Goal: Task Accomplishment & Management: Use online tool/utility

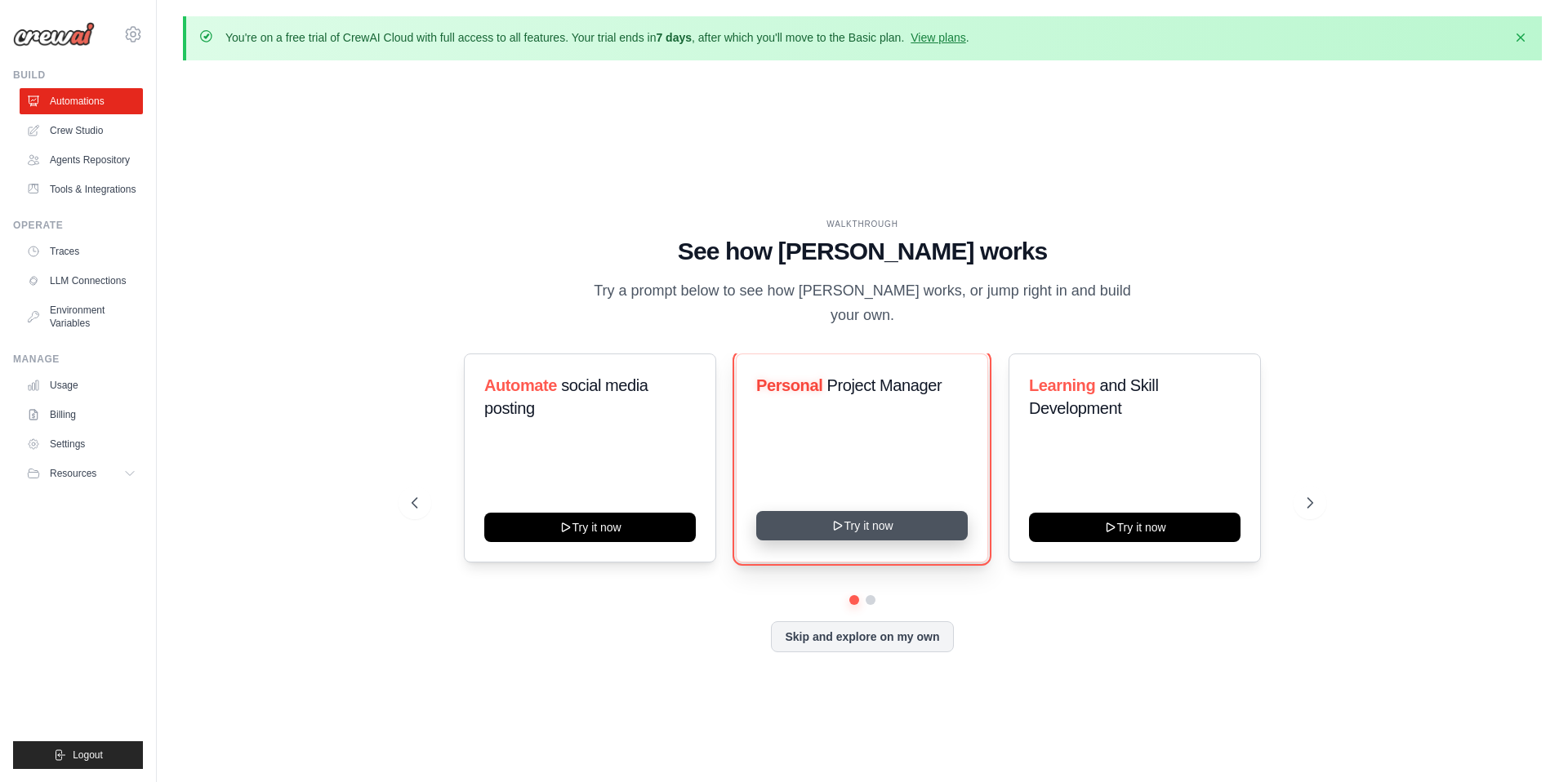
click at [889, 511] on button "Try it now" at bounding box center [863, 525] width 212 height 29
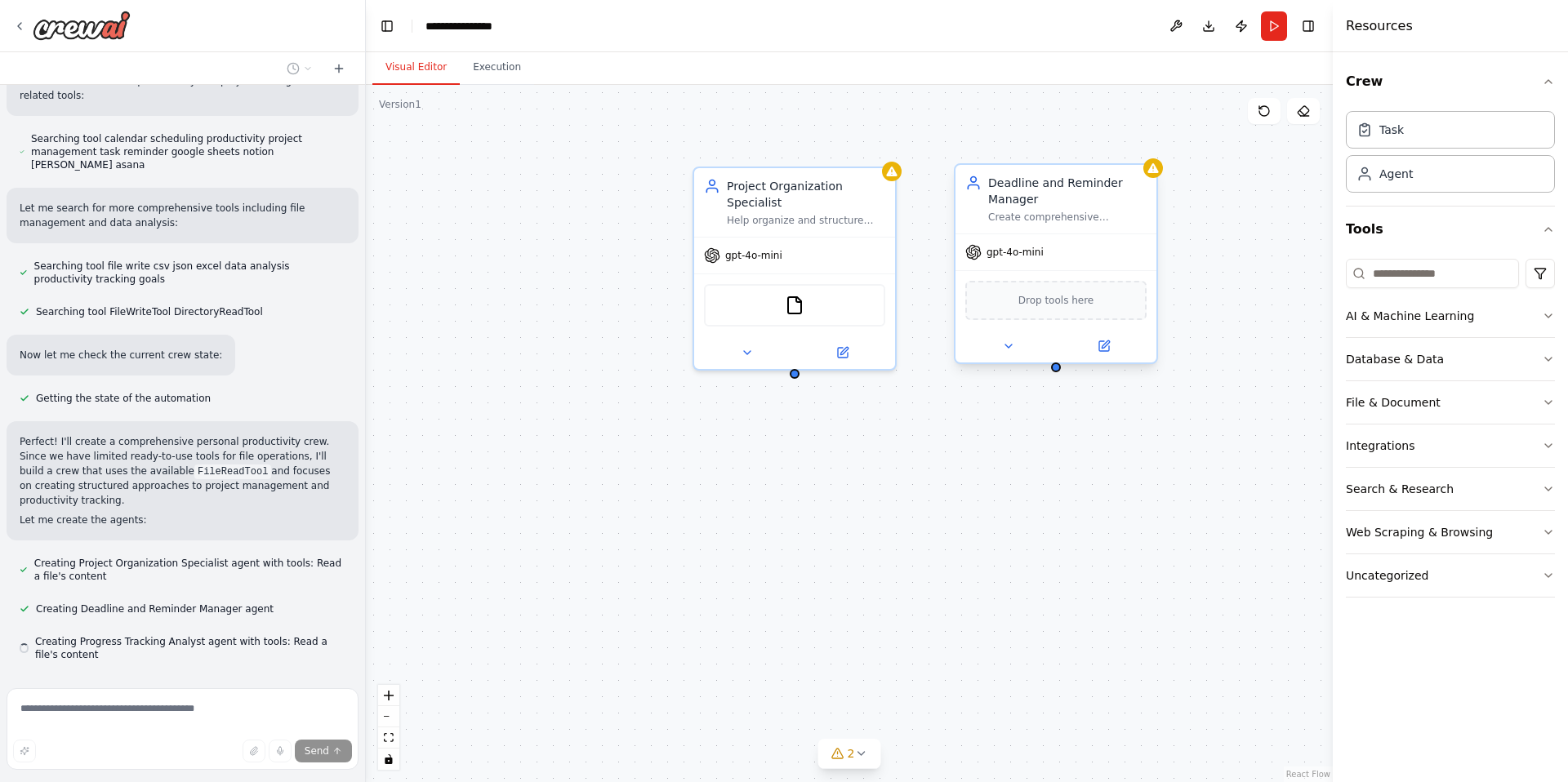
scroll to position [320, 0]
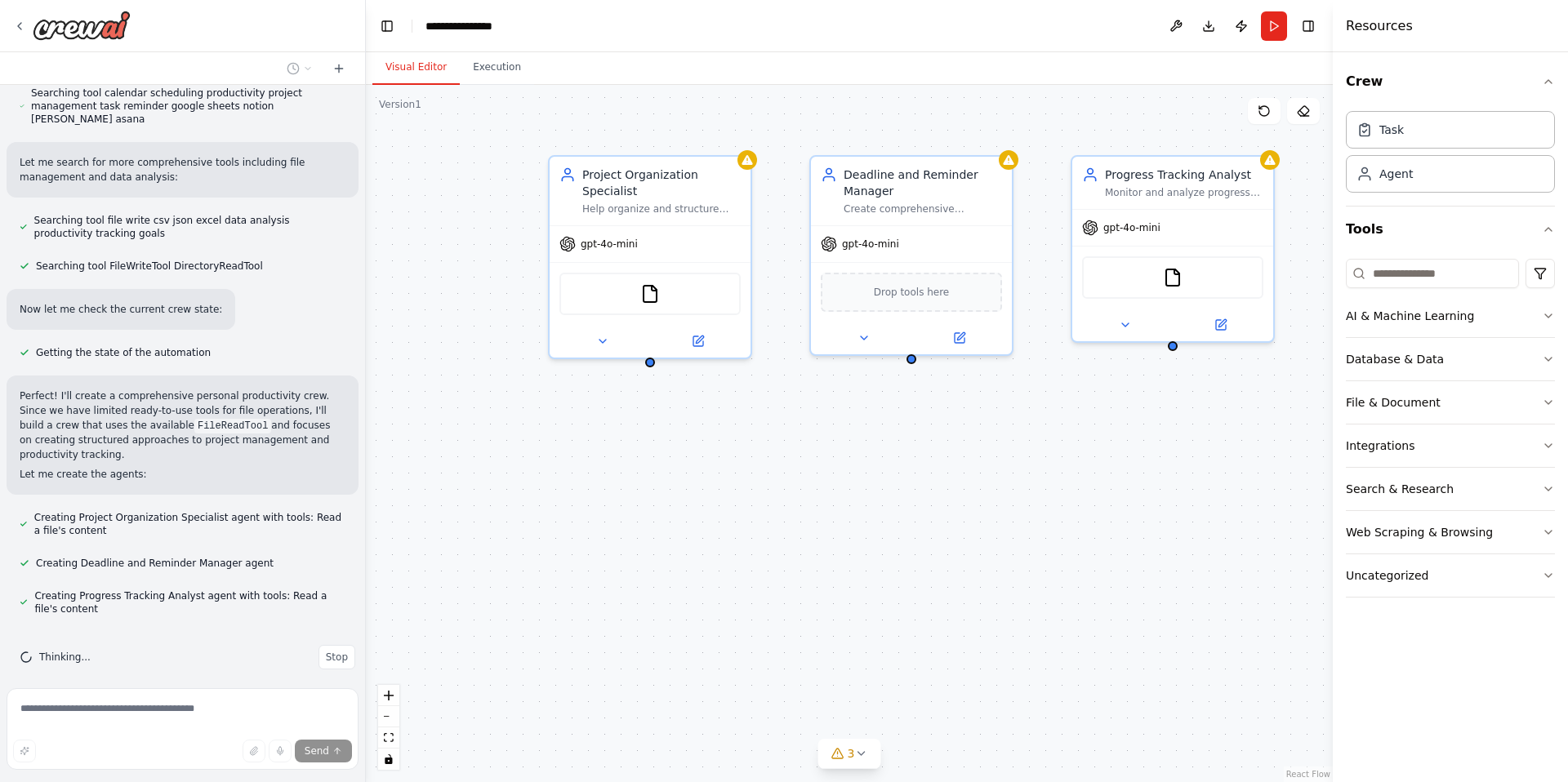
drag, startPoint x: 986, startPoint y: 430, endPoint x: 832, endPoint y: 417, distance: 154.5
click at [832, 417] on div "Project Organization Specialist Help organize and structure personal projects b…" at bounding box center [848, 433] width 967 height 697
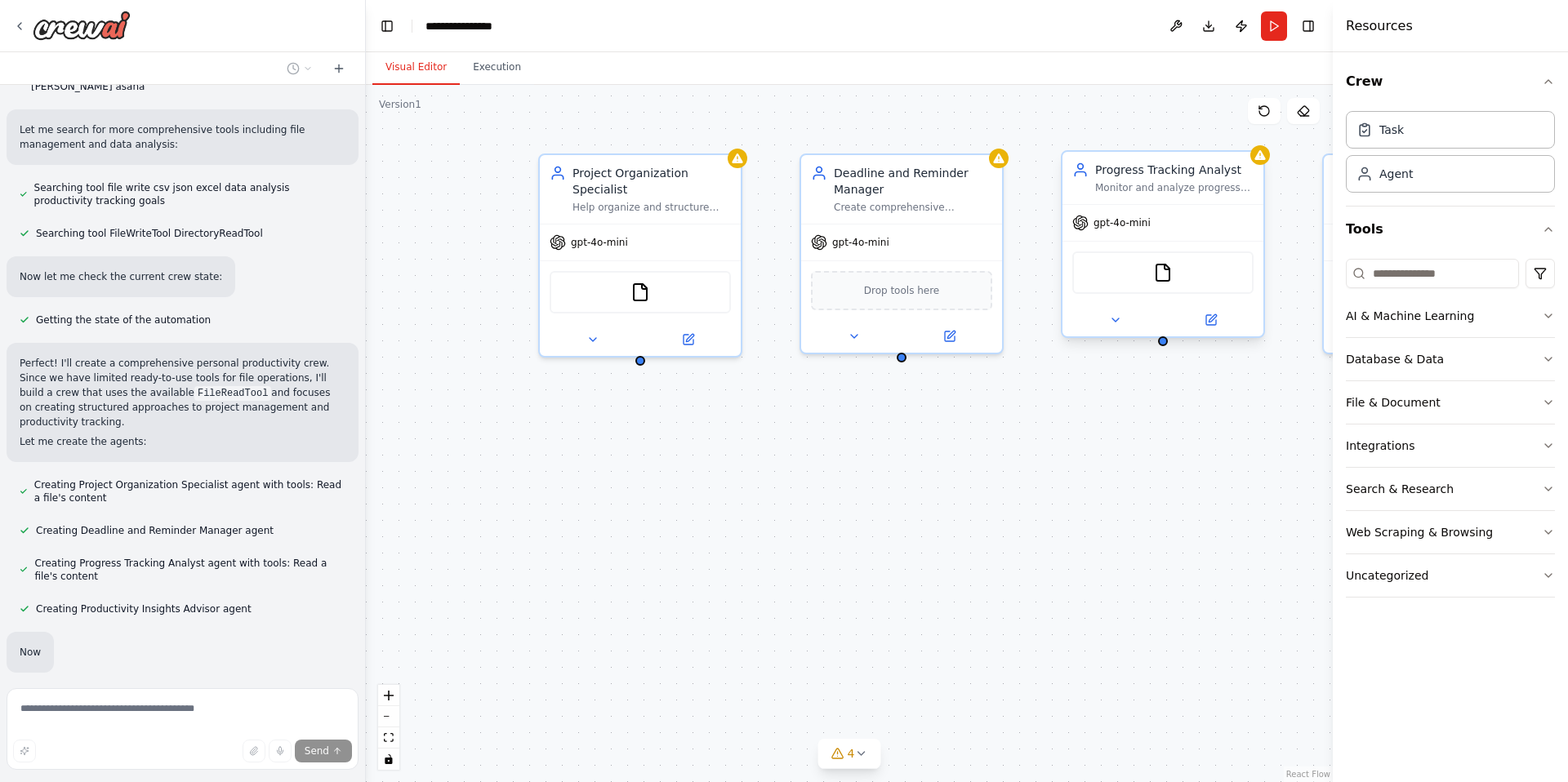
scroll to position [392, 0]
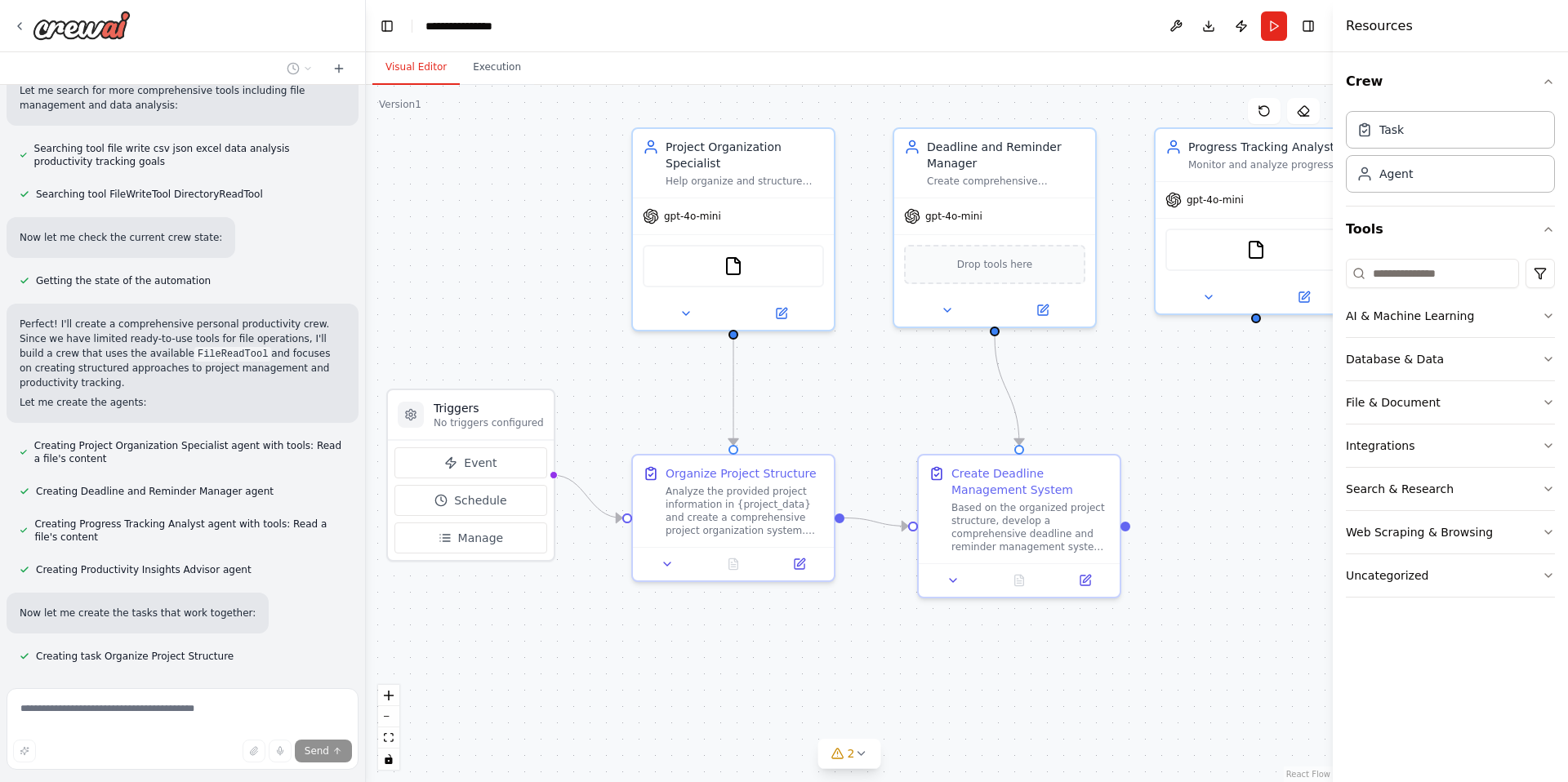
drag, startPoint x: 1007, startPoint y: 419, endPoint x: 1100, endPoint y: 393, distance: 96.6
click at [1100, 393] on div ".deletable-edge-delete-btn { width: 20px; height: 20px; border: 0px solid #ffff…" at bounding box center [848, 433] width 967 height 697
click at [954, 583] on icon at bounding box center [953, 577] width 13 height 13
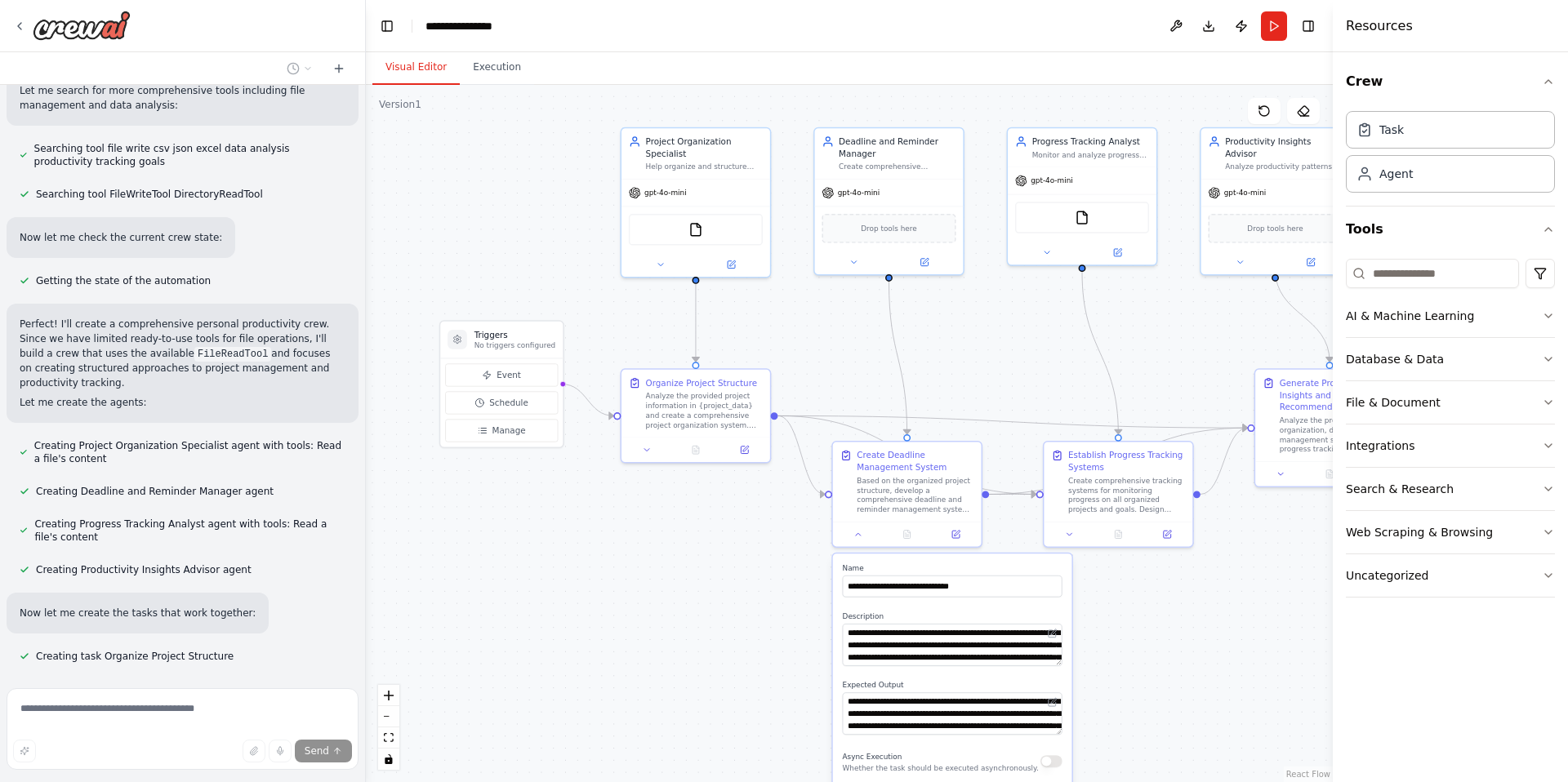
drag, startPoint x: 1125, startPoint y: 367, endPoint x: 985, endPoint y: 305, distance: 153.1
click at [985, 305] on div ".deletable-edge-delete-btn { width: 20px; height: 20px; border: 0px solid #ffff…" at bounding box center [848, 433] width 967 height 697
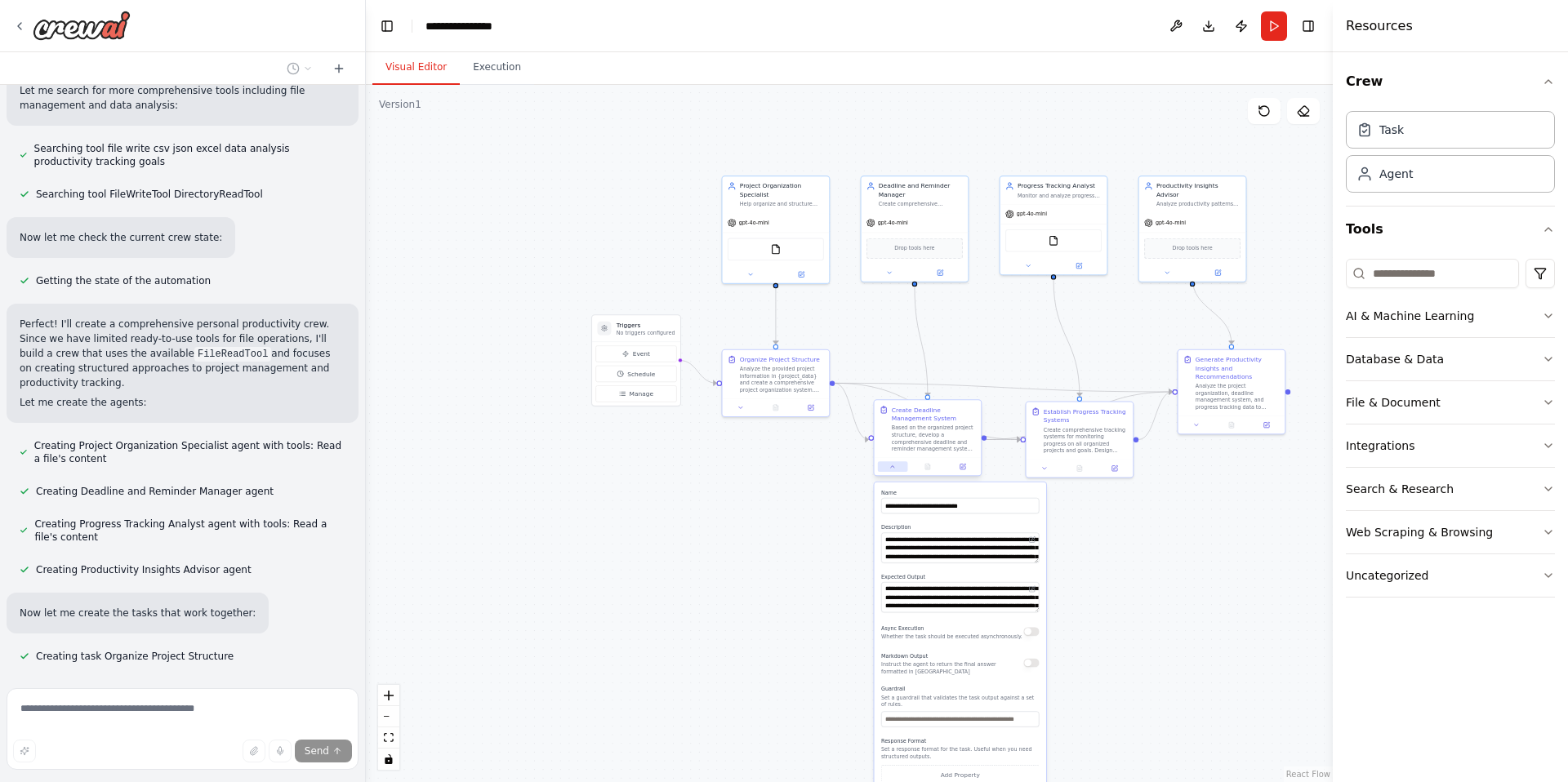
click at [893, 469] on icon at bounding box center [893, 467] width 7 height 7
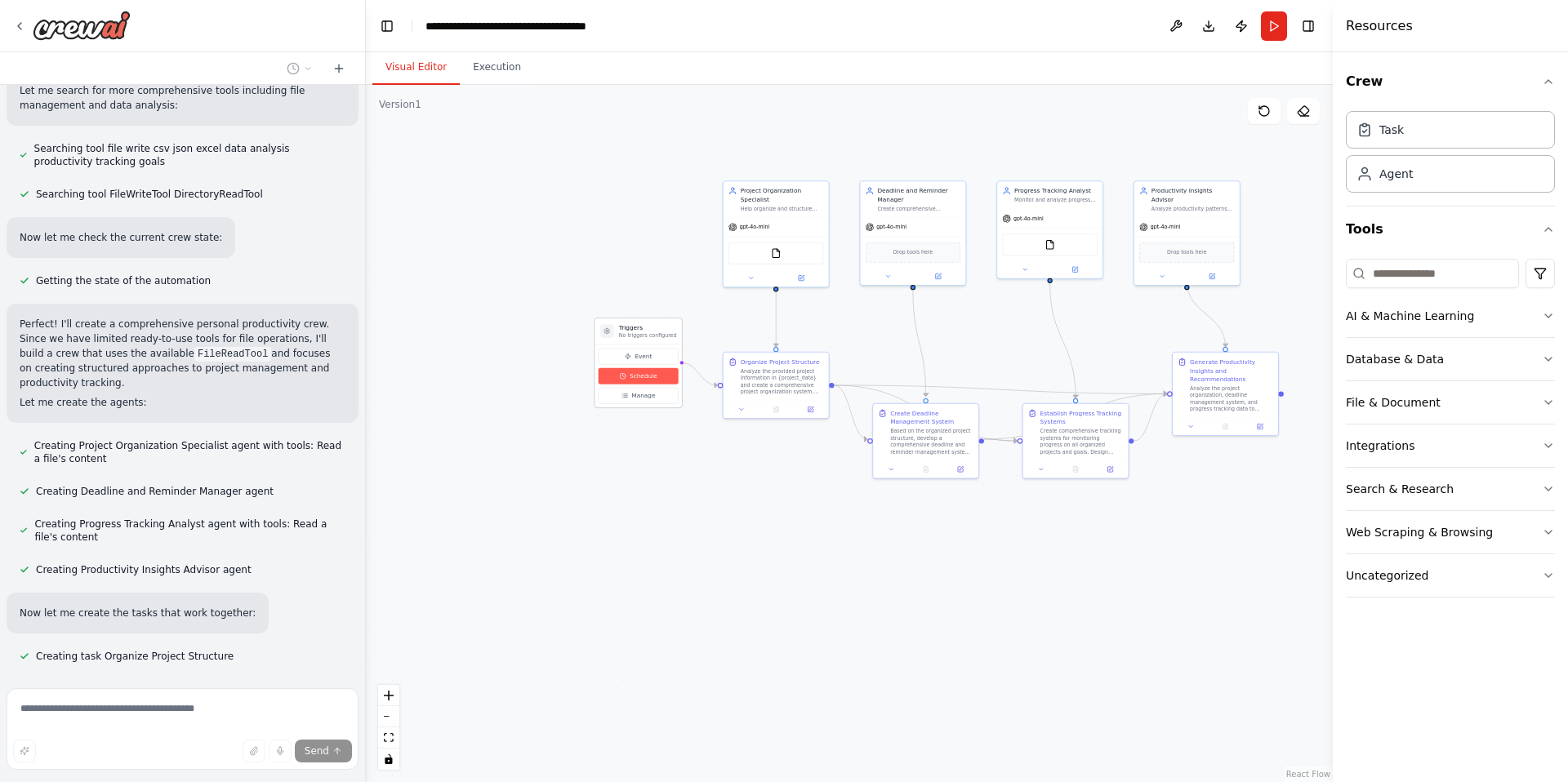
click at [646, 377] on span "Schedule" at bounding box center [643, 375] width 27 height 8
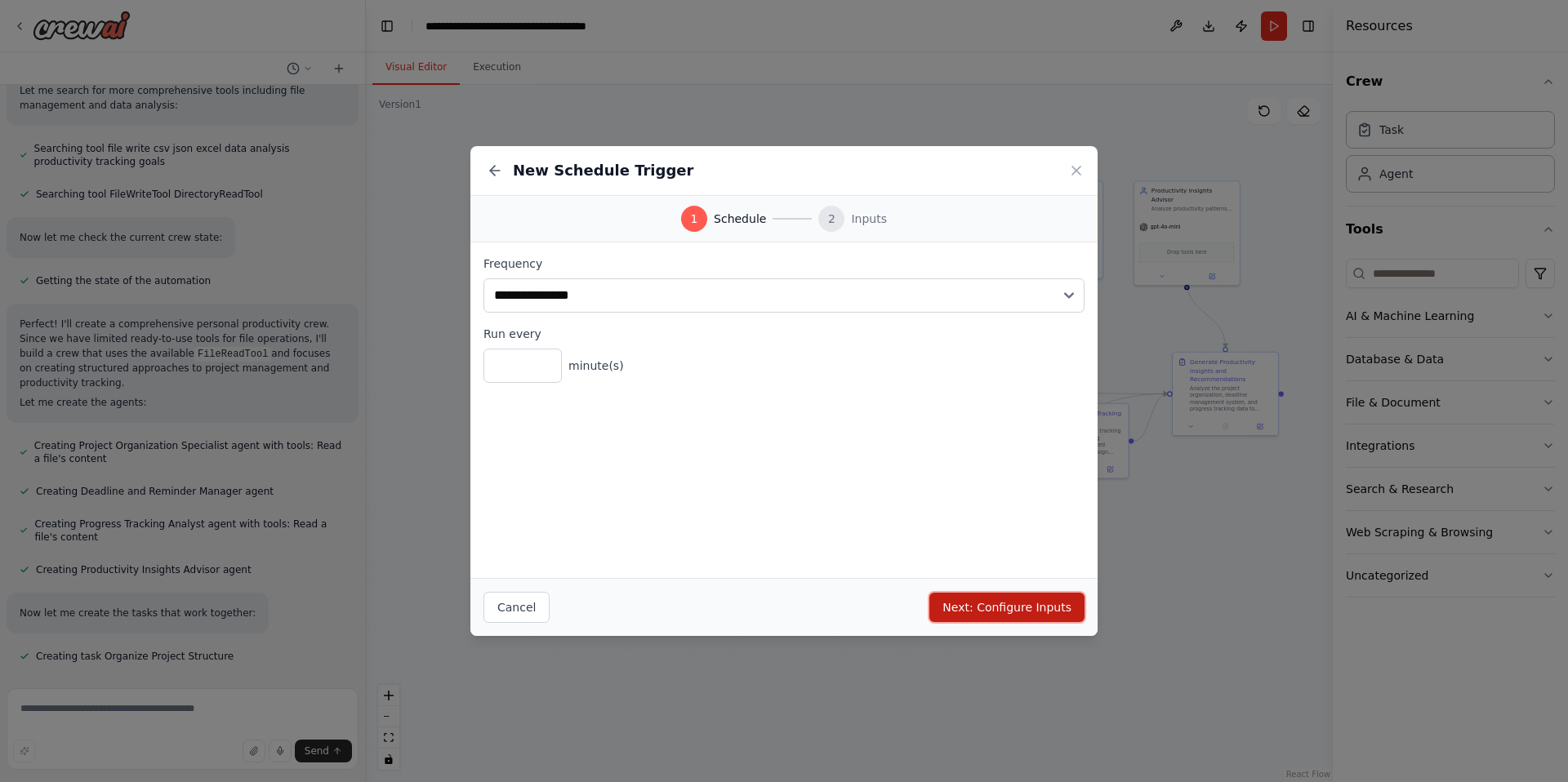
click at [991, 606] on button "Next: Configure Inputs" at bounding box center [1007, 607] width 155 height 29
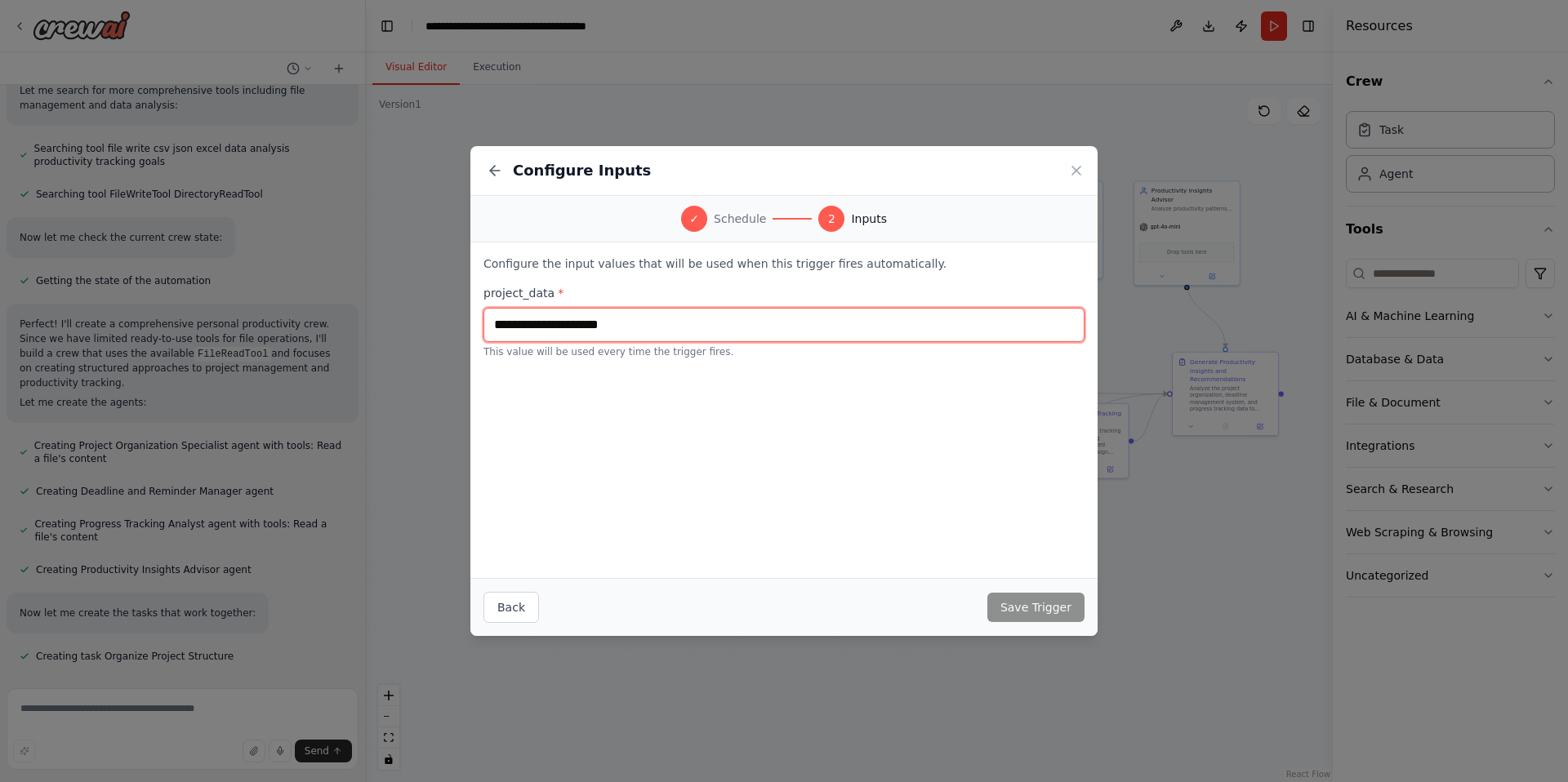
click at [616, 332] on input "text" at bounding box center [784, 325] width 601 height 34
drag, startPoint x: 634, startPoint y: 321, endPoint x: 563, endPoint y: 321, distance: 71.0
click at [563, 321] on input "text" at bounding box center [784, 325] width 601 height 34
drag, startPoint x: 492, startPoint y: 324, endPoint x: 705, endPoint y: 324, distance: 213.0
click at [705, 324] on input "text" at bounding box center [784, 325] width 601 height 34
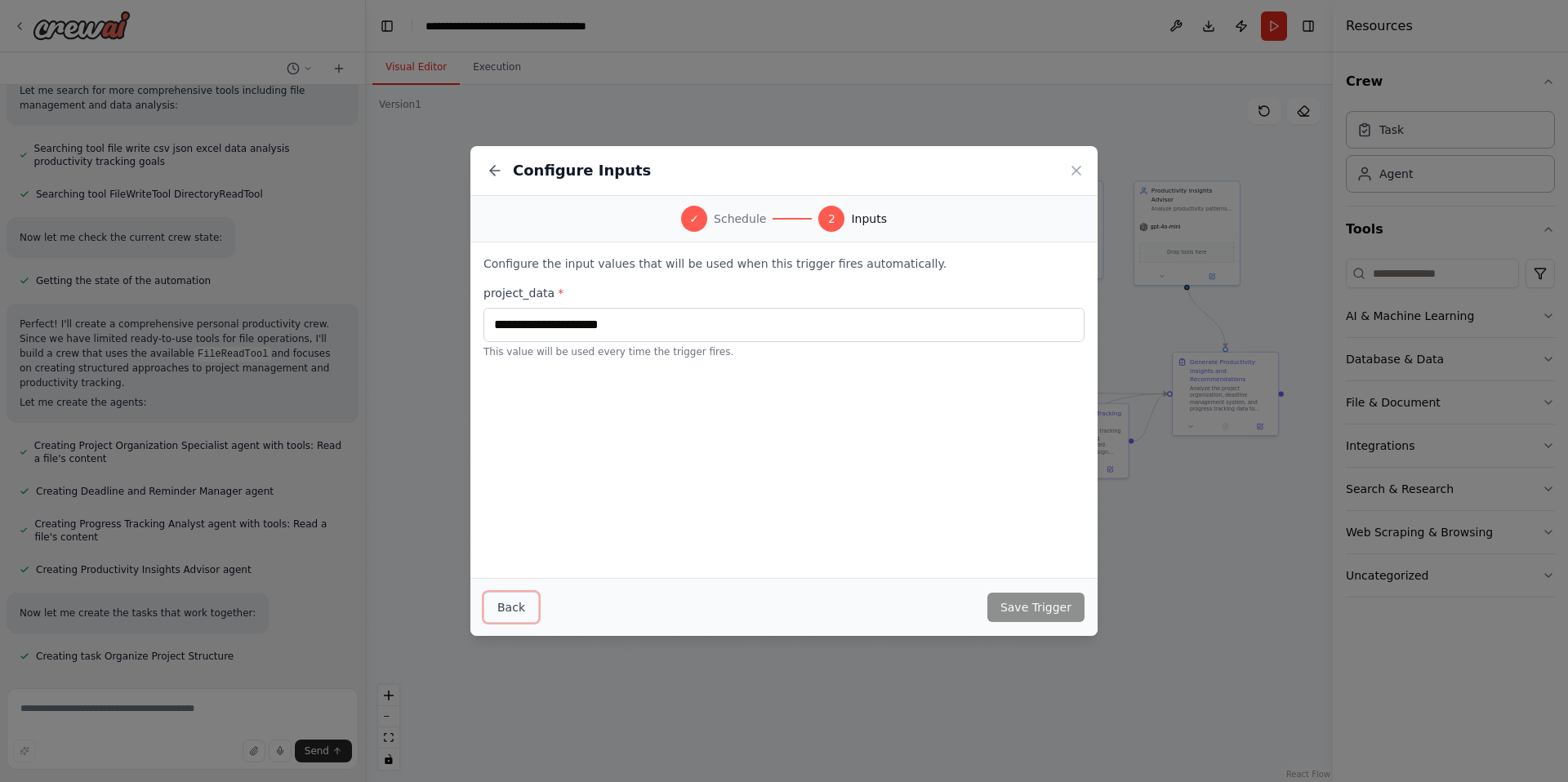
click at [518, 598] on button "Back" at bounding box center [511, 607] width 56 height 31
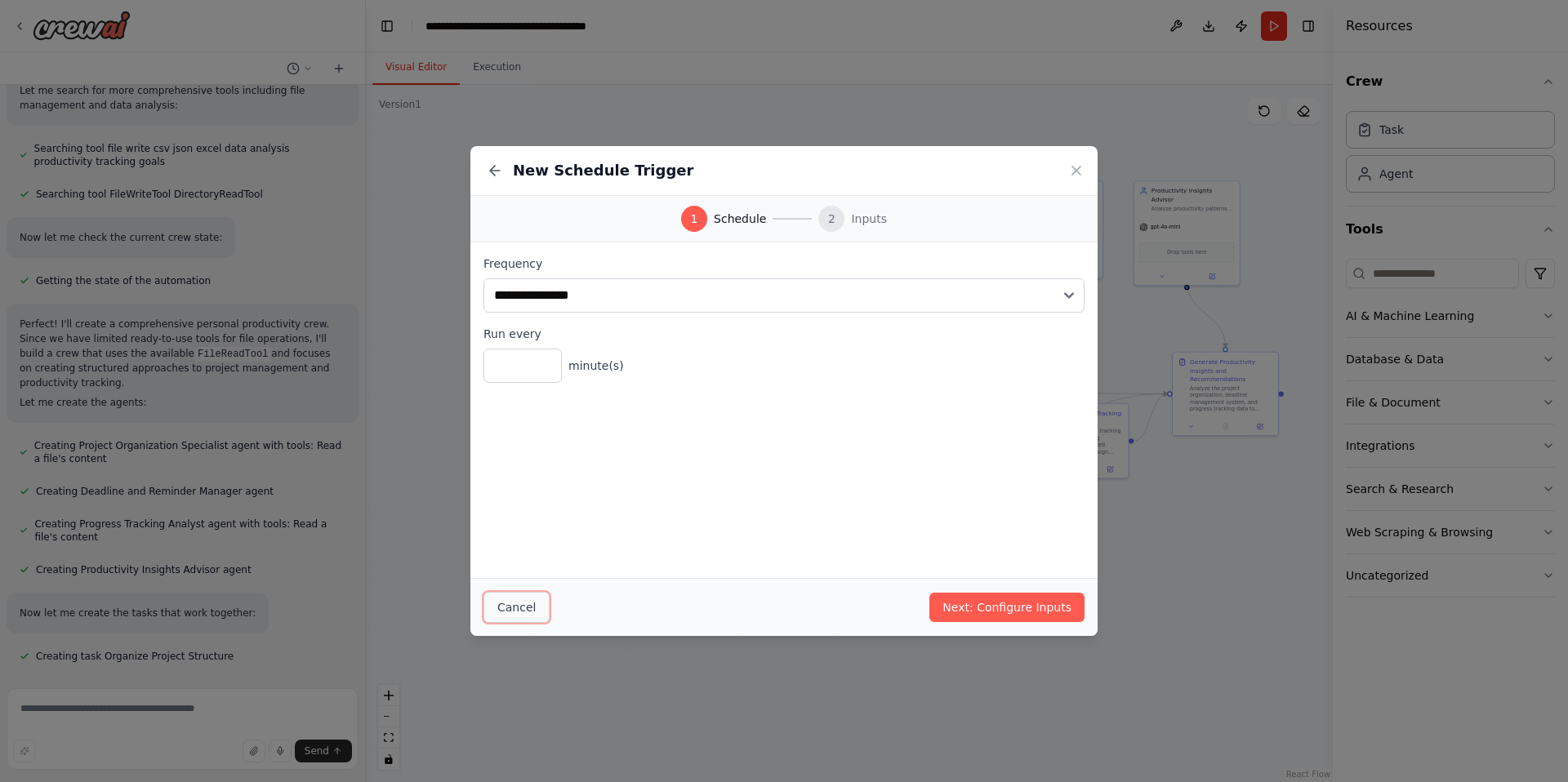
click at [518, 598] on button "Cancel" at bounding box center [516, 607] width 66 height 31
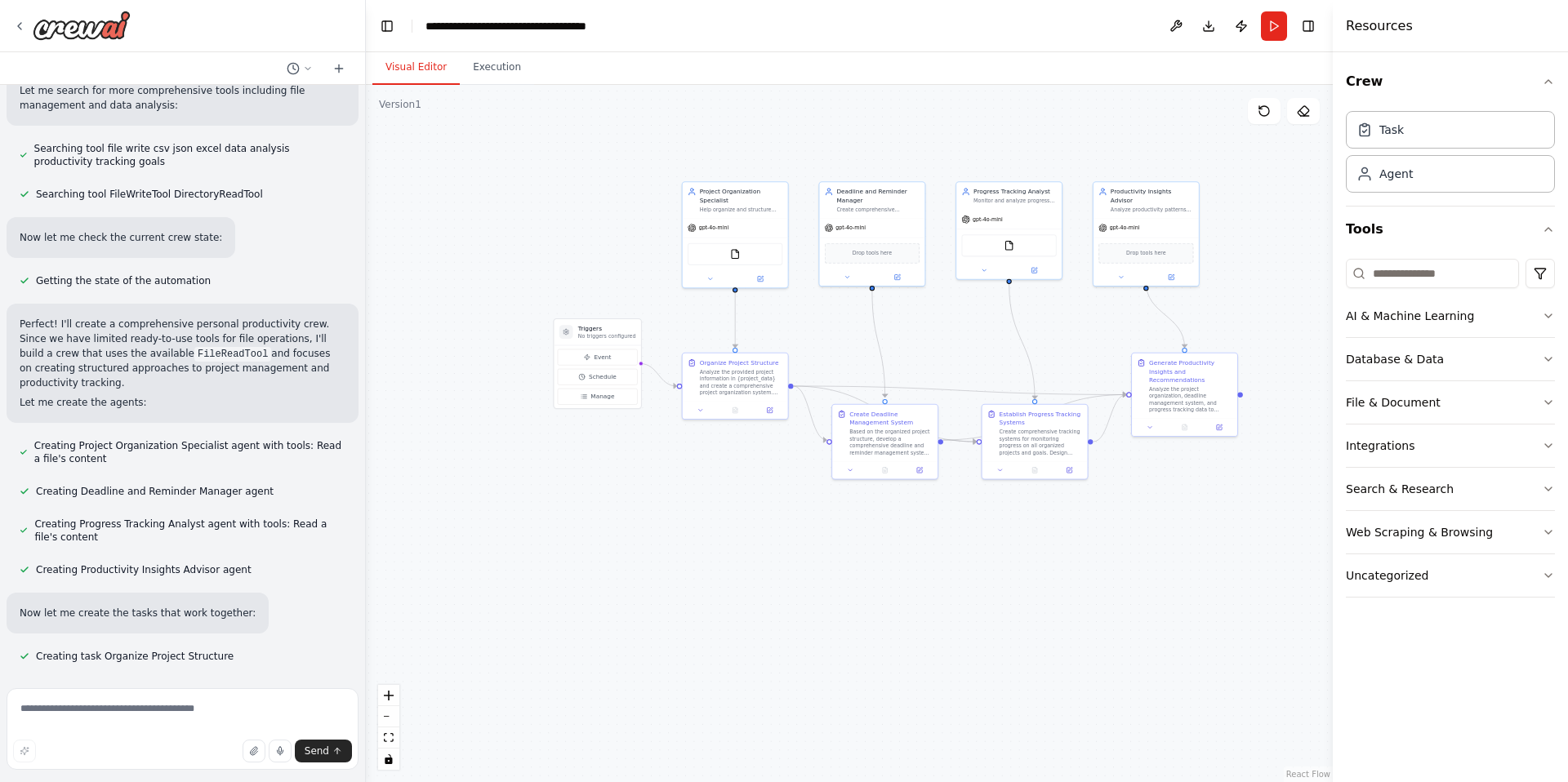
drag, startPoint x: 1094, startPoint y: 539, endPoint x: 1053, endPoint y: 540, distance: 41.0
click at [1053, 540] on div ".deletable-edge-delete-btn { width: 20px; height: 20px; border: 0px solid #ffff…" at bounding box center [848, 433] width 967 height 697
click at [1550, 79] on icon "button" at bounding box center [1549, 81] width 13 height 13
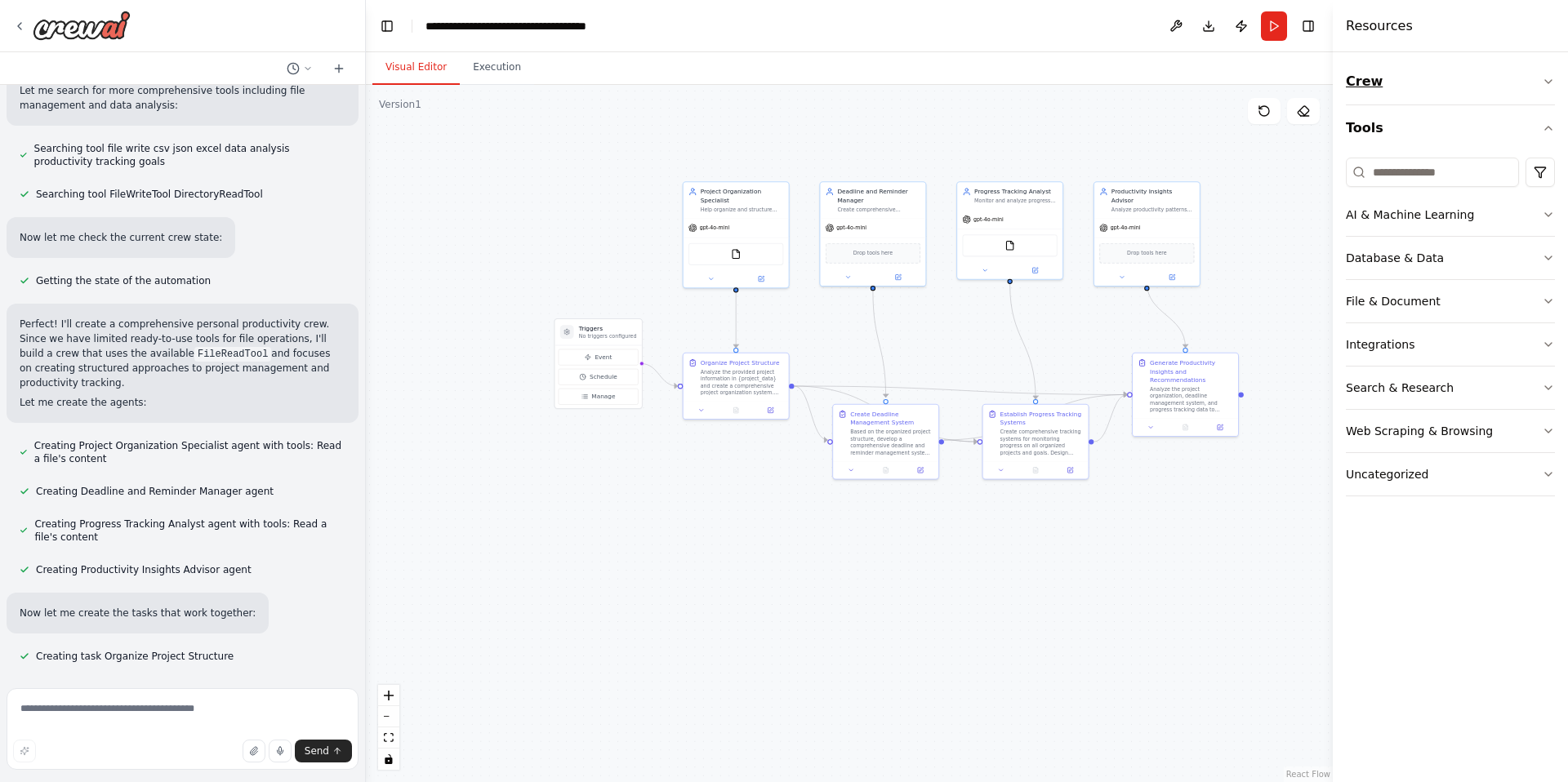
click at [1550, 79] on icon "button" at bounding box center [1549, 81] width 13 height 13
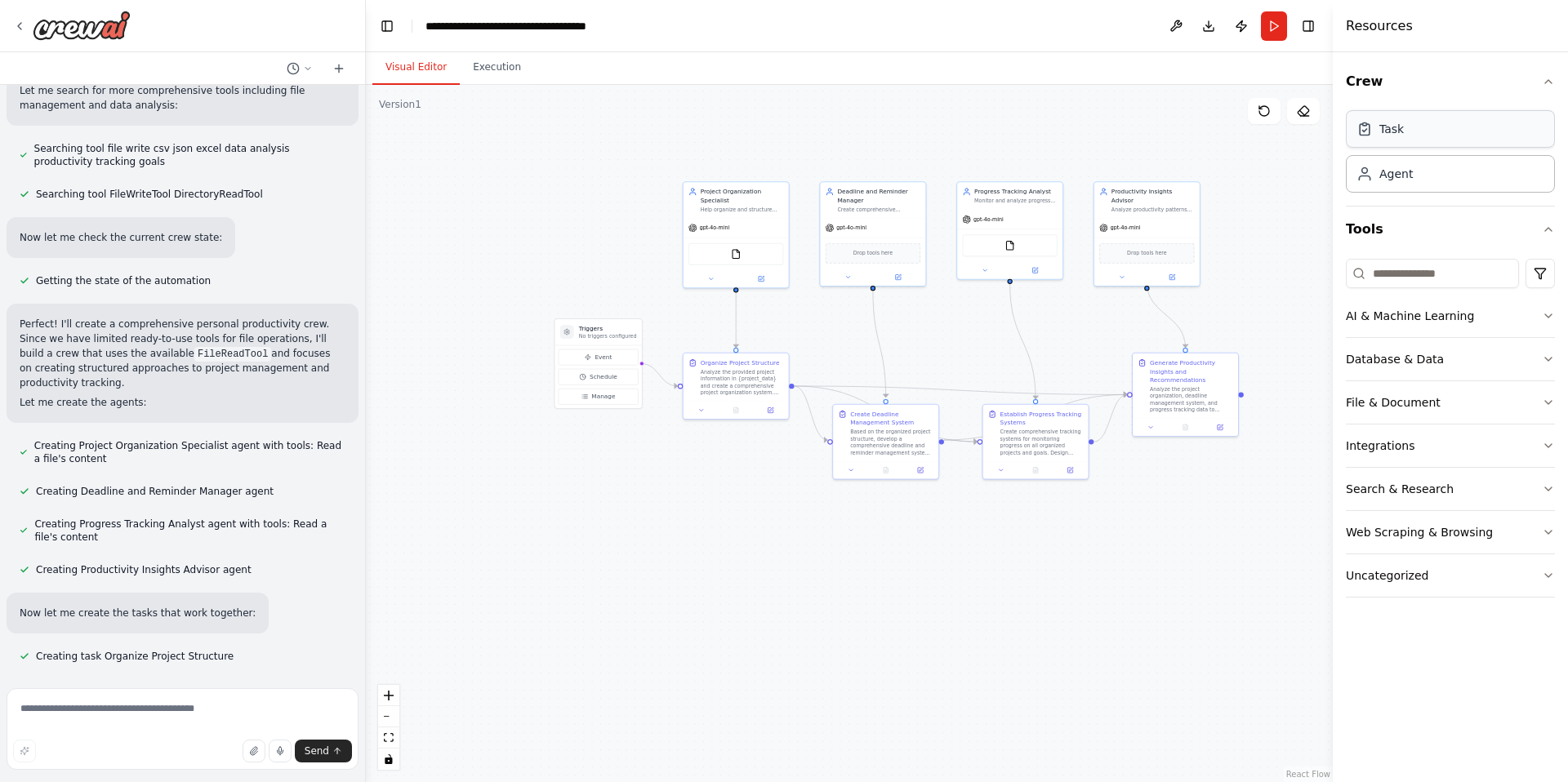
click at [1447, 147] on div "Task" at bounding box center [1451, 129] width 209 height 38
click at [1447, 178] on div "Agent" at bounding box center [1451, 173] width 209 height 38
click at [1213, 158] on div "Task description" at bounding box center [1187, 156] width 83 height 6
click at [1223, 124] on icon at bounding box center [1220, 122] width 6 height 9
click at [1179, 123] on button "Confirm" at bounding box center [1175, 123] width 58 height 19
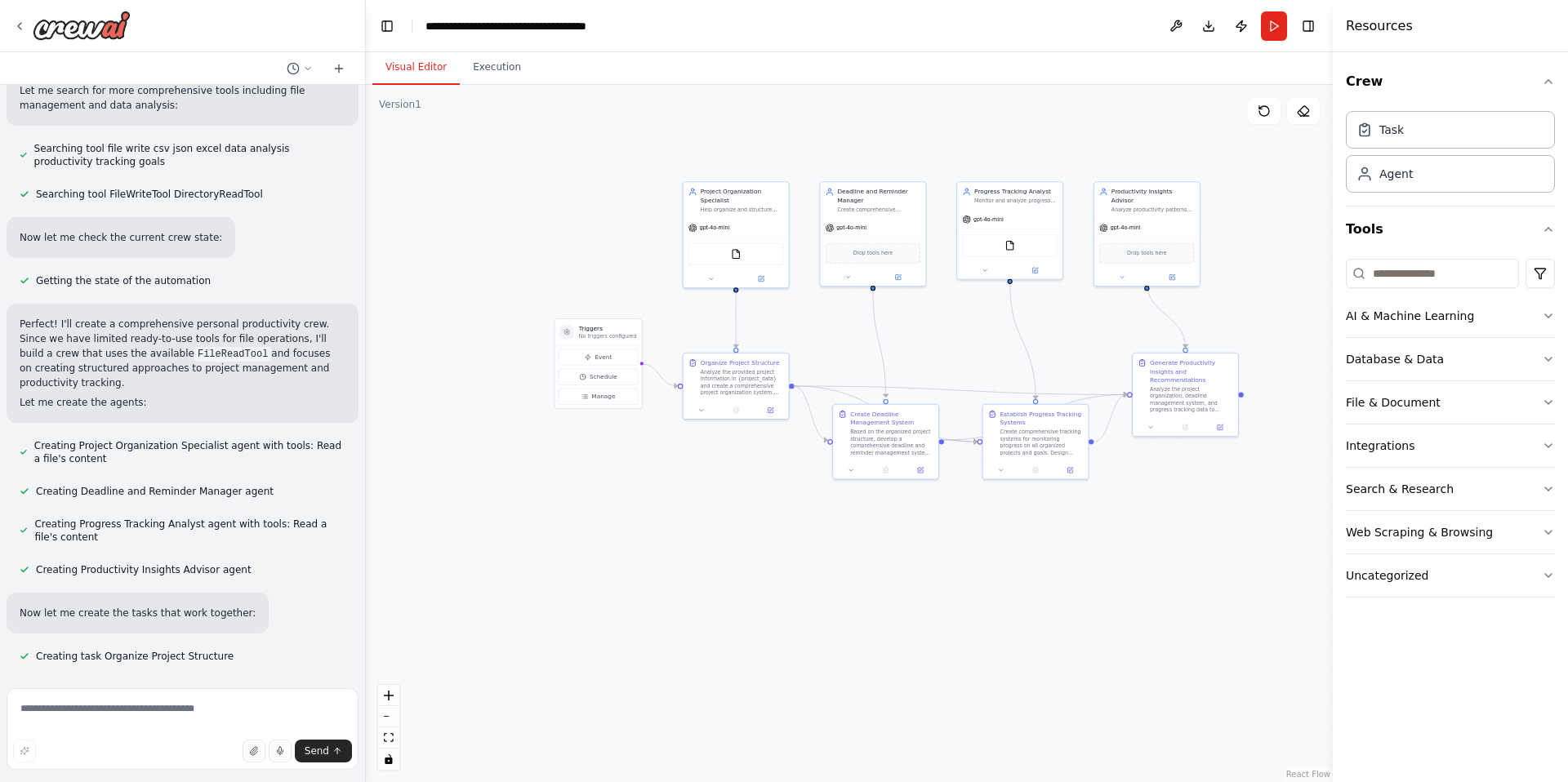
drag, startPoint x: 1397, startPoint y: 311, endPoint x: 1176, endPoint y: 293, distance: 221.7
click at [1176, 293] on div "Create a crew that helps organize your personal projects, sets reminders for im…" at bounding box center [784, 391] width 1568 height 782
click at [1549, 316] on icon "button" at bounding box center [1548, 316] width 6 height 4
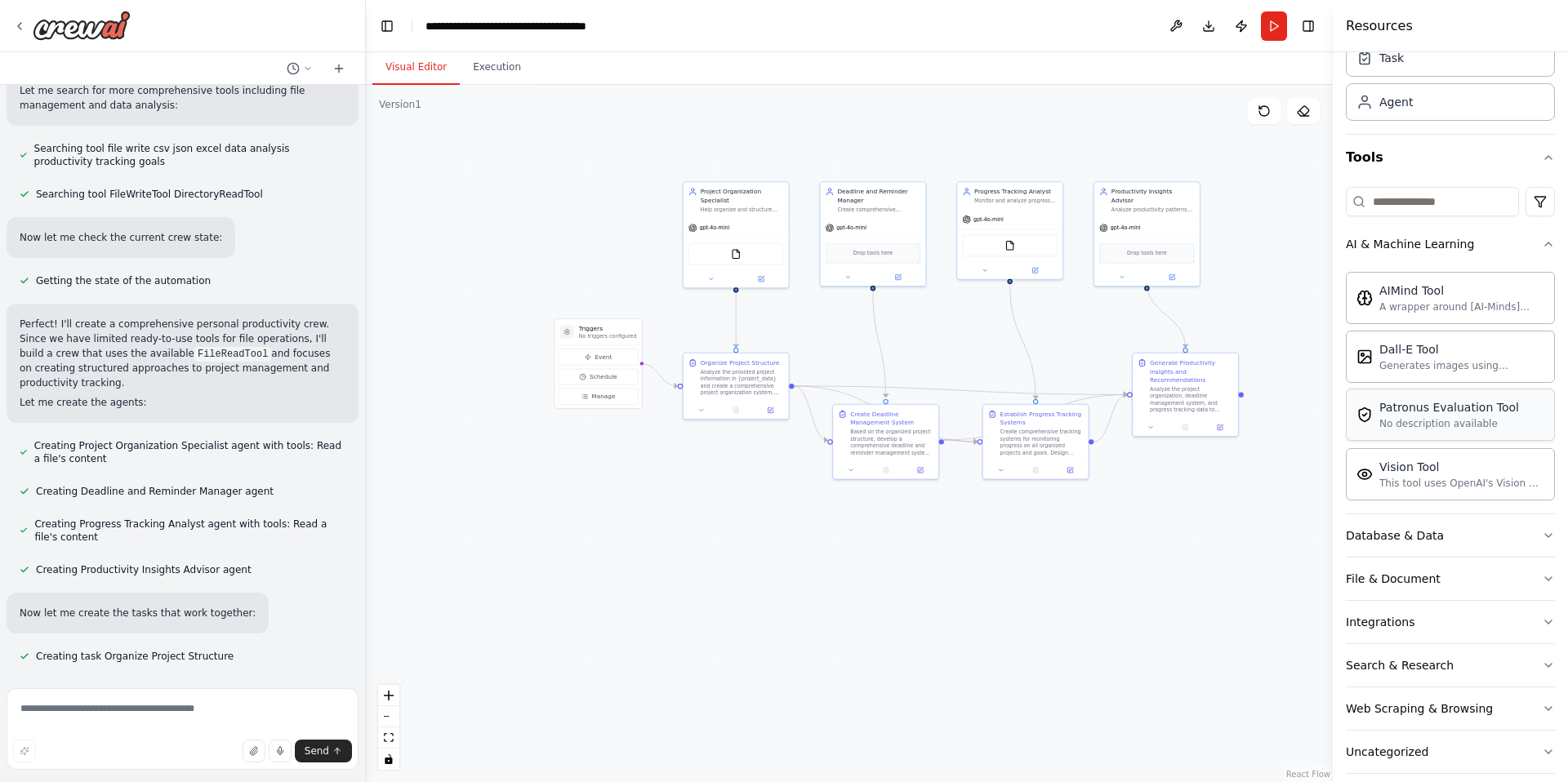
scroll to position [90, 0]
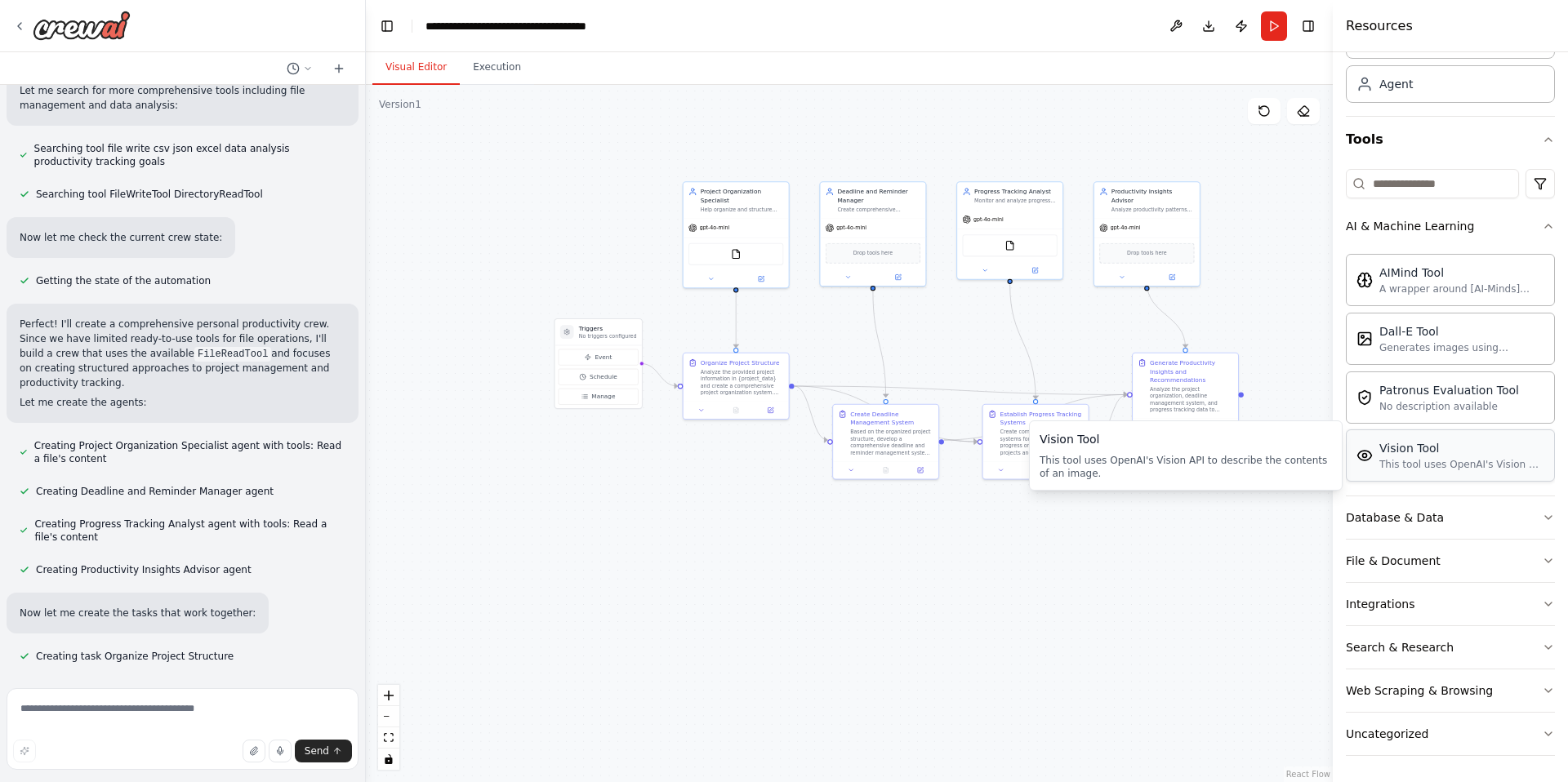
click at [1495, 464] on div "This tool uses OpenAI's Vision API to describe the contents of an image." at bounding box center [1462, 464] width 165 height 13
click at [1419, 519] on div "Database & Data" at bounding box center [1395, 517] width 98 height 17
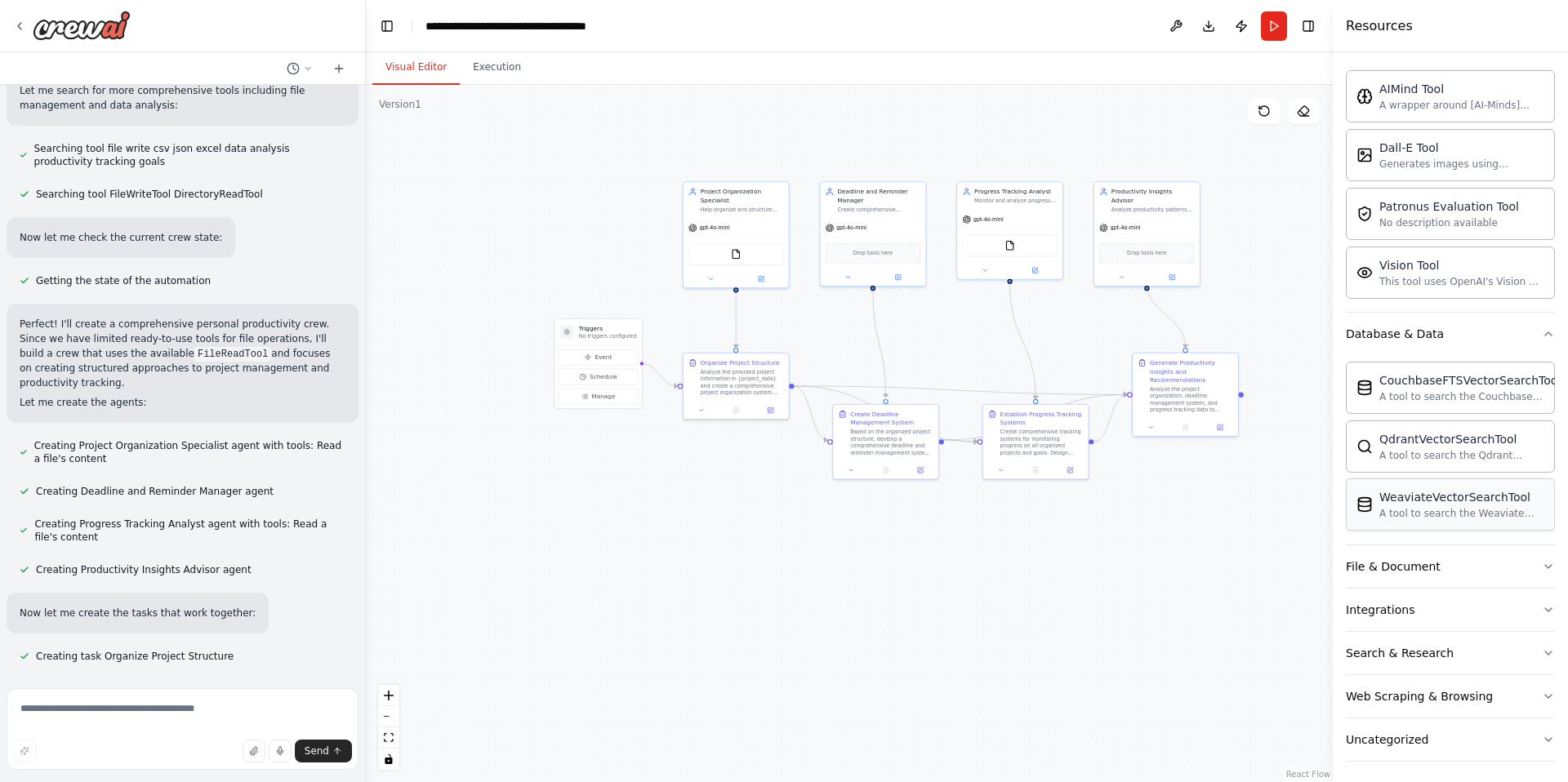
scroll to position [279, 0]
click at [1496, 578] on button "File & Document" at bounding box center [1451, 561] width 209 height 42
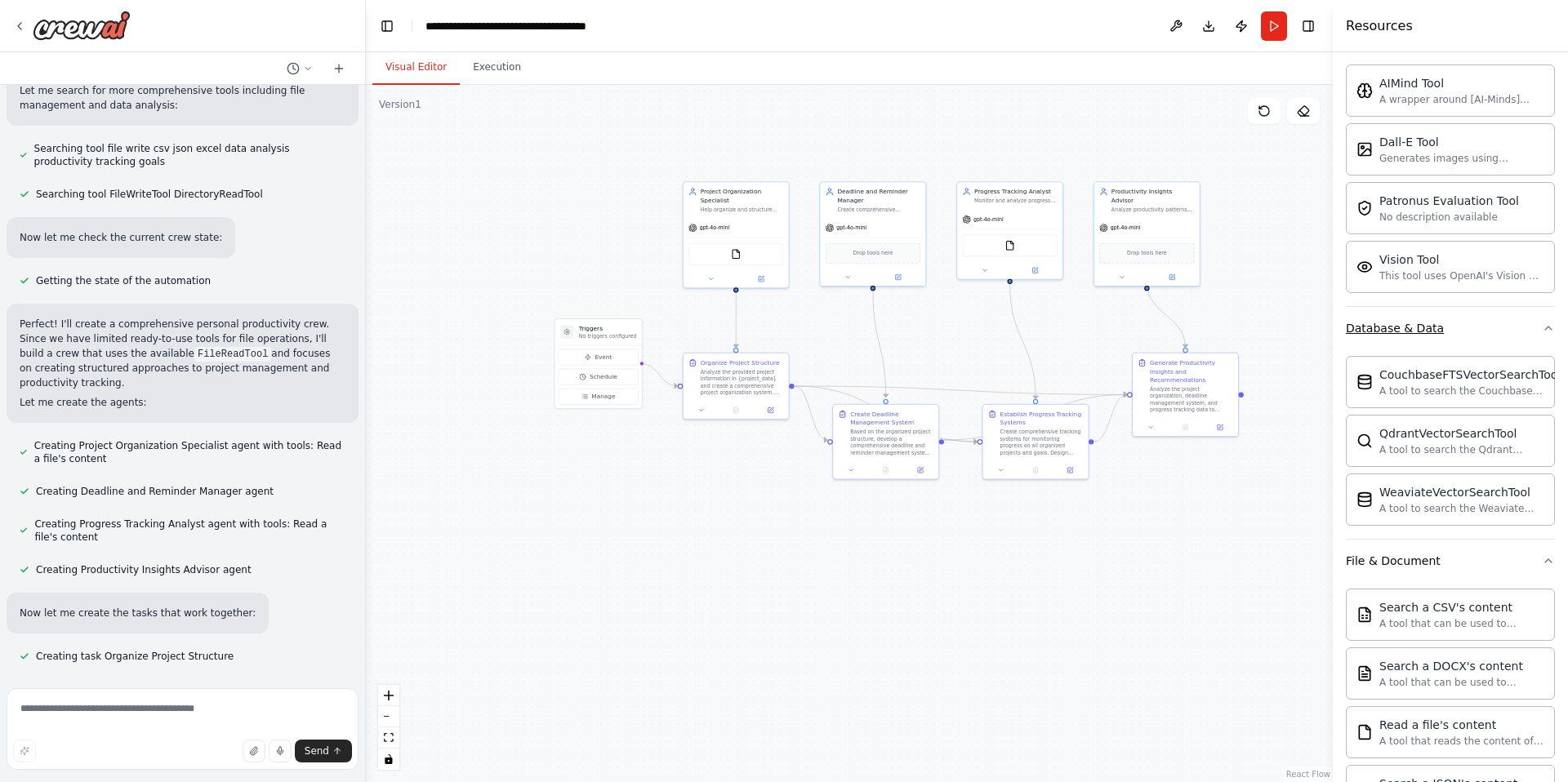
click at [1548, 335] on button "Database & Data" at bounding box center [1451, 328] width 209 height 42
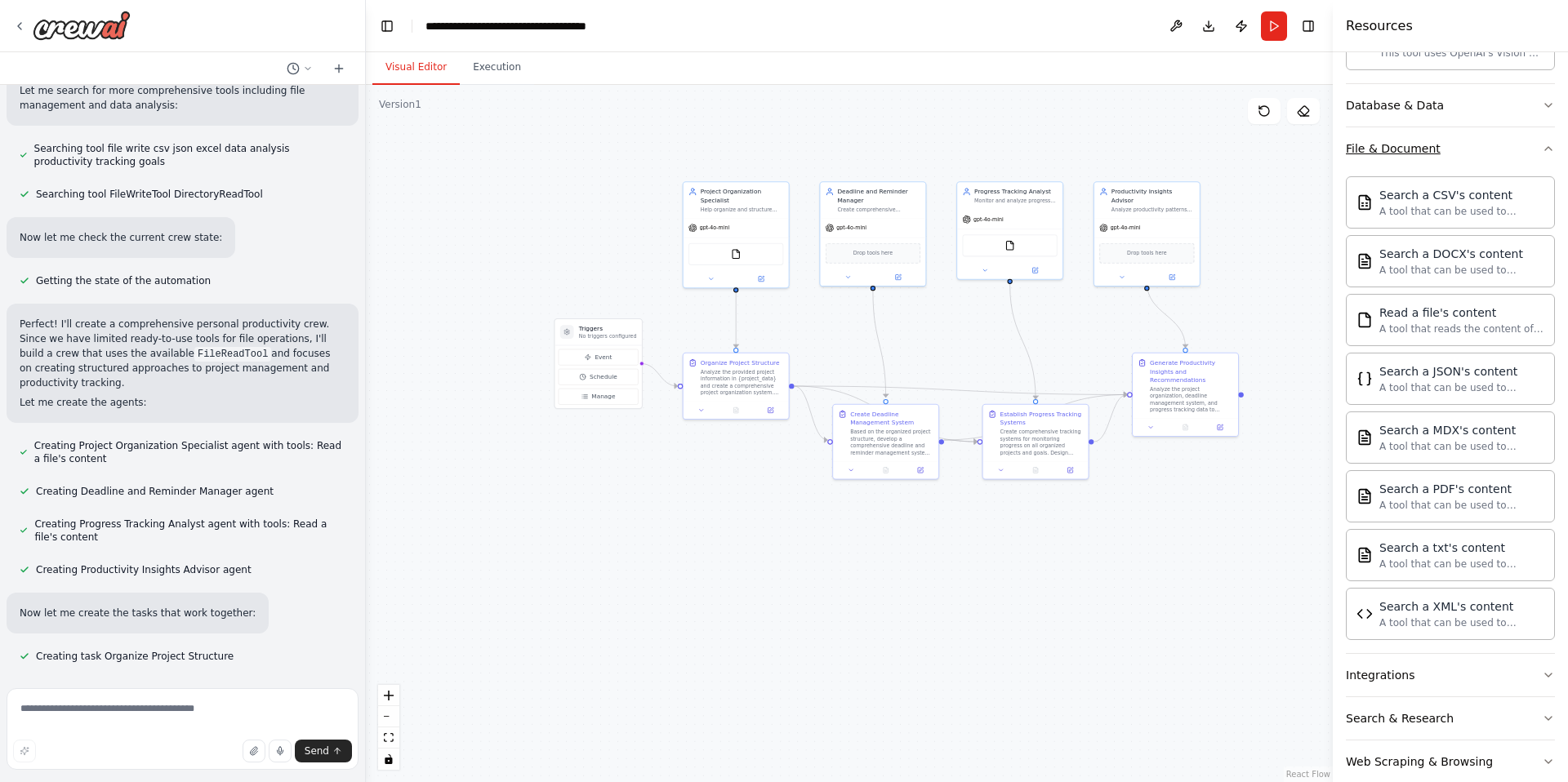
scroll to position [519, 0]
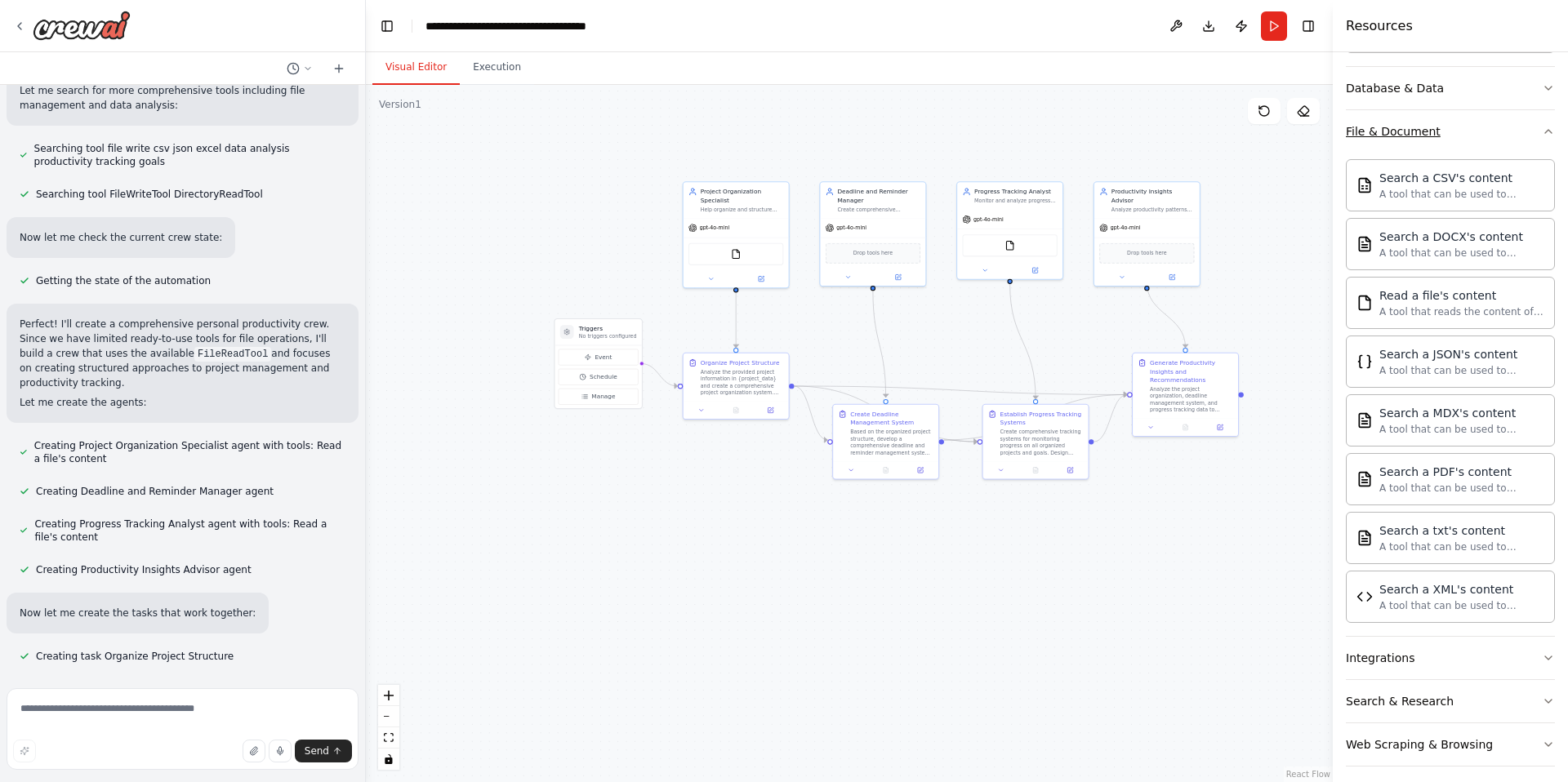
click at [1549, 131] on icon "button" at bounding box center [1549, 132] width 13 height 13
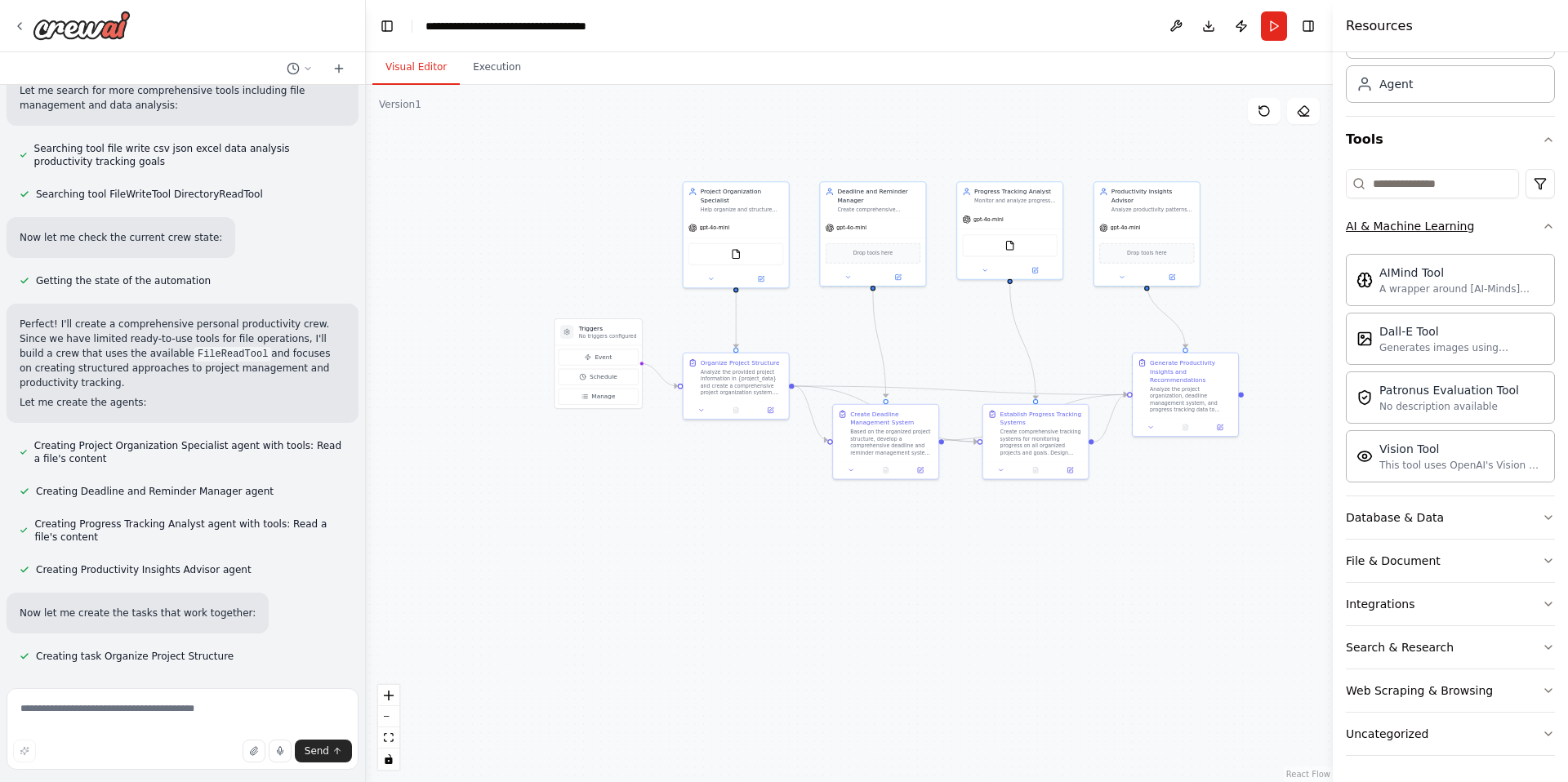
click at [1548, 223] on icon "button" at bounding box center [1549, 226] width 13 height 13
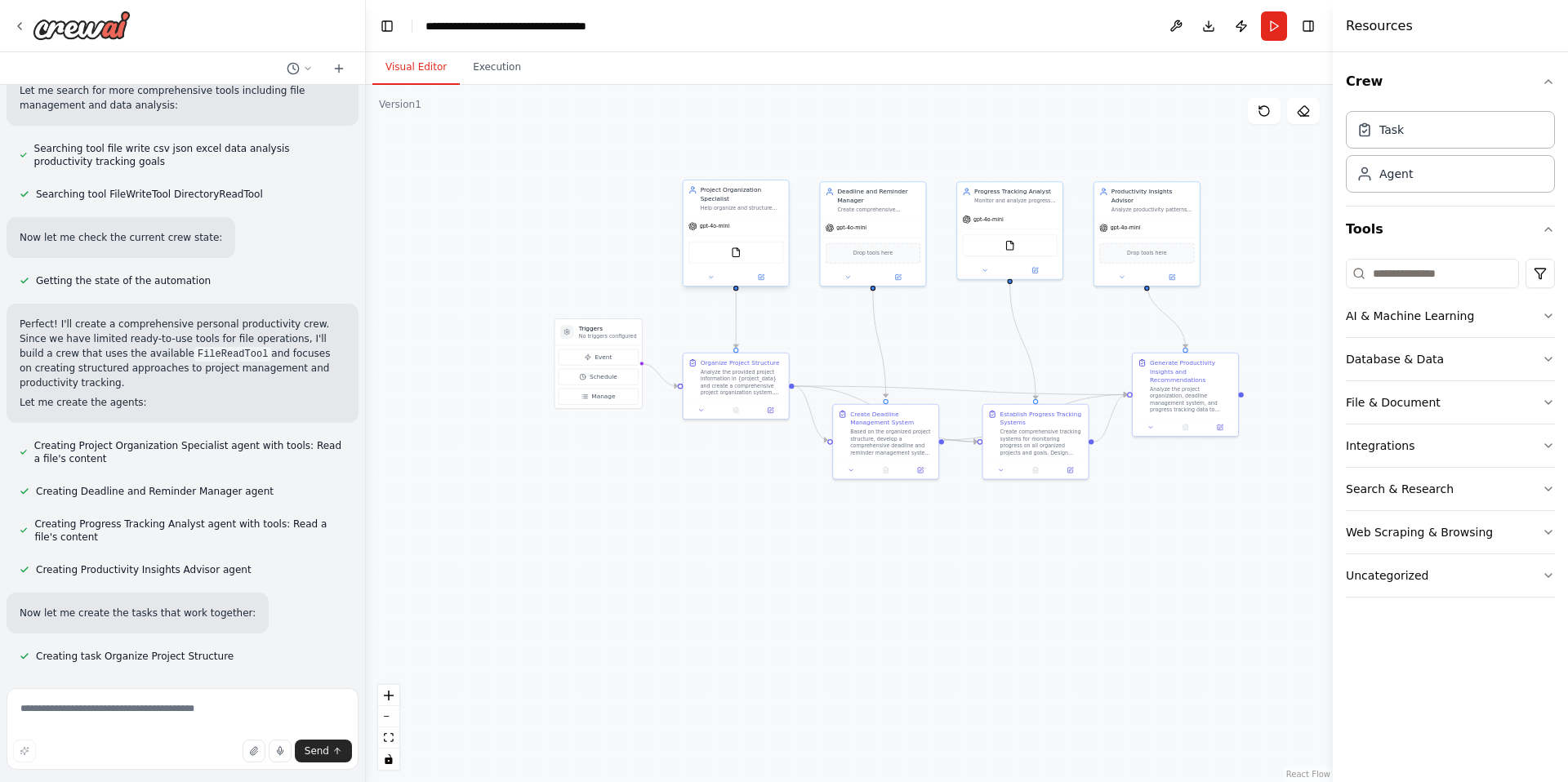
click at [725, 229] on div "gpt-4o-mini" at bounding box center [709, 226] width 41 height 8
click at [705, 229] on div "gpt-4o-mini" at bounding box center [709, 226] width 41 height 8
click at [734, 217] on div "gpt-4o-mini" at bounding box center [735, 226] width 105 height 19
click at [735, 256] on img at bounding box center [736, 252] width 11 height 11
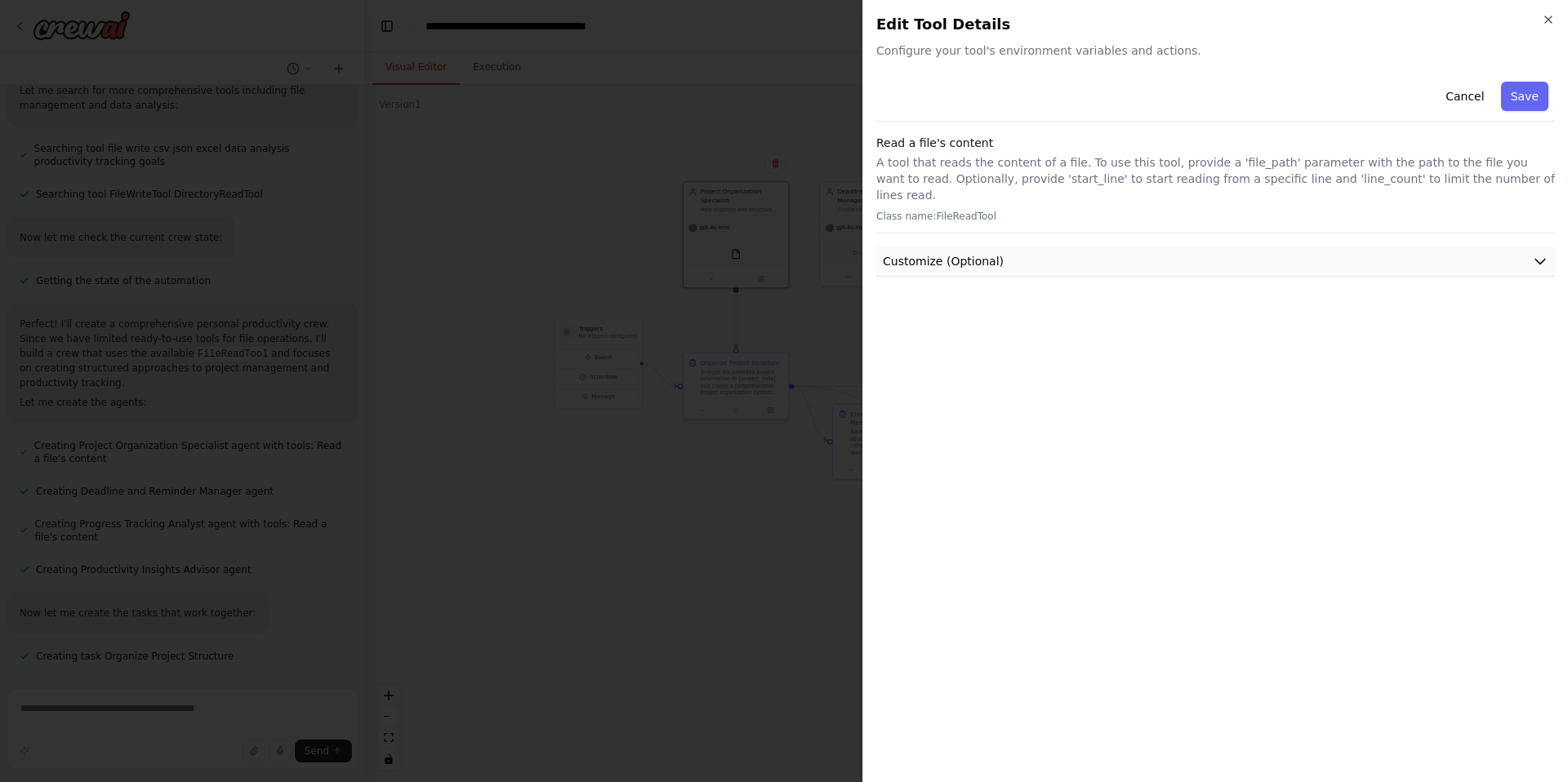
click at [1124, 246] on button "Customize (Optional)" at bounding box center [1216, 261] width 679 height 30
click at [1550, 18] on icon "button" at bounding box center [1548, 19] width 6 height 6
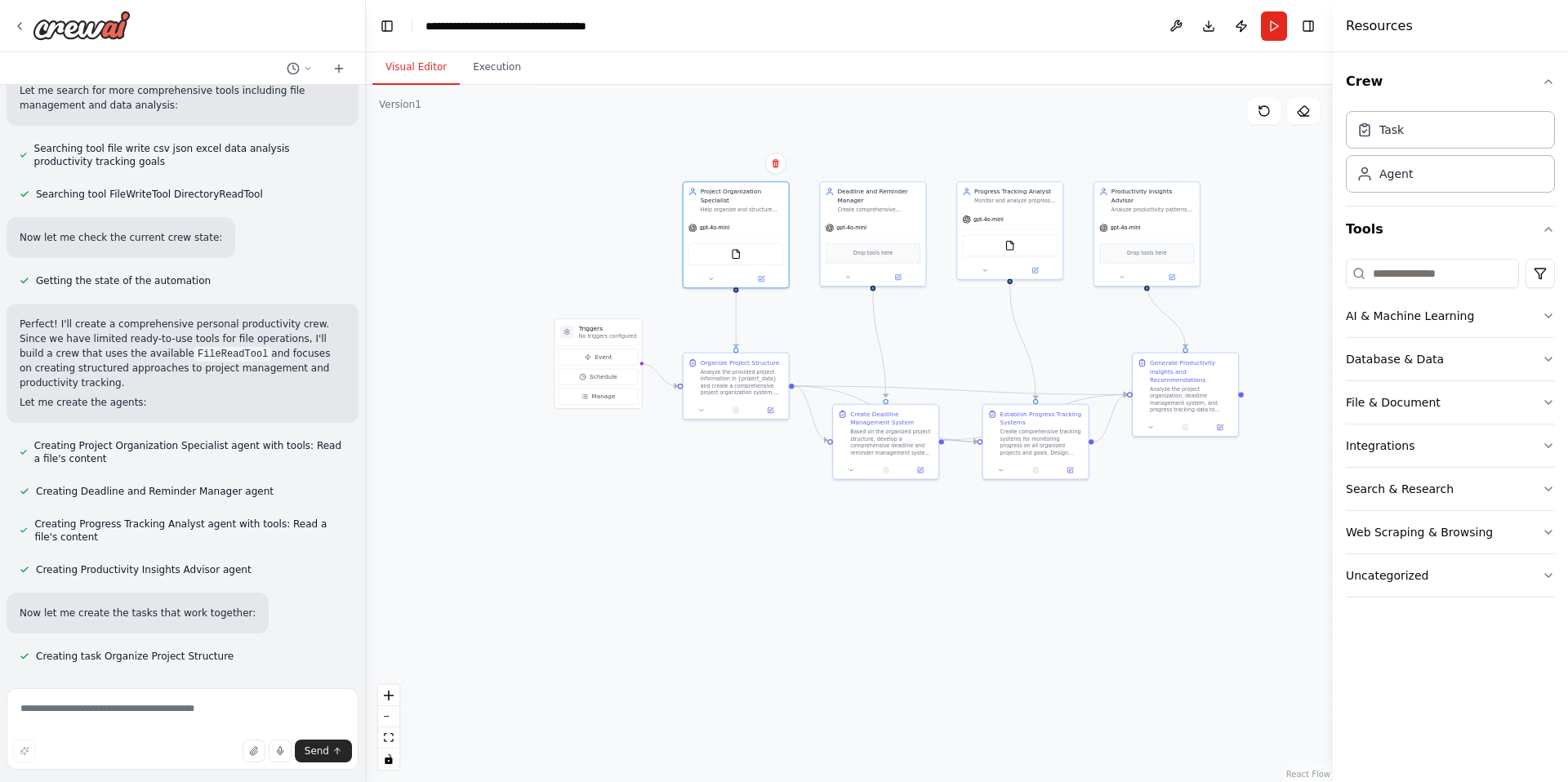
click at [1054, 139] on div ".deletable-edge-delete-btn { width: 20px; height: 20px; border: 0px solid #ffff…" at bounding box center [848, 433] width 967 height 697
click at [740, 257] on img at bounding box center [736, 252] width 11 height 11
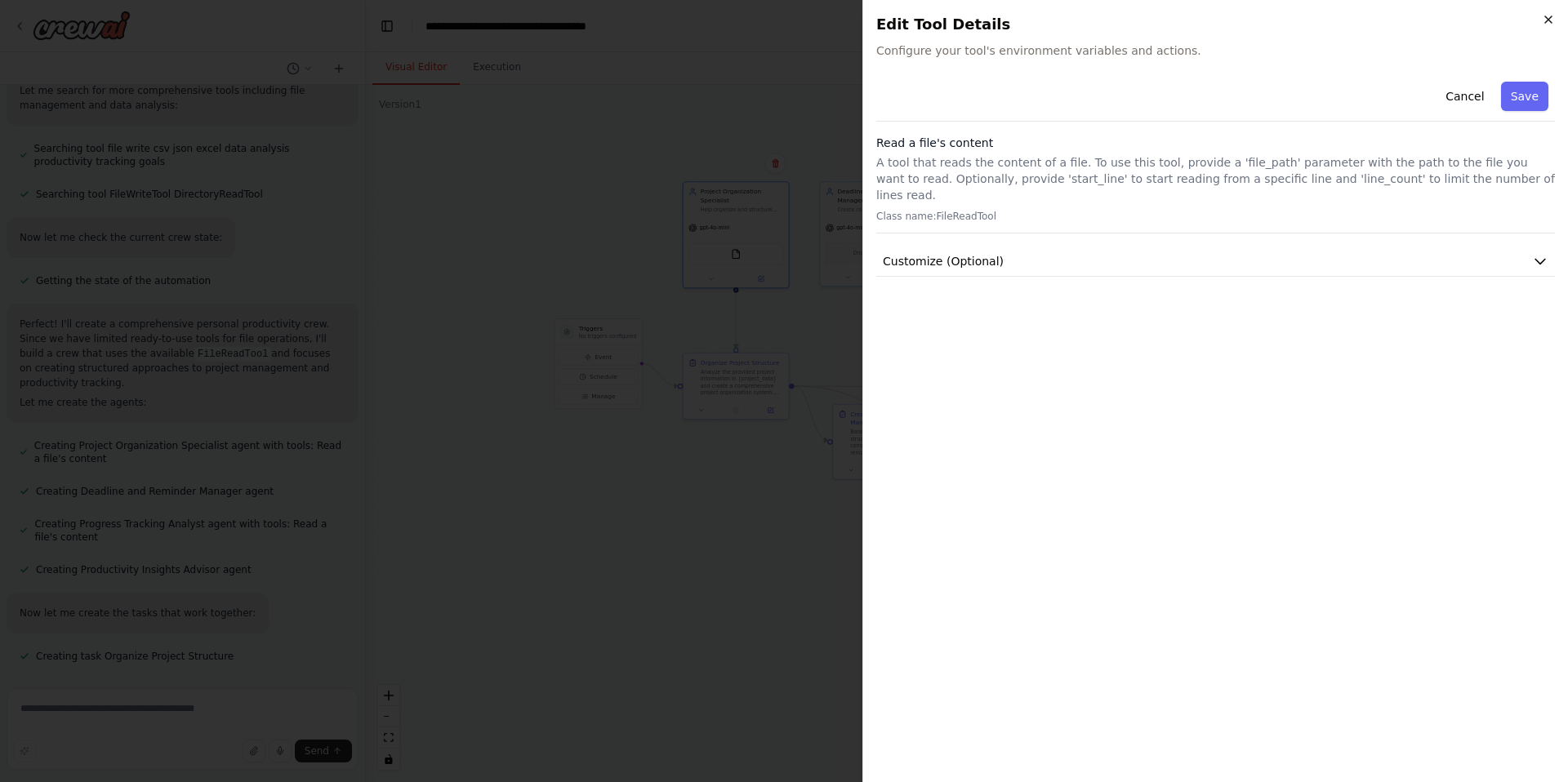
click at [1549, 17] on icon "button" at bounding box center [1549, 19] width 13 height 13
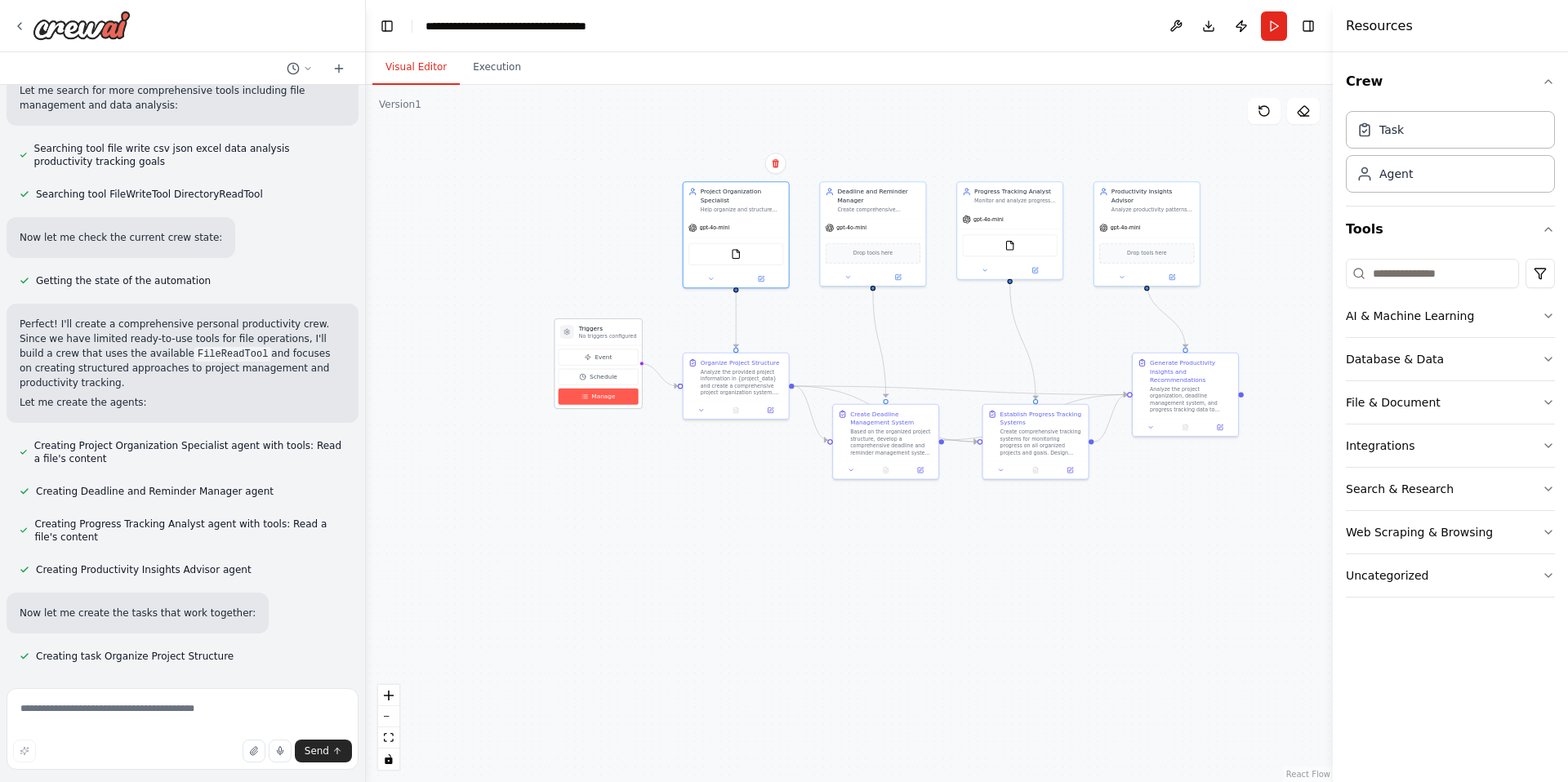
click at [604, 397] on span "Manage" at bounding box center [603, 396] width 24 height 8
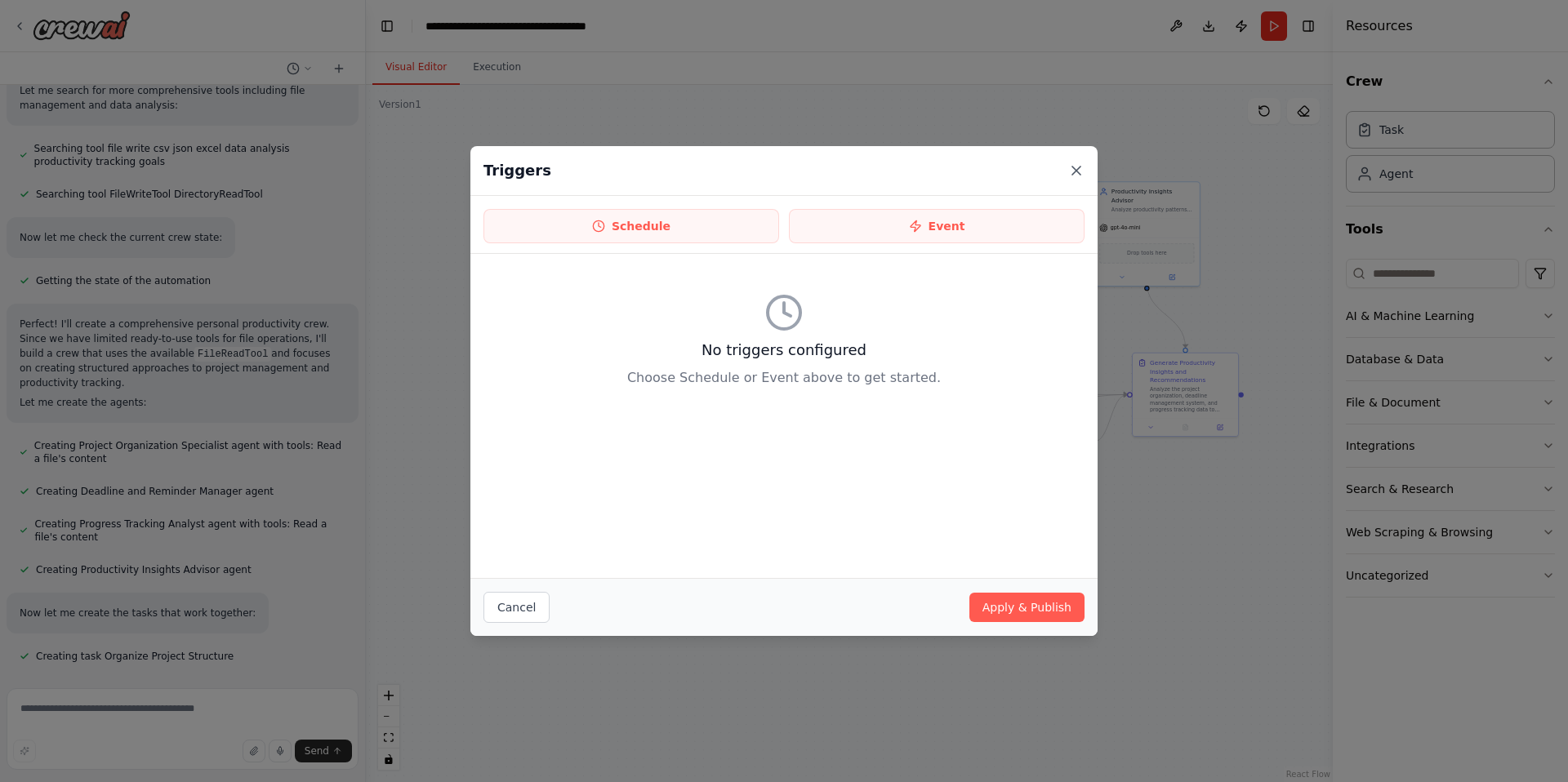
click at [1080, 165] on icon at bounding box center [1076, 170] width 17 height 17
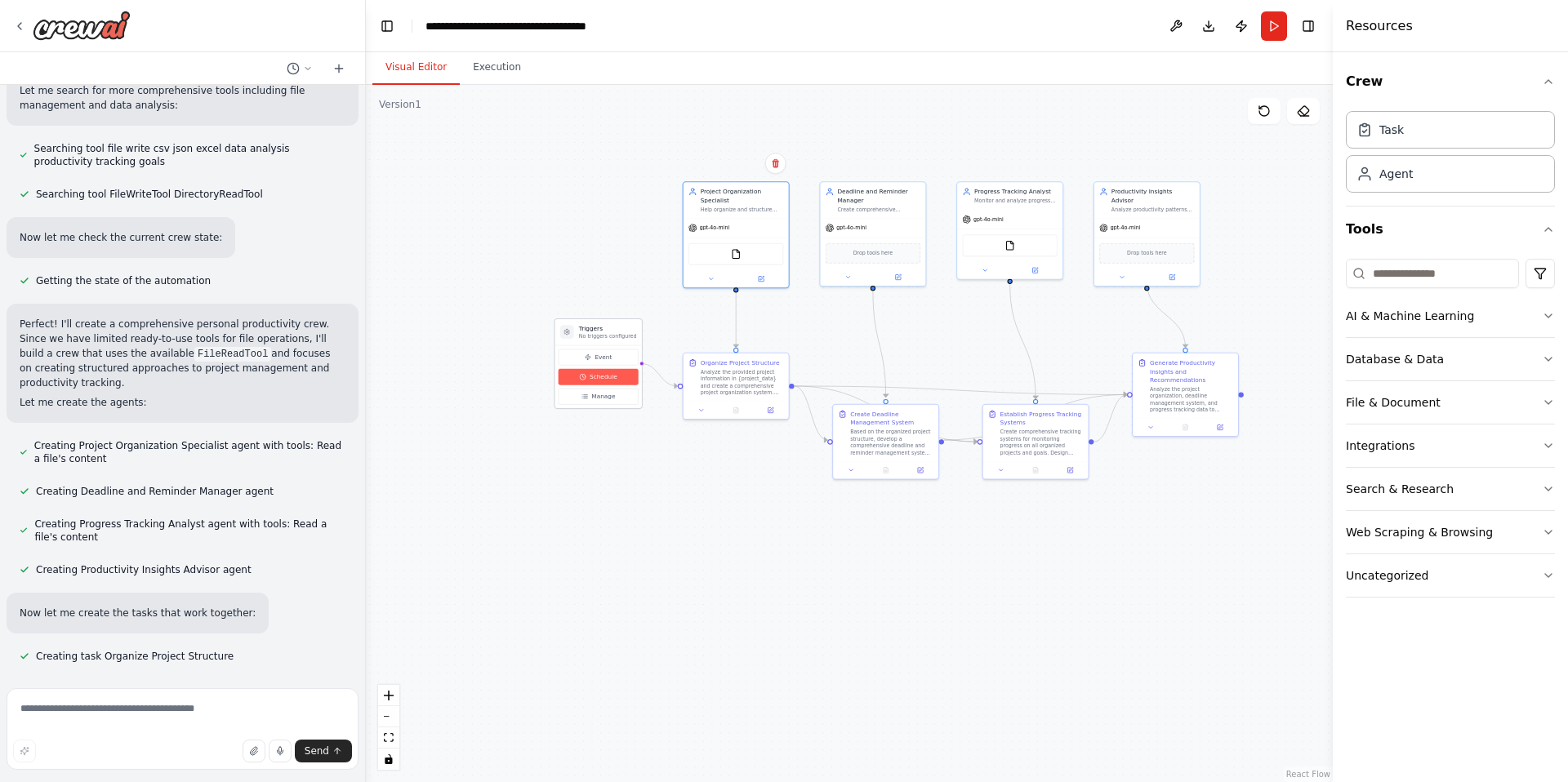
click at [619, 378] on button "Schedule" at bounding box center [599, 377] width 80 height 17
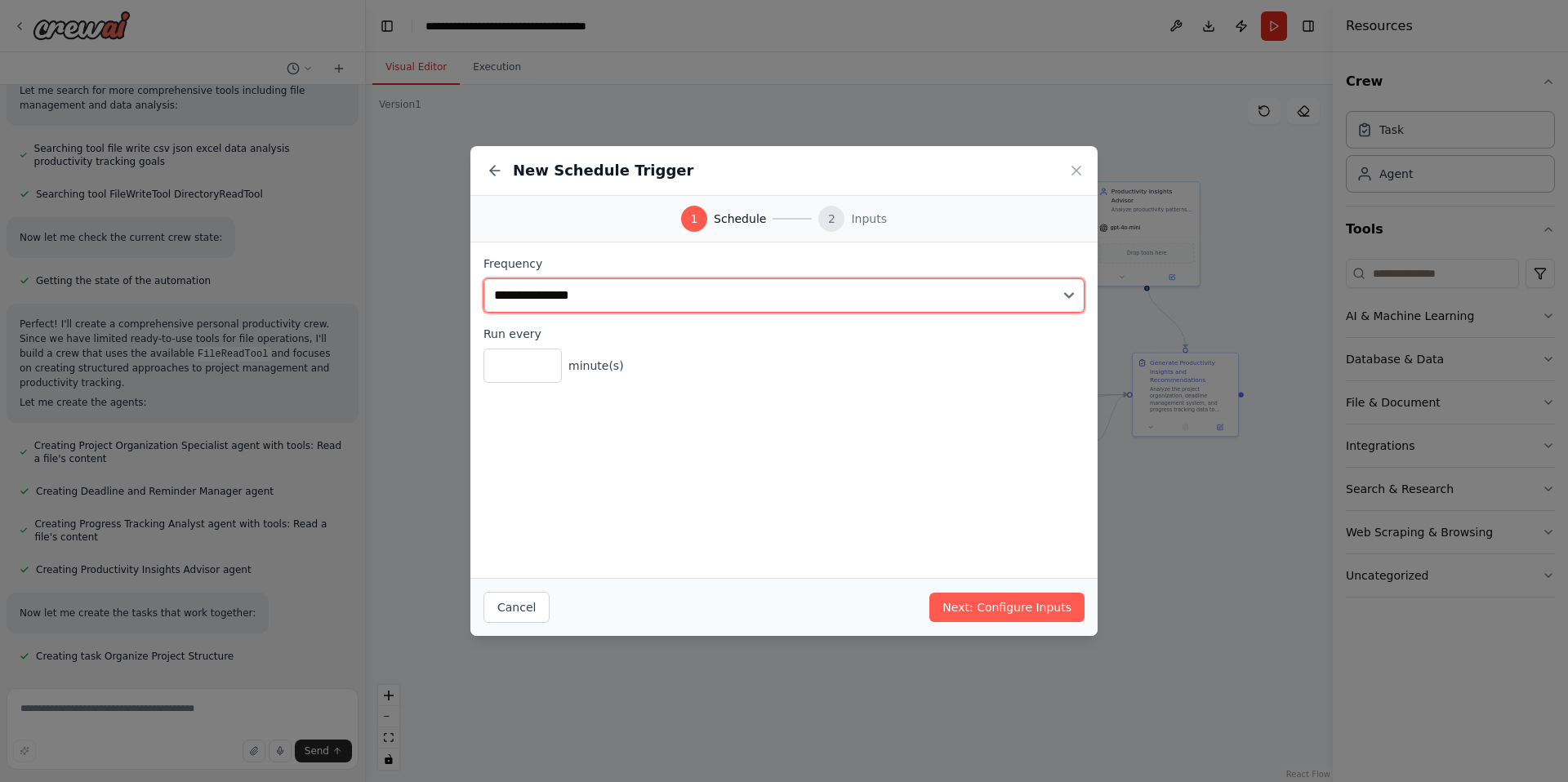
click at [618, 295] on select "**********" at bounding box center [784, 295] width 601 height 34
select select "*****"
click at [484, 278] on select "**********" at bounding box center [784, 295] width 601 height 34
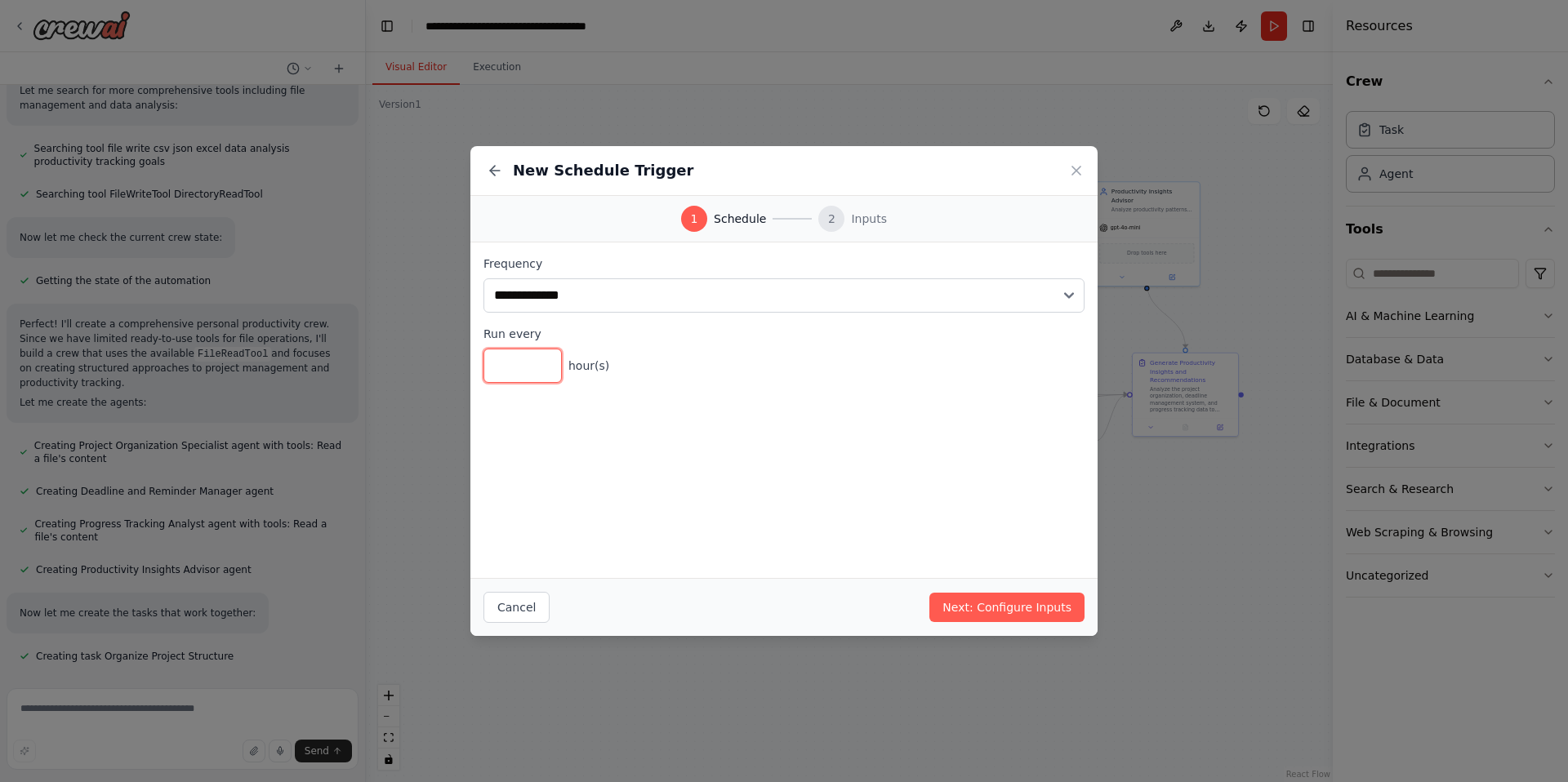
click at [548, 360] on input "*" at bounding box center [523, 365] width 79 height 34
click at [547, 372] on input "*" at bounding box center [523, 365] width 79 height 34
click at [548, 364] on input "*" at bounding box center [523, 365] width 79 height 34
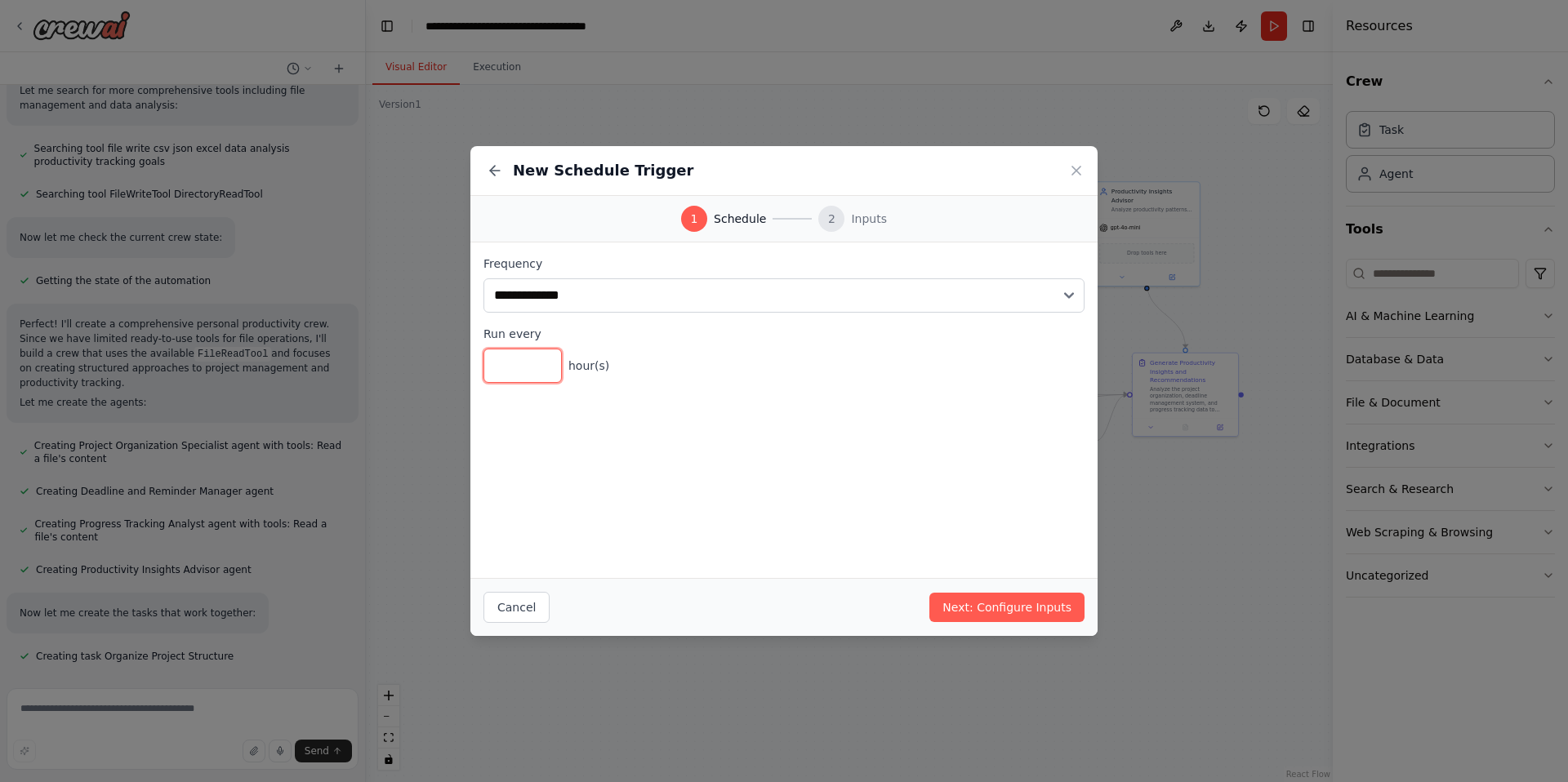
click at [547, 359] on input "*" at bounding box center [523, 365] width 79 height 34
type input "*"
click at [545, 374] on input "*" at bounding box center [523, 365] width 79 height 34
click at [1017, 613] on button "Next: Configure Inputs" at bounding box center [1007, 607] width 155 height 29
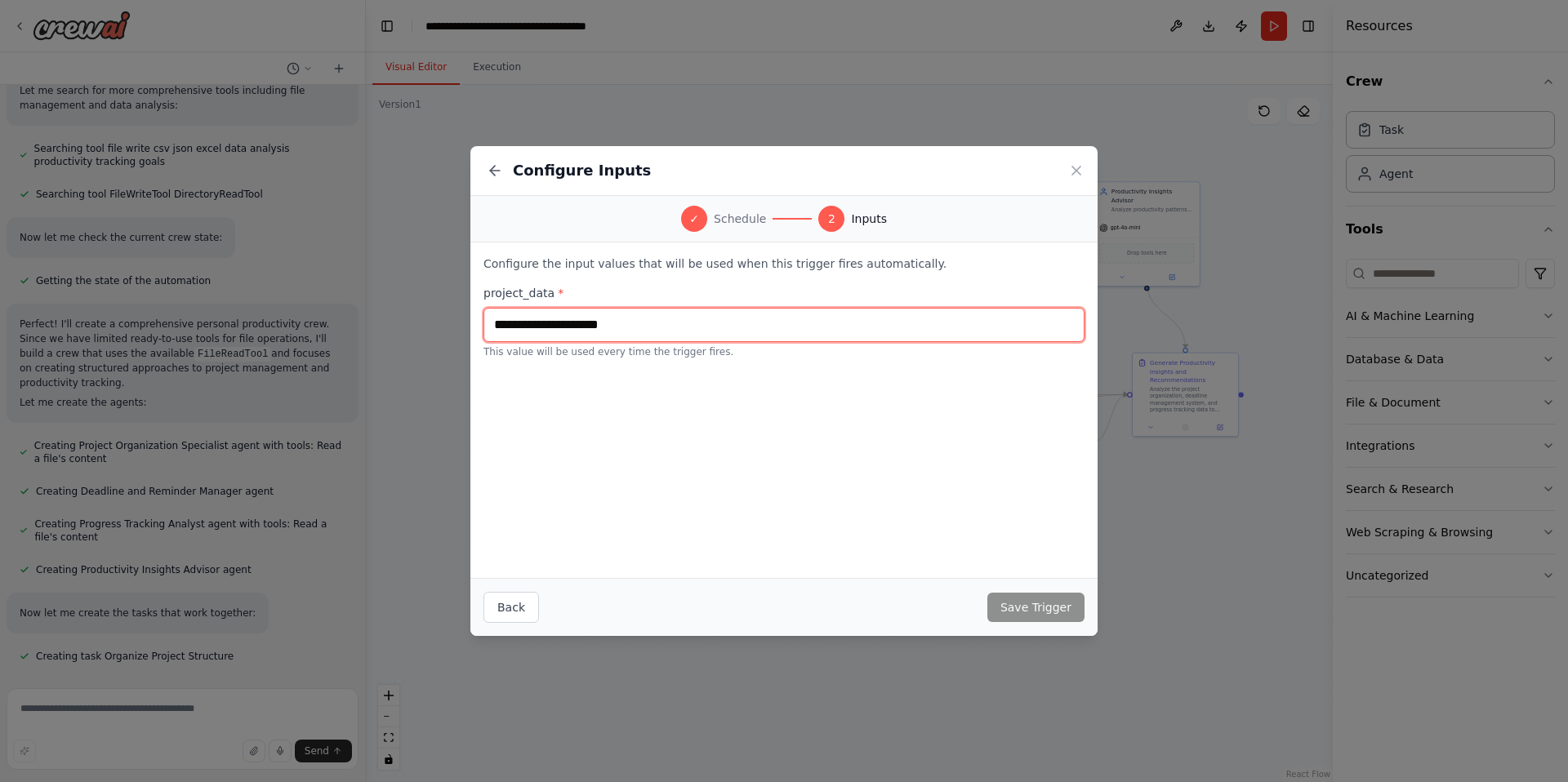
click at [579, 327] on input "text" at bounding box center [784, 325] width 601 height 34
click at [558, 289] on span "*" at bounding box center [561, 293] width 5 height 13
click at [1079, 166] on icon at bounding box center [1076, 170] width 17 height 17
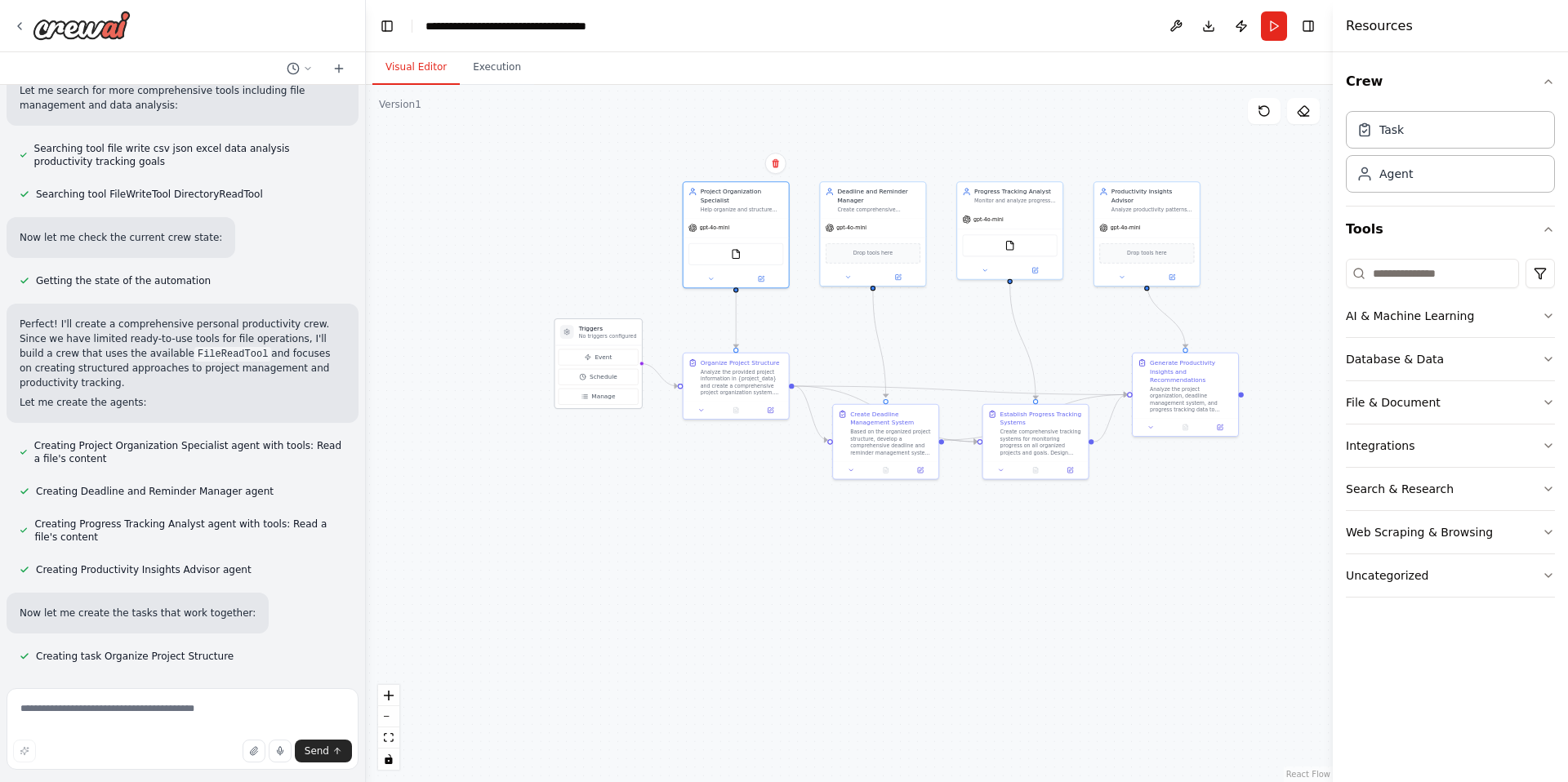
click at [571, 337] on div at bounding box center [568, 332] width 14 height 14
click at [568, 335] on div at bounding box center [568, 332] width 14 height 14
click at [1207, 26] on button "Download" at bounding box center [1209, 26] width 26 height 29
click at [1544, 722] on icon "Notifications (F8)" at bounding box center [1541, 722] width 13 height 13
click at [1417, 352] on div "Database & Data" at bounding box center [1395, 359] width 98 height 17
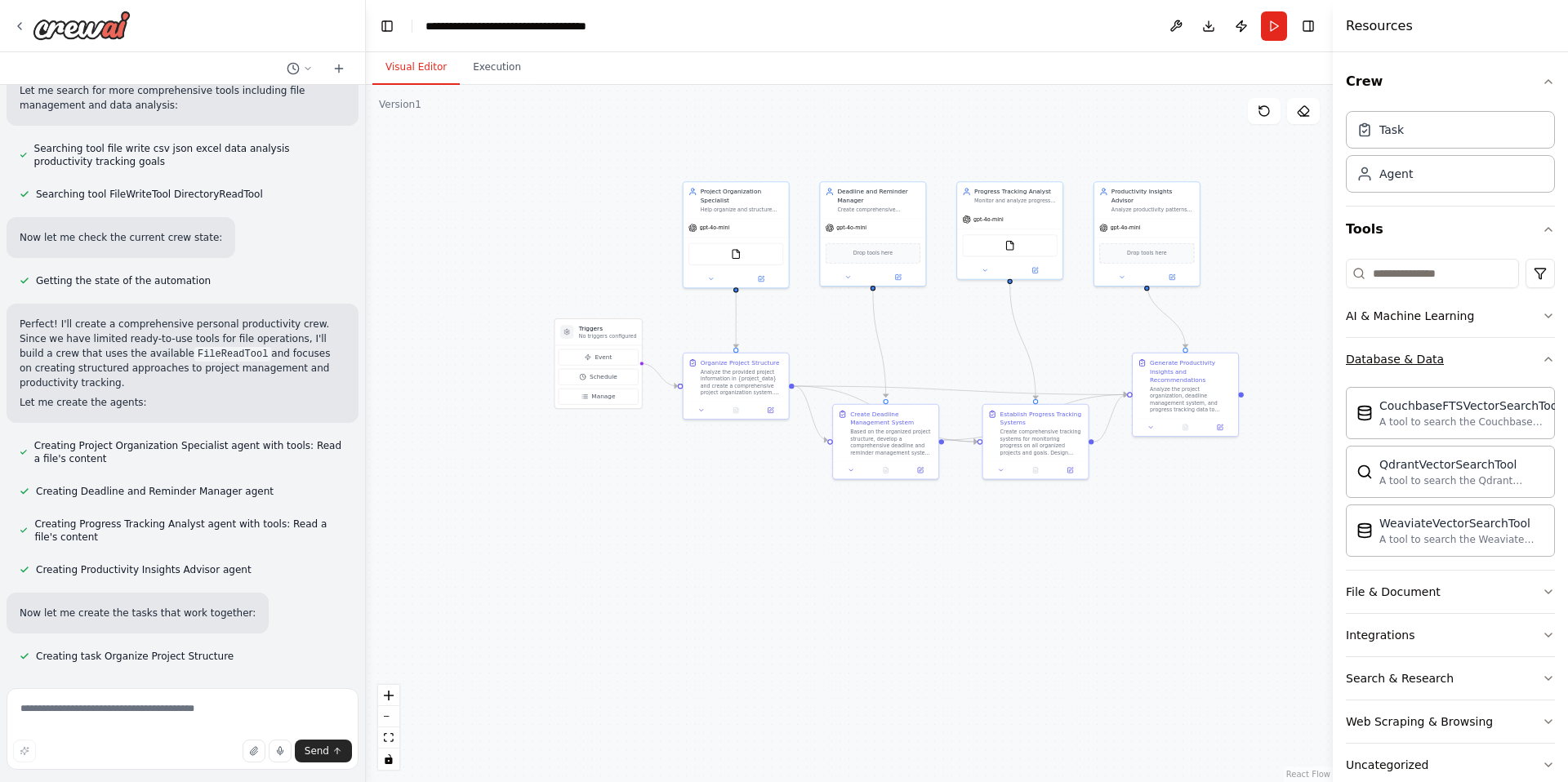
click at [1547, 357] on icon "button" at bounding box center [1549, 359] width 13 height 13
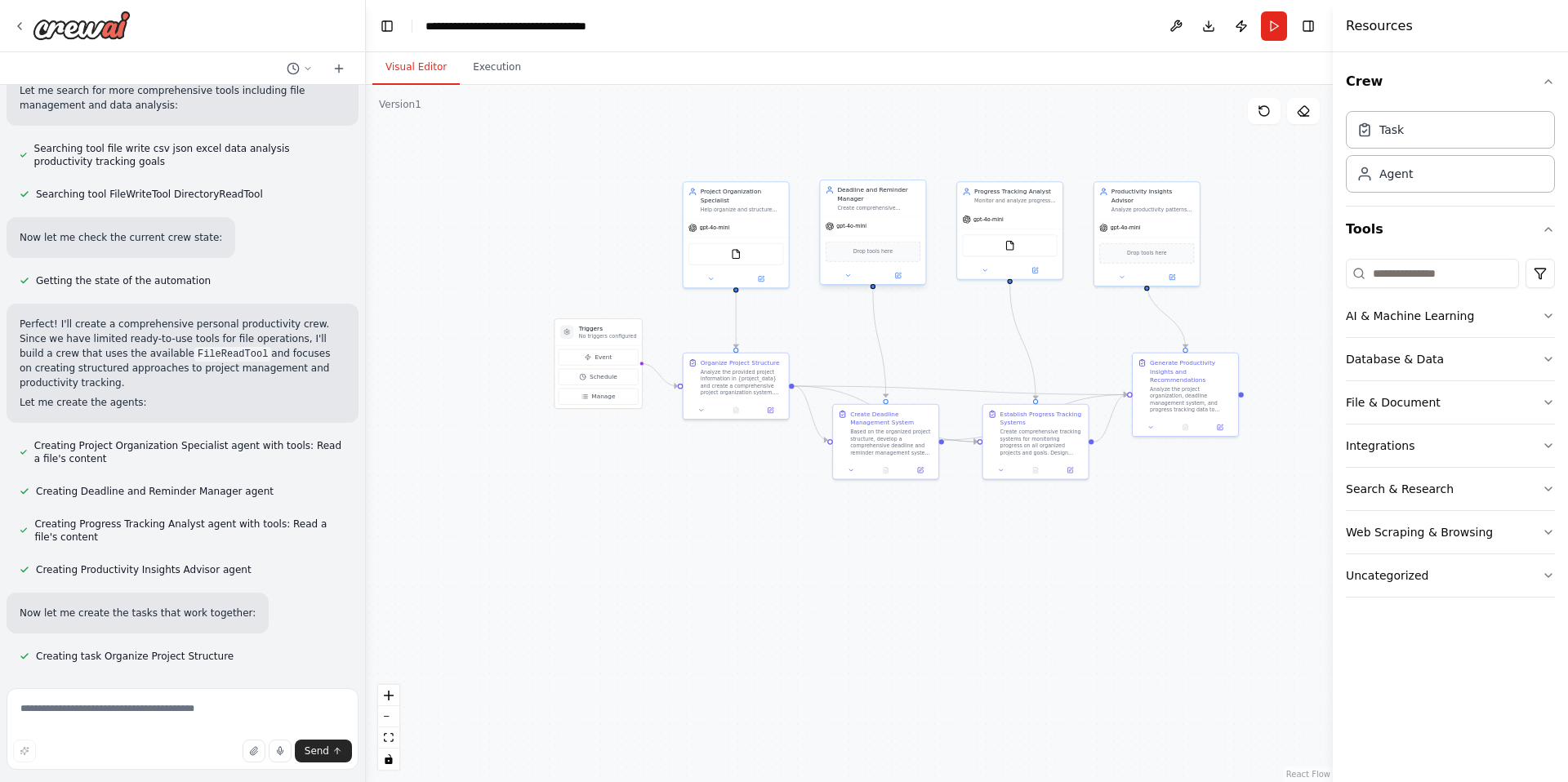
click at [894, 256] on div "Drop tools here" at bounding box center [872, 252] width 94 height 20
click at [893, 253] on div "Drop tools here" at bounding box center [872, 252] width 94 height 20
click at [1548, 230] on icon "button" at bounding box center [1549, 229] width 13 height 13
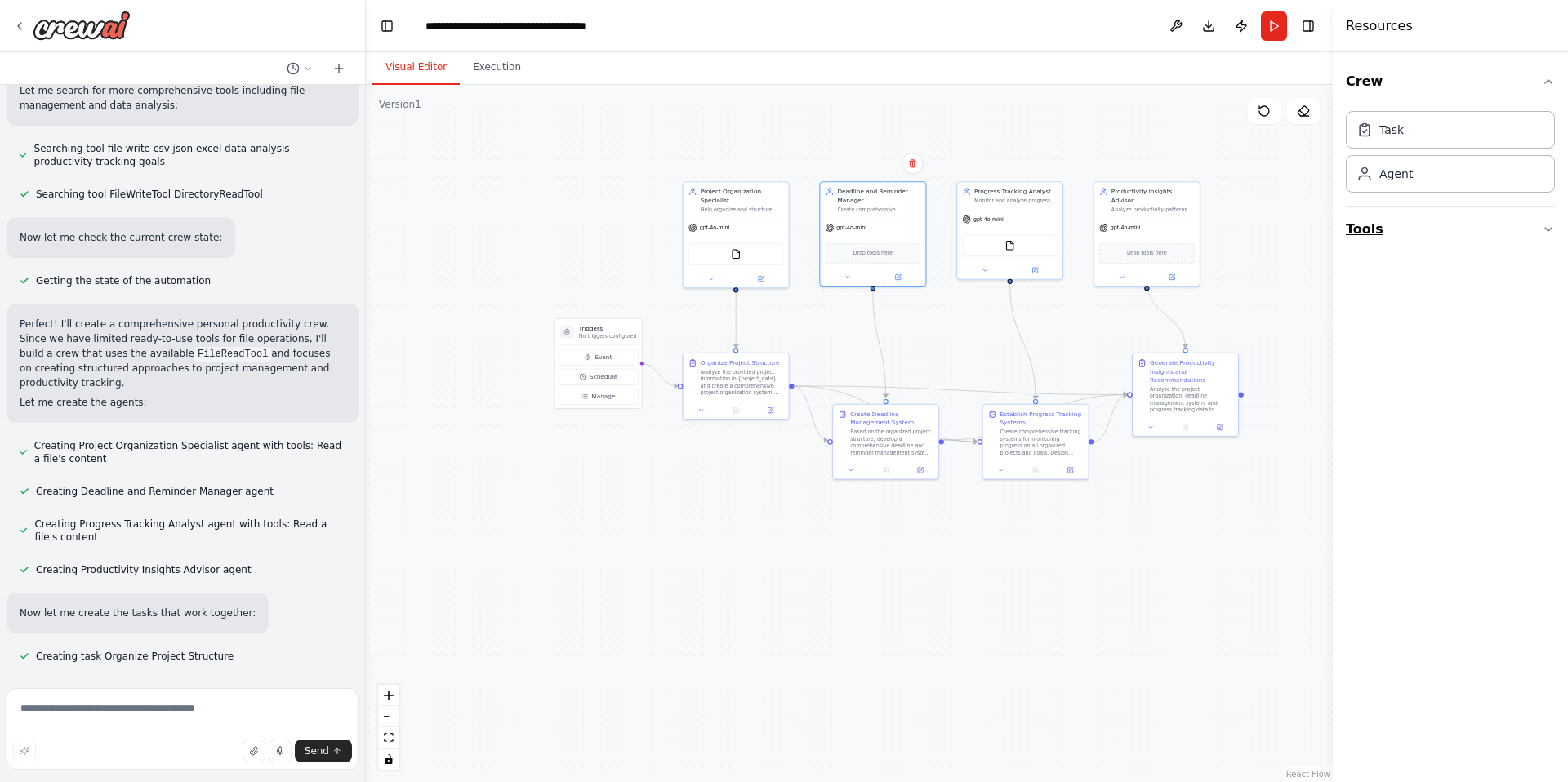
click at [1361, 226] on button "Tools" at bounding box center [1451, 229] width 209 height 46
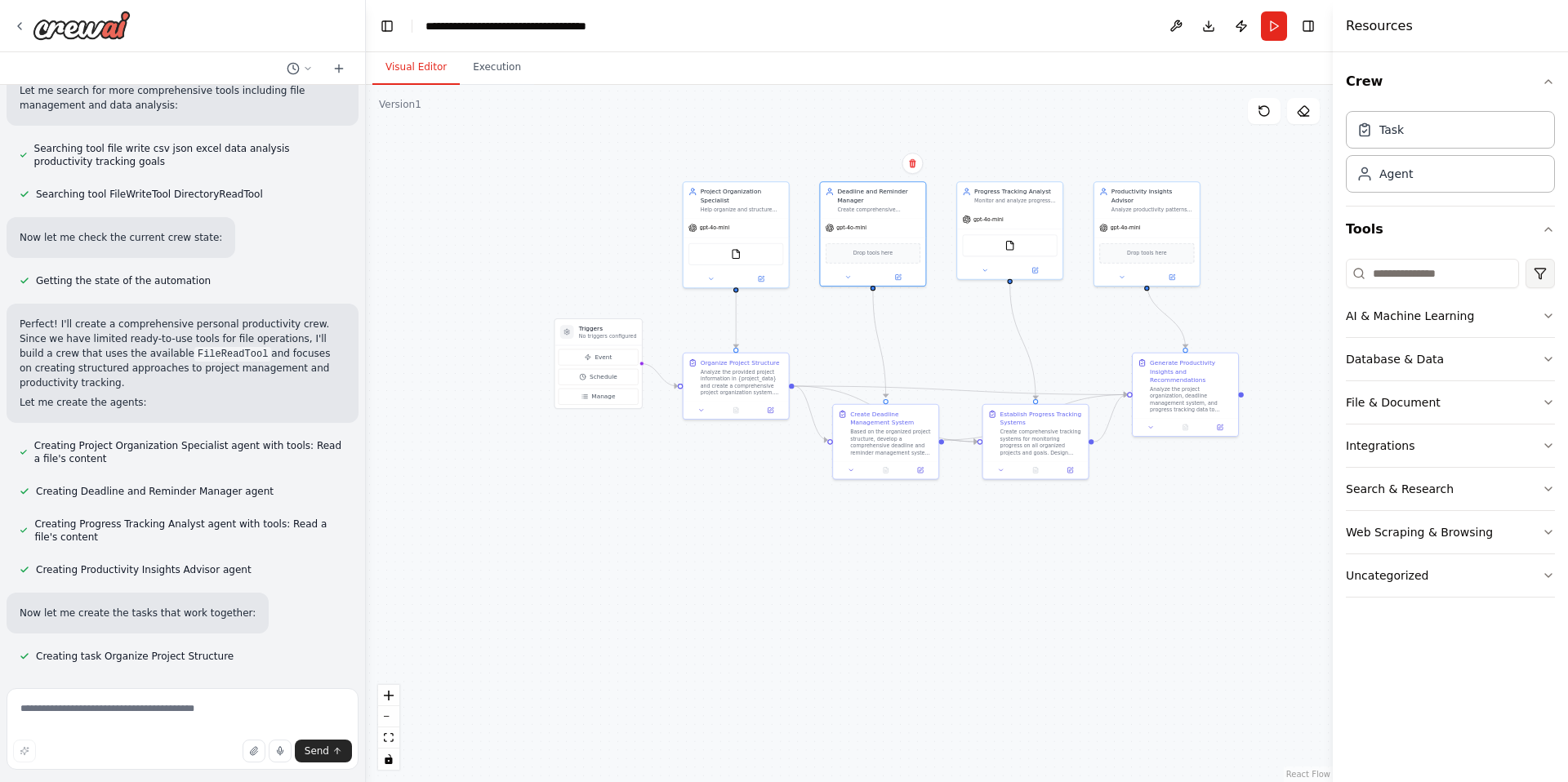
click at [1538, 272] on html "Create a crew that helps organize your personal projects, sets reminders for im…" at bounding box center [784, 391] width 1568 height 782
click at [1488, 338] on div "CrewAI tools" at bounding box center [1476, 342] width 148 height 26
click at [1553, 313] on icon "button" at bounding box center [1549, 316] width 13 height 13
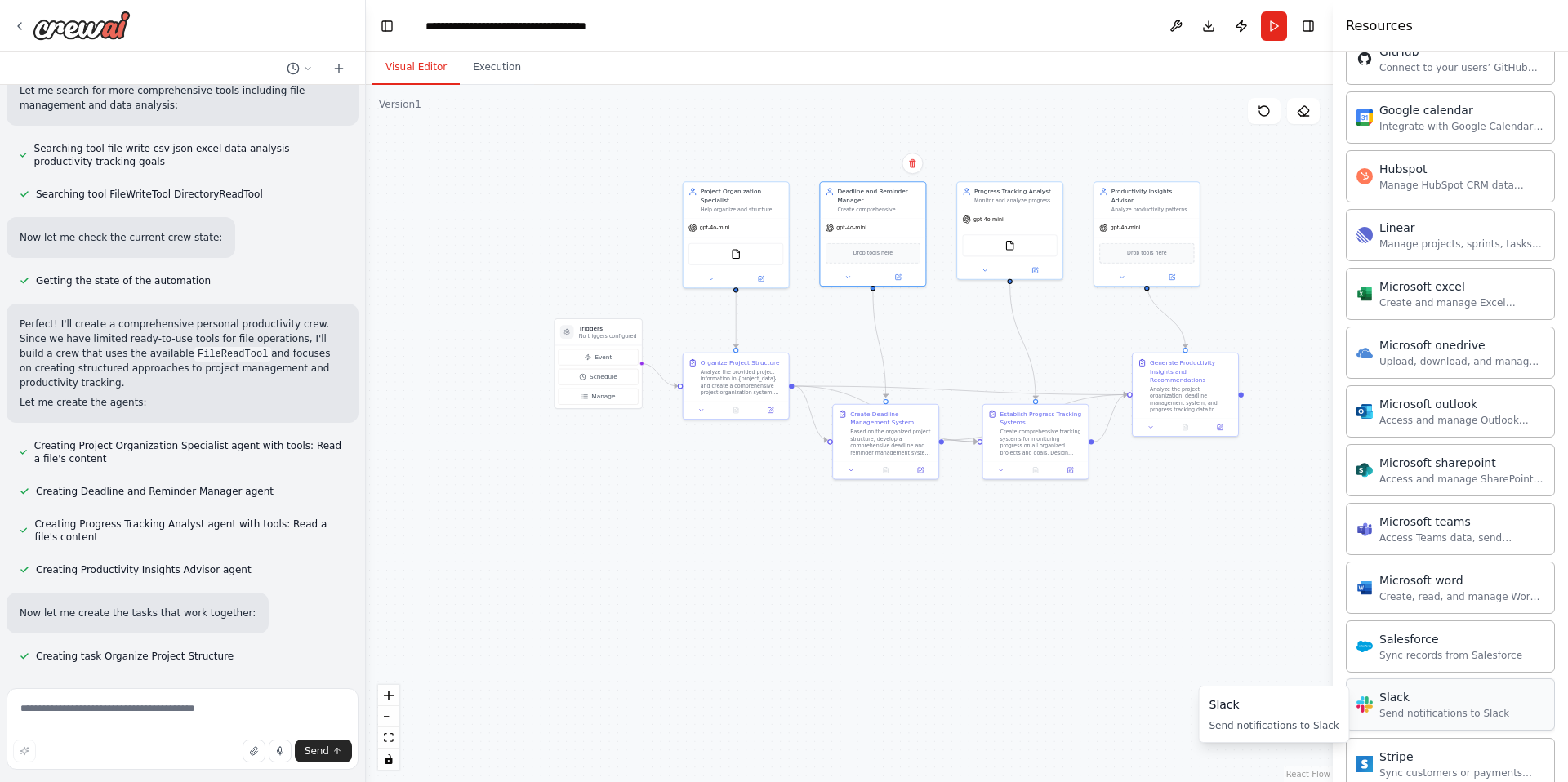
scroll to position [446, 0]
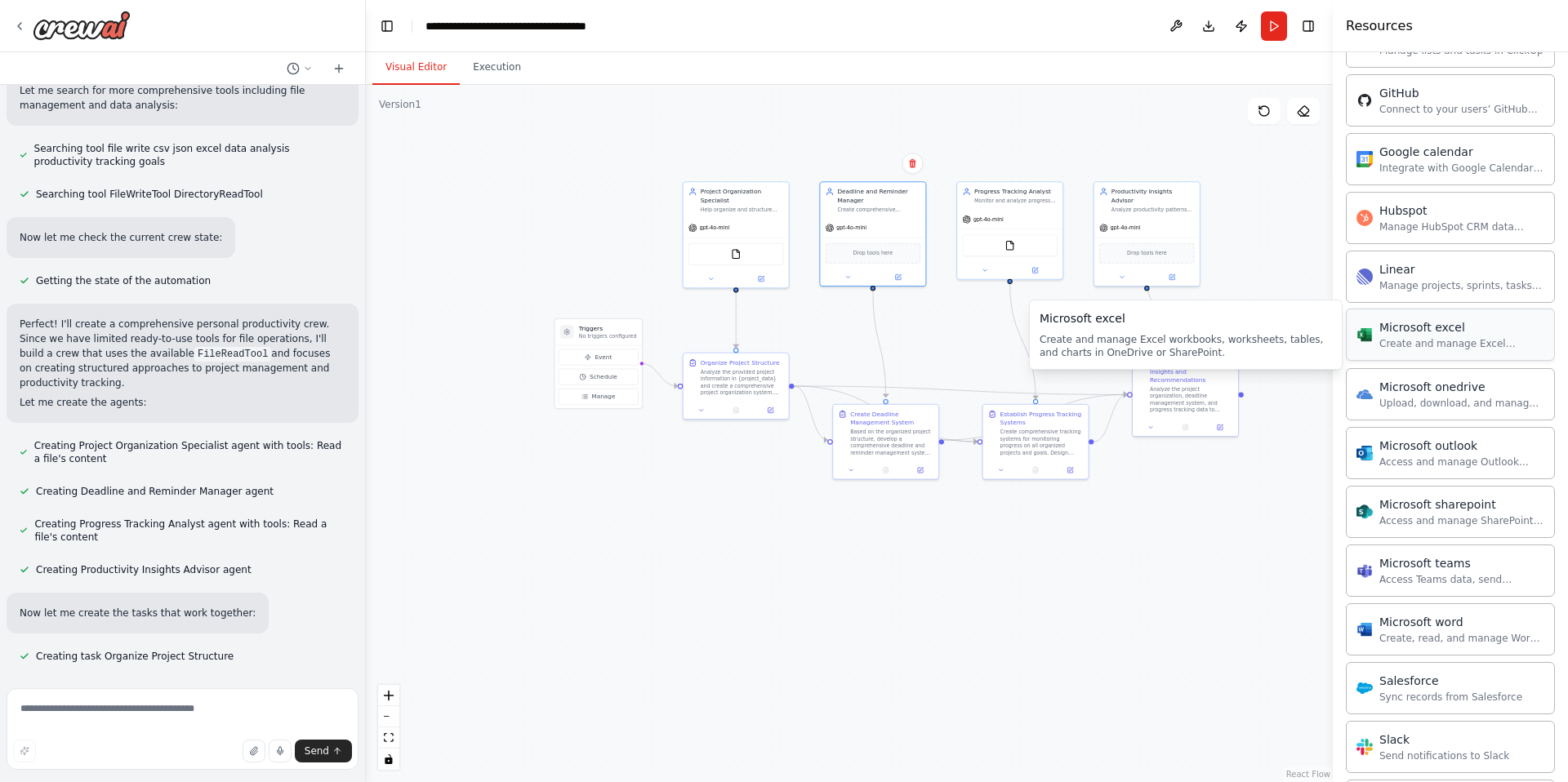
click at [1445, 337] on div "Create and manage Excel workbooks, worksheets, tables, and charts in OneDrive o…" at bounding box center [1462, 343] width 165 height 13
click at [747, 254] on img at bounding box center [744, 252] width 11 height 11
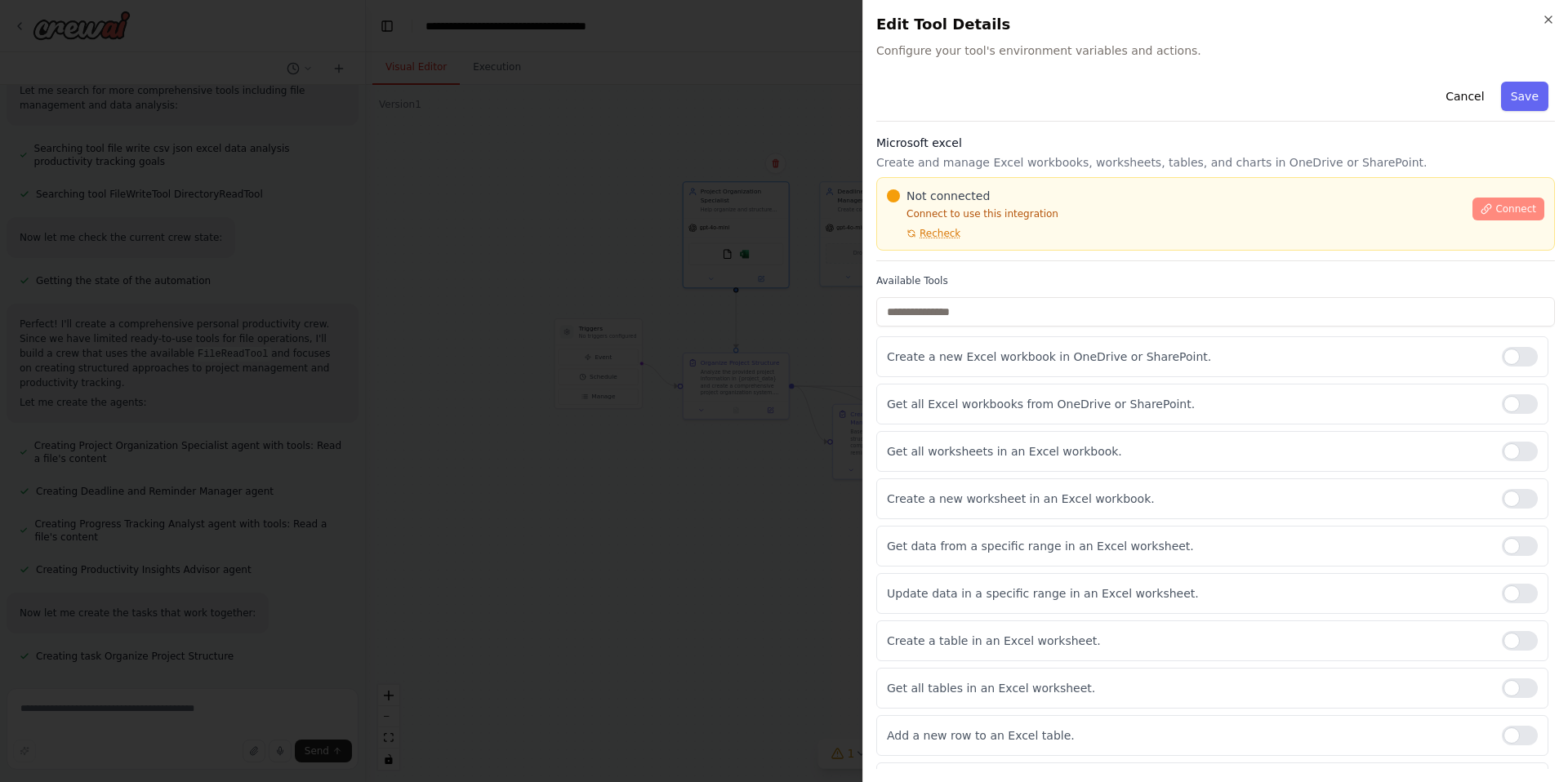
click at [1506, 210] on span "Connect" at bounding box center [1516, 208] width 41 height 13
click at [1551, 20] on icon "button" at bounding box center [1549, 19] width 13 height 13
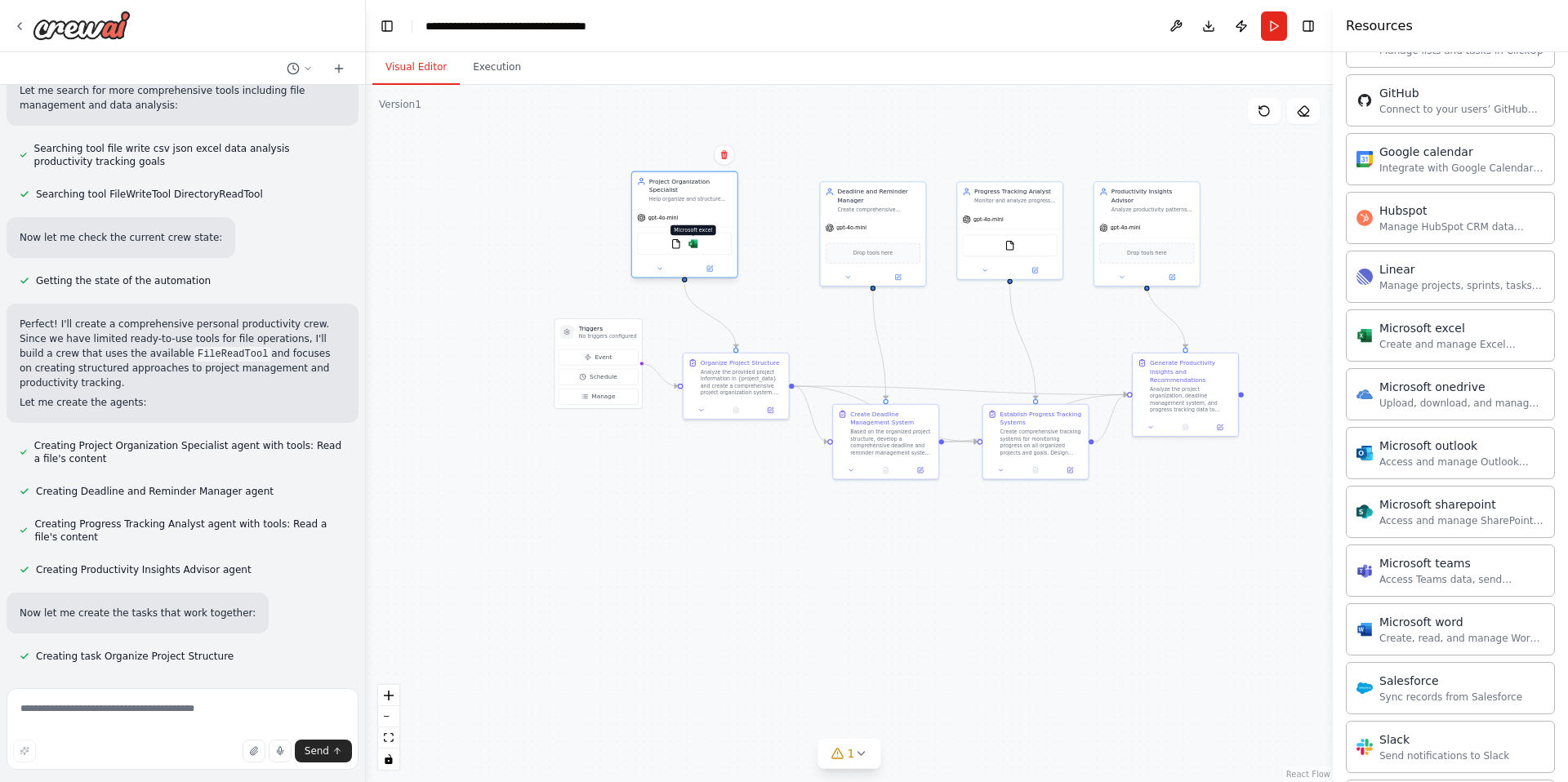
drag, startPoint x: 746, startPoint y: 252, endPoint x: 697, endPoint y: 246, distance: 49.4
click at [697, 246] on img at bounding box center [693, 244] width 11 height 11
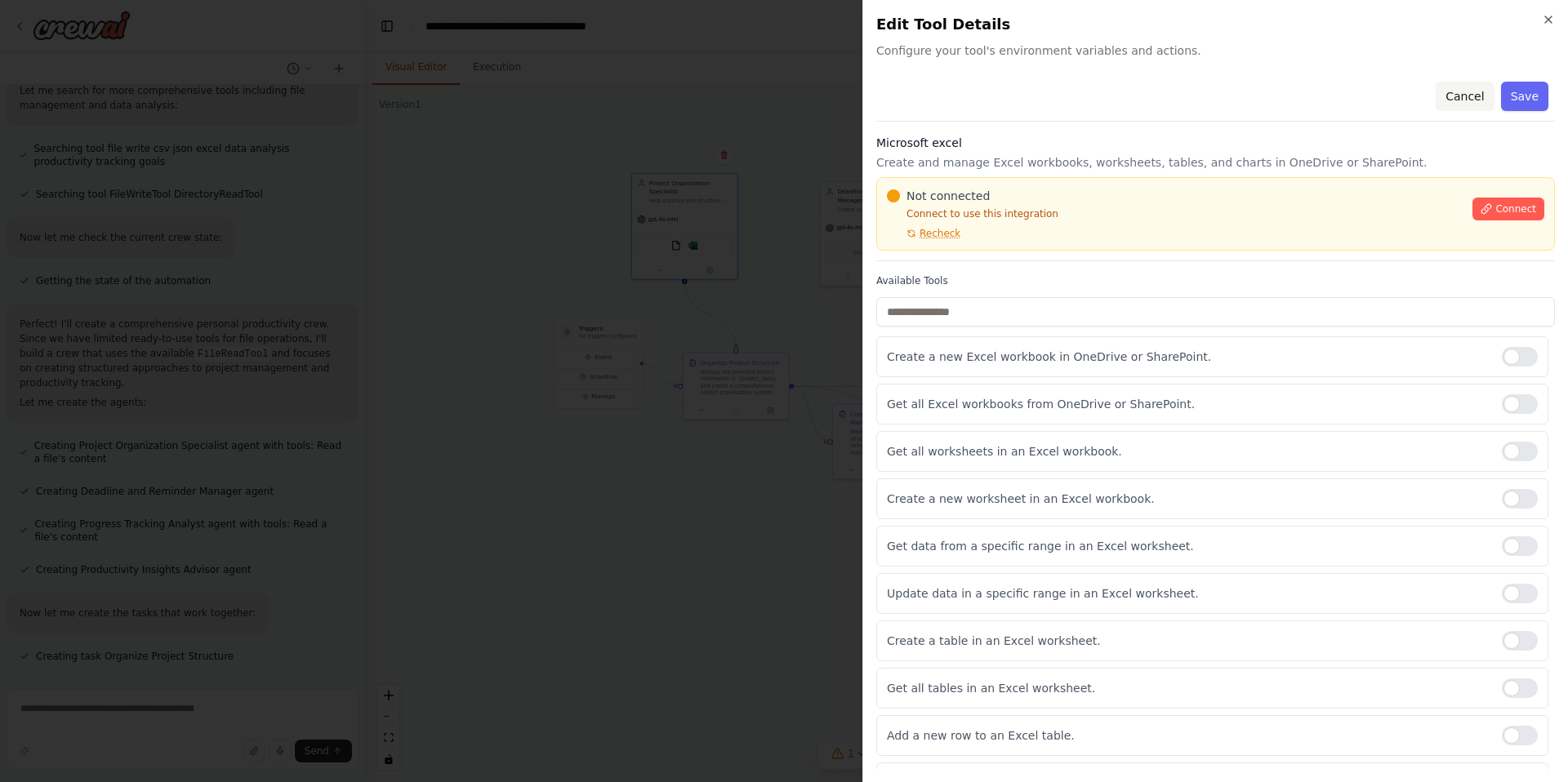
click at [1465, 97] on button "Cancel" at bounding box center [1465, 96] width 58 height 29
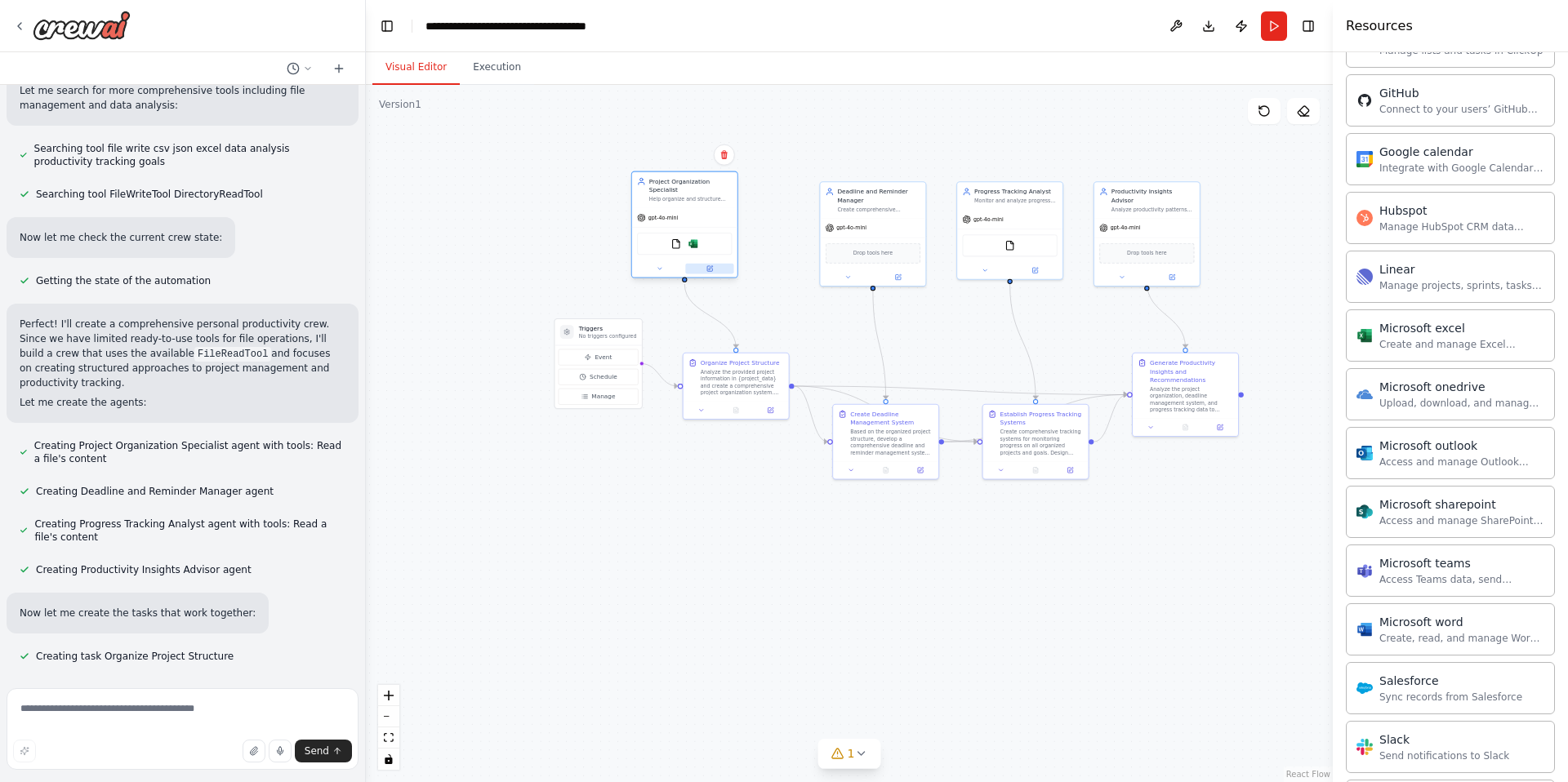
click at [711, 268] on icon at bounding box center [710, 269] width 5 height 5
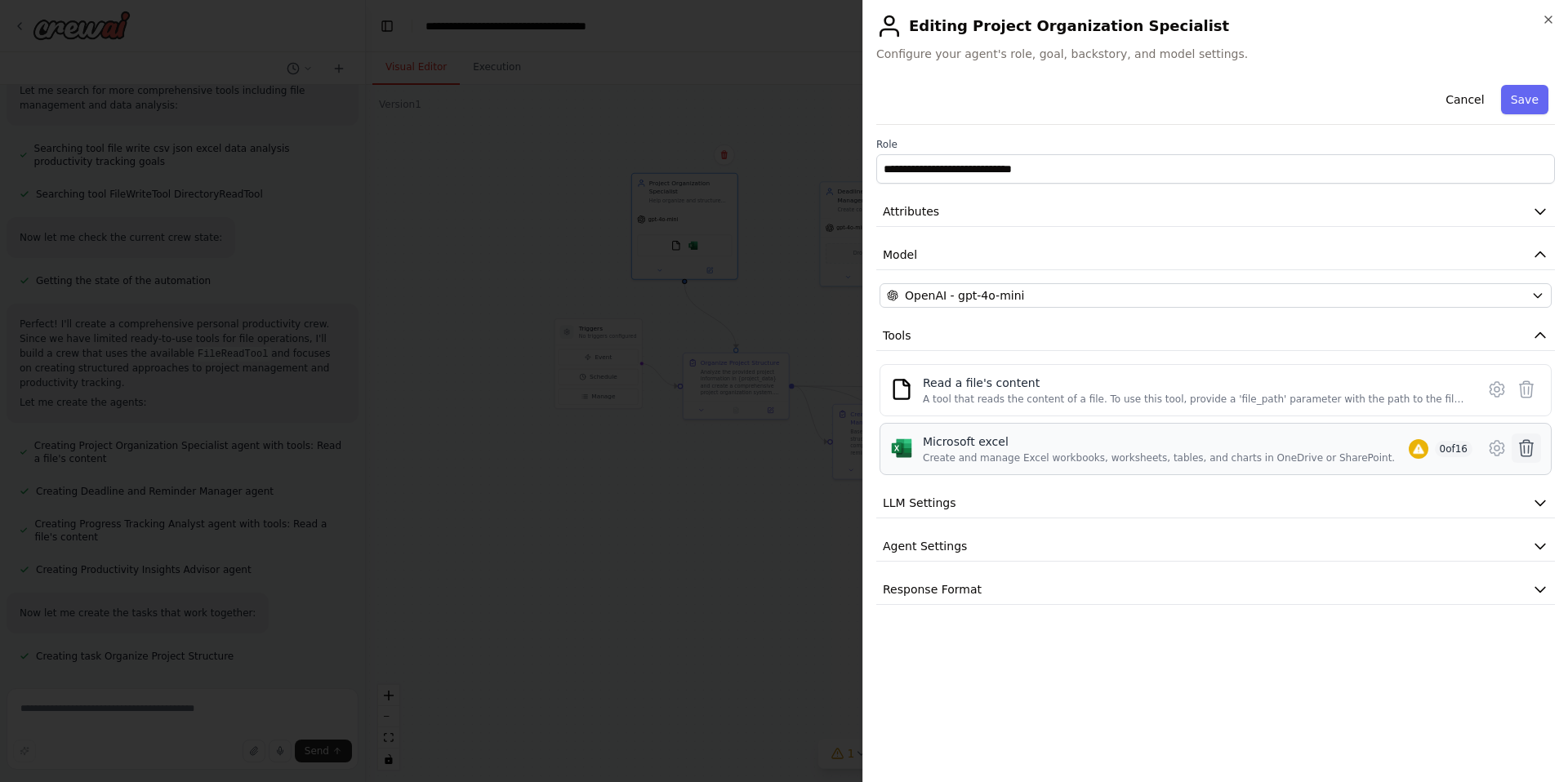
click at [1536, 445] on button at bounding box center [1526, 447] width 29 height 29
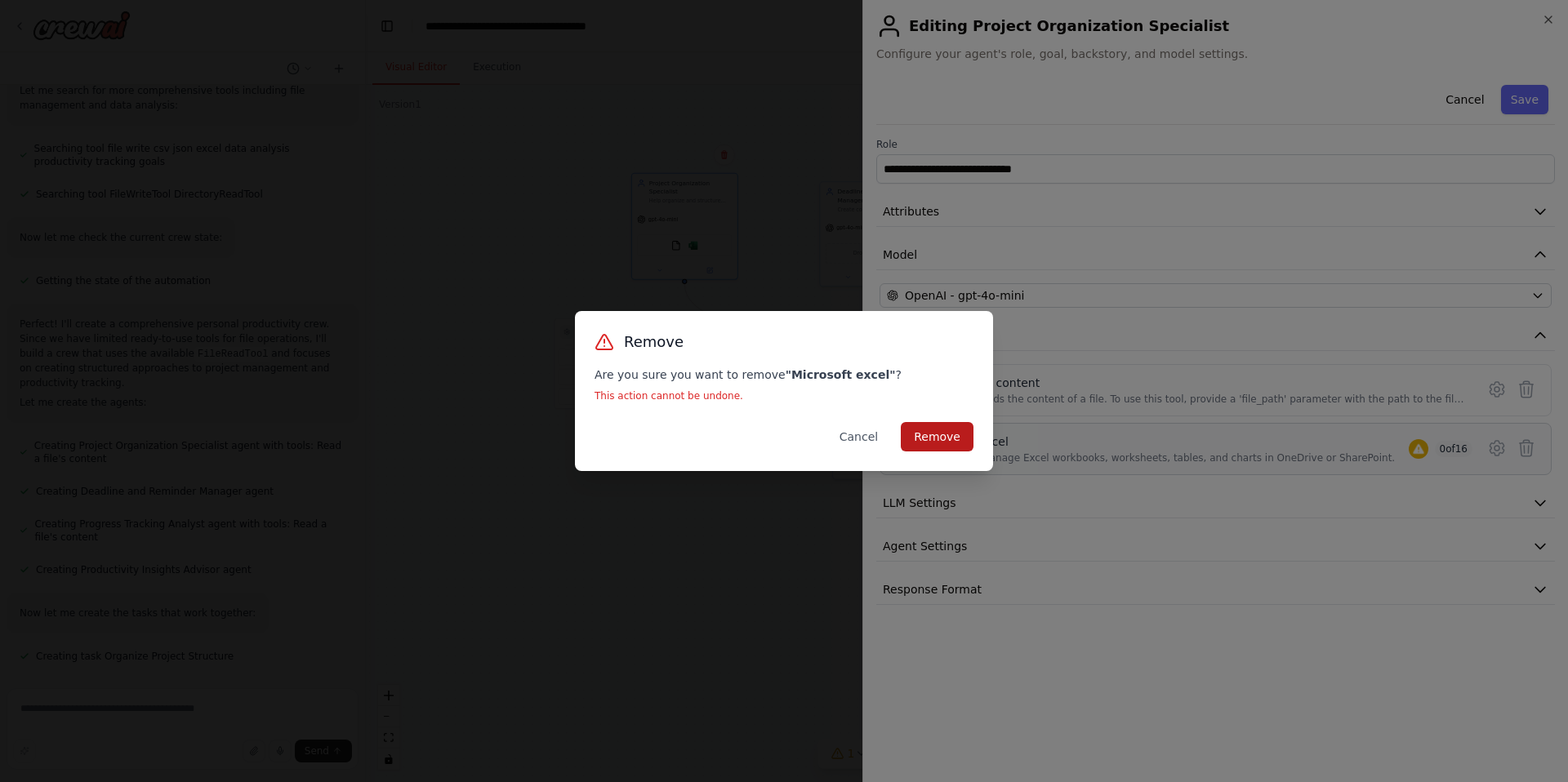
click at [916, 435] on button "Remove" at bounding box center [937, 436] width 72 height 29
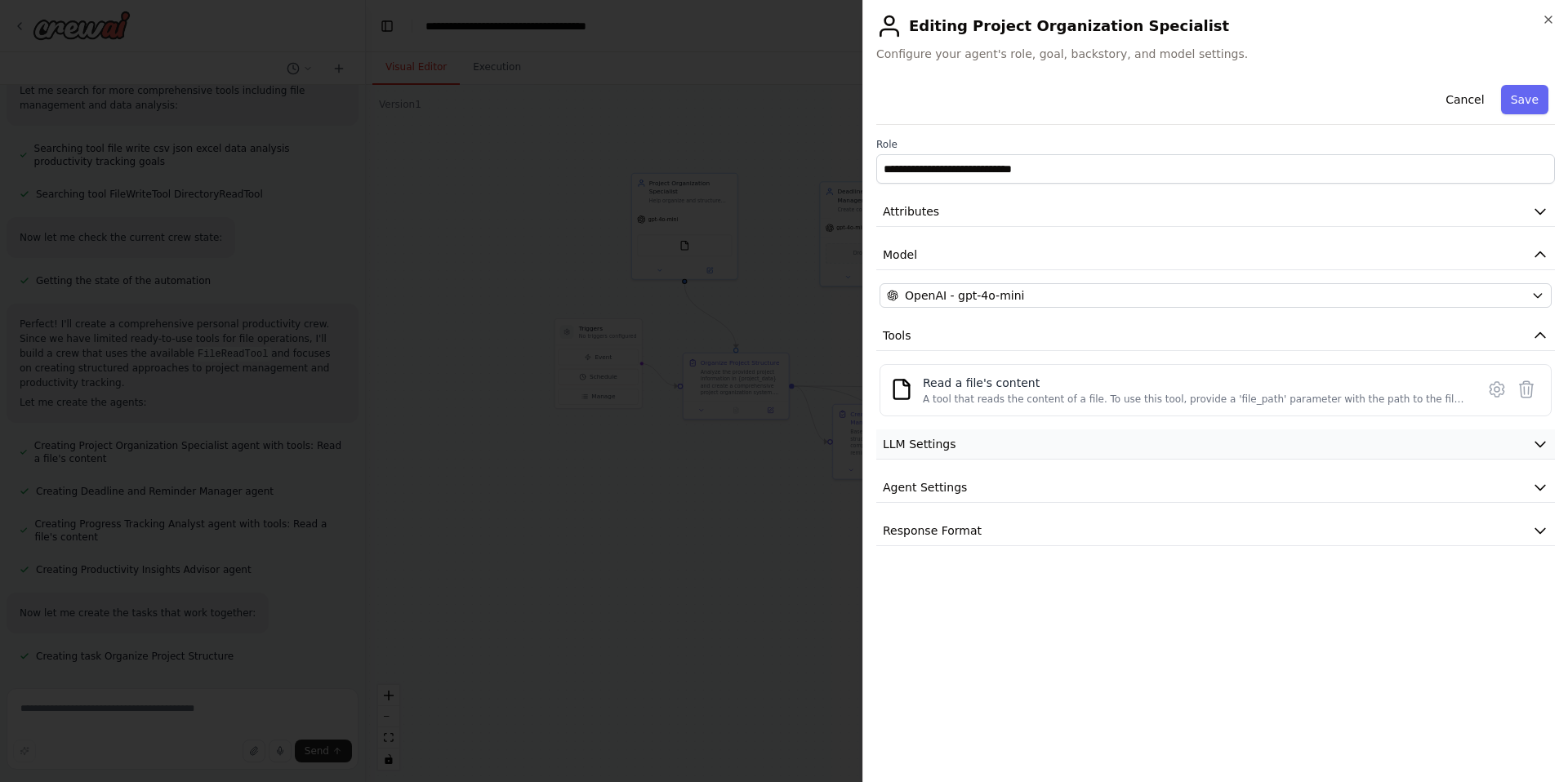
click at [1533, 440] on icon "button" at bounding box center [1541, 444] width 17 height 17
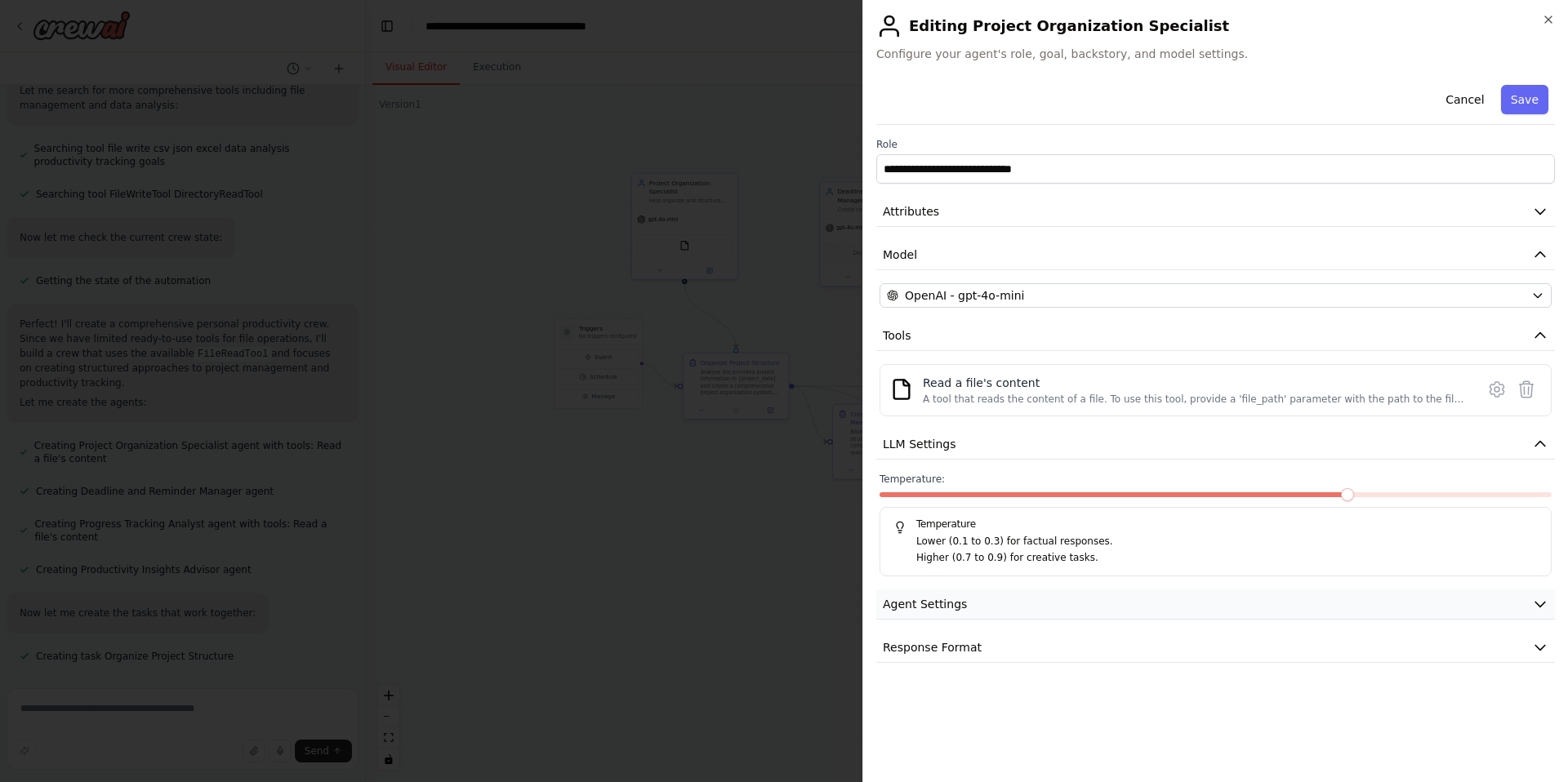
click at [1532, 591] on button "Agent Settings" at bounding box center [1216, 605] width 679 height 30
click at [1546, 446] on icon "button" at bounding box center [1541, 444] width 17 height 17
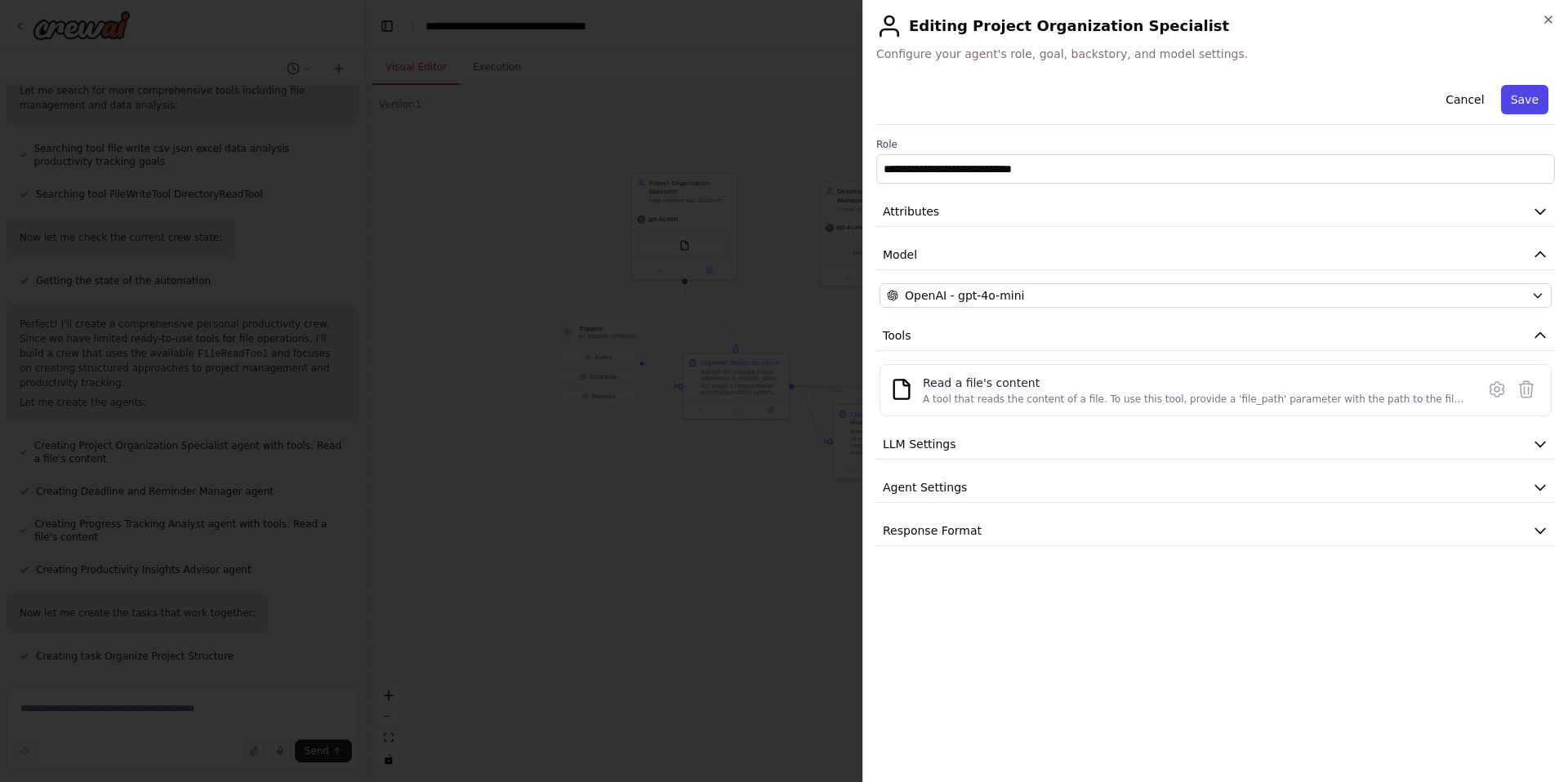
click at [1522, 96] on button "Save" at bounding box center [1525, 99] width 48 height 29
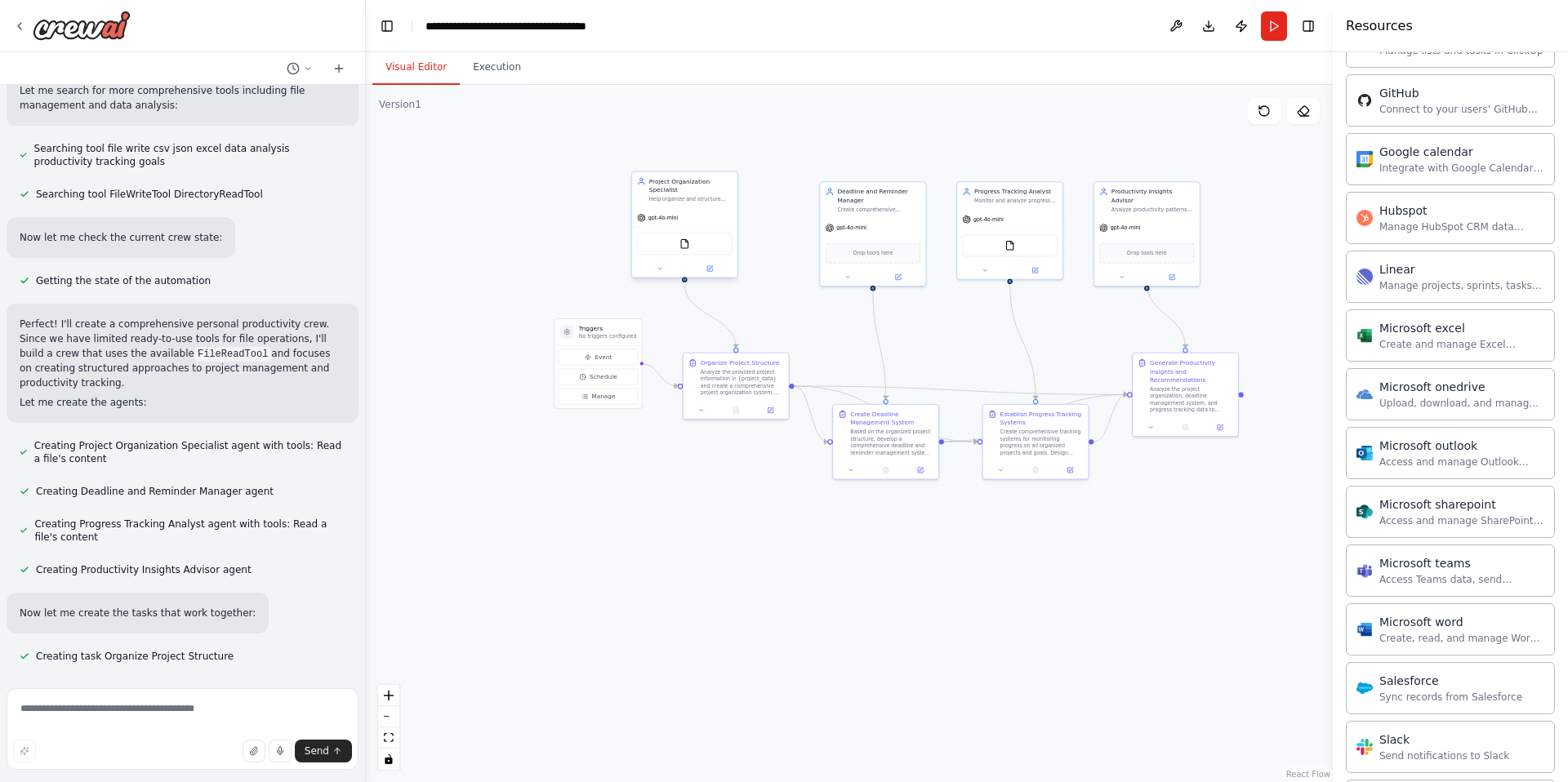
click at [705, 210] on div "gpt-4o-mini" at bounding box center [684, 217] width 105 height 19
click at [702, 251] on div "FileReadTool" at bounding box center [684, 244] width 94 height 22
click at [1269, 211] on div ".deletable-edge-delete-btn { width: 20px; height: 20px; border: 0px solid #ffff…" at bounding box center [848, 433] width 967 height 697
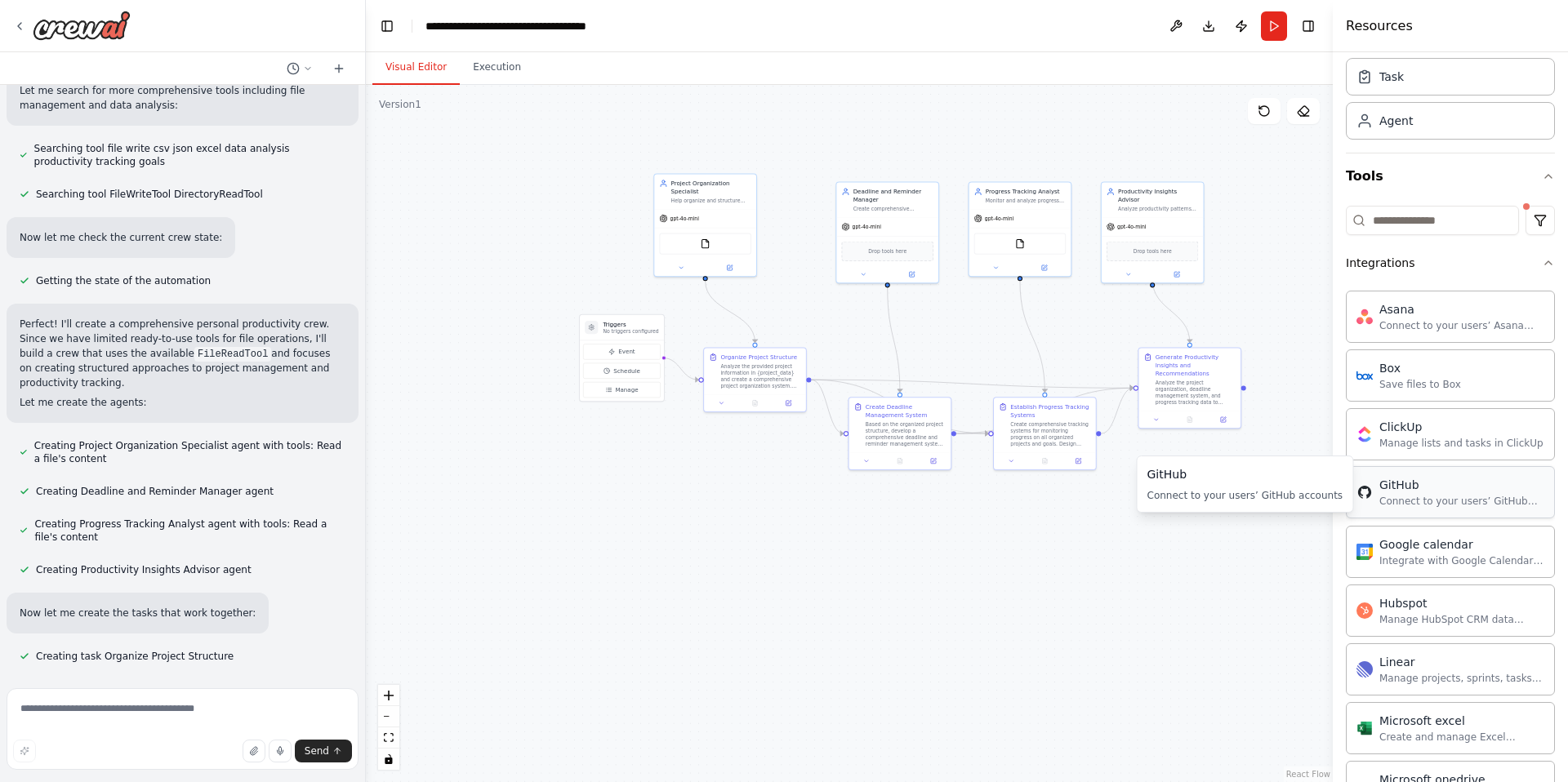
scroll to position [40, 0]
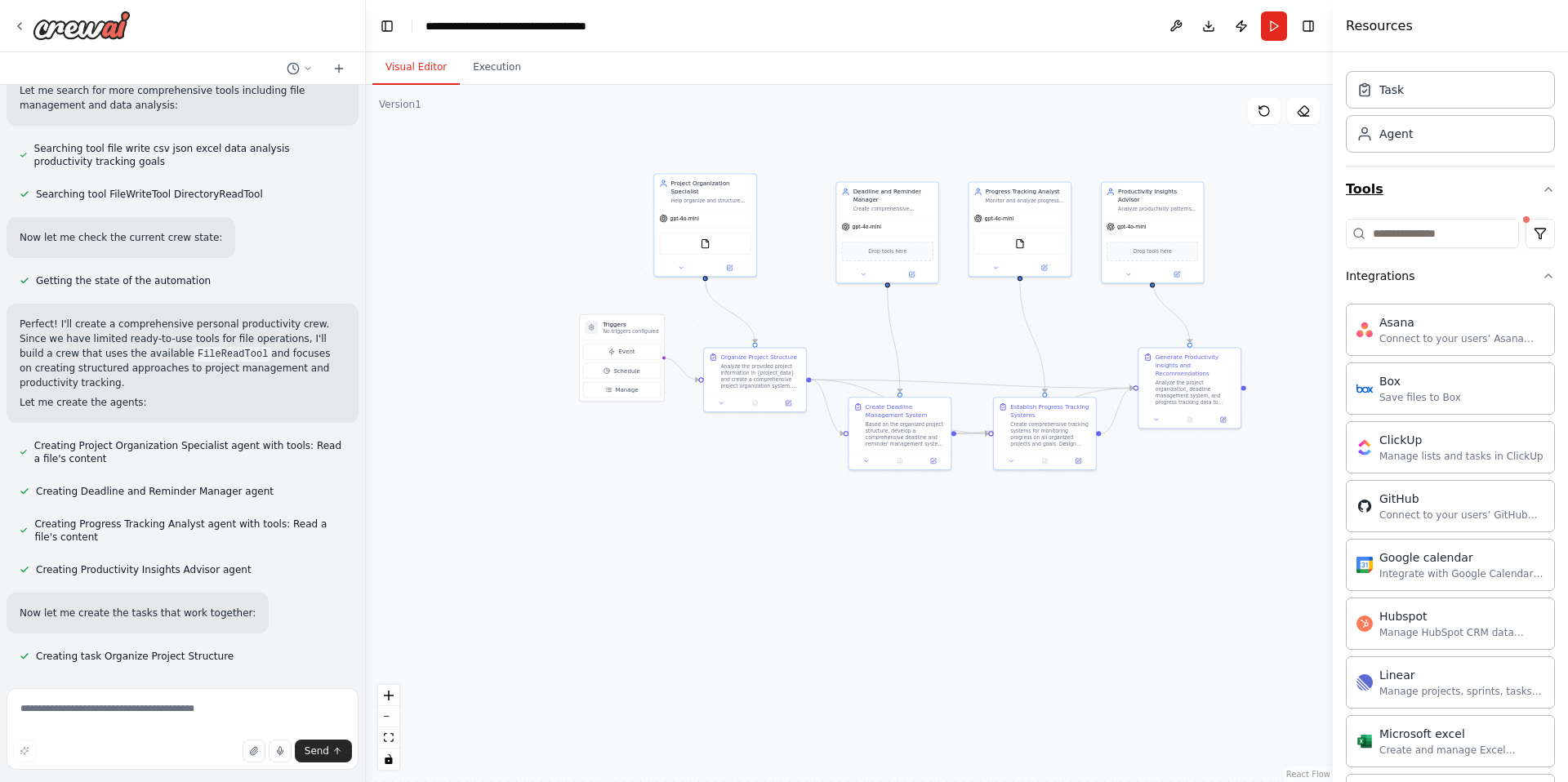
click at [1550, 185] on icon "button" at bounding box center [1549, 189] width 13 height 13
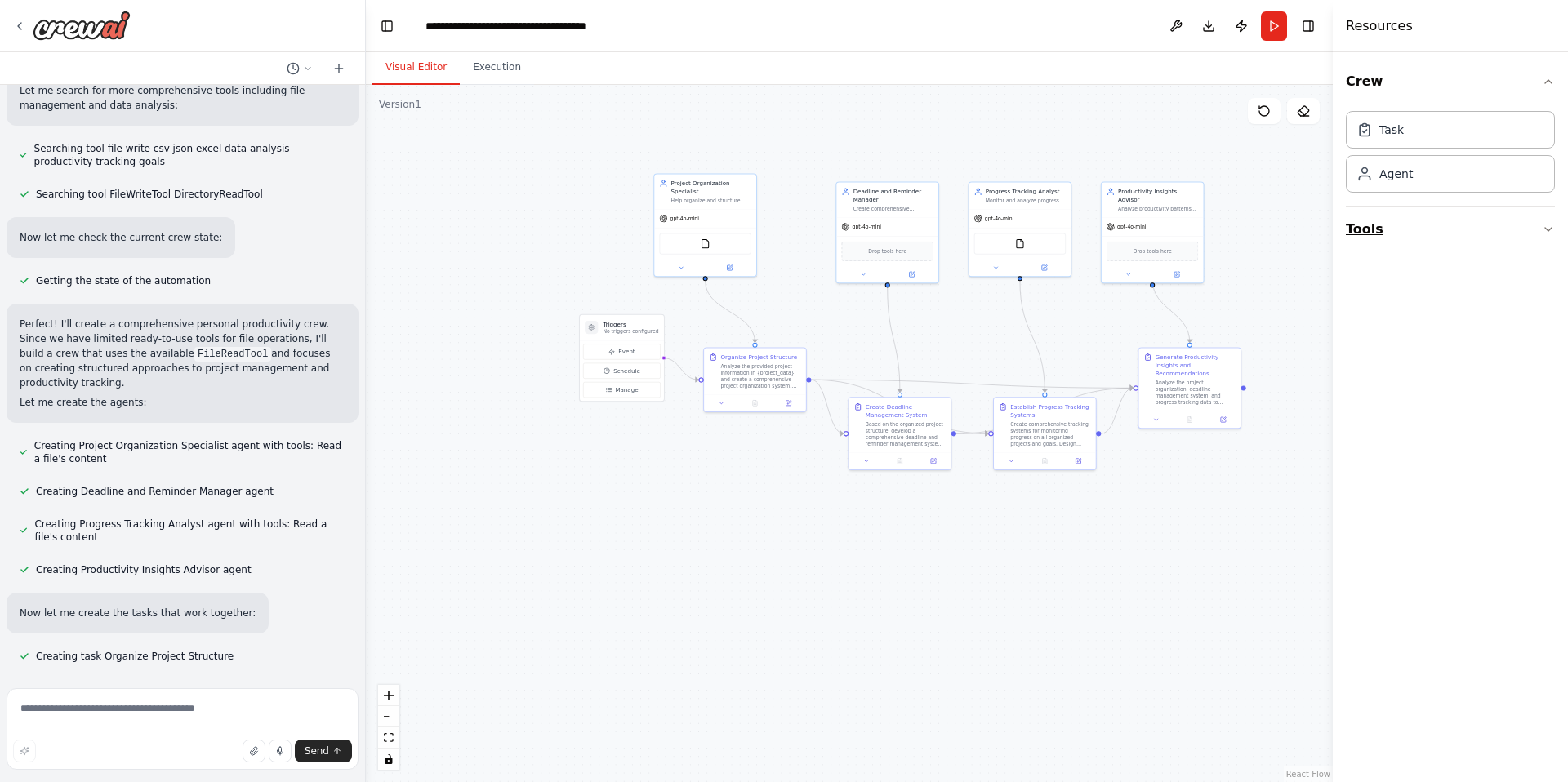
click at [1547, 225] on icon "button" at bounding box center [1549, 229] width 13 height 13
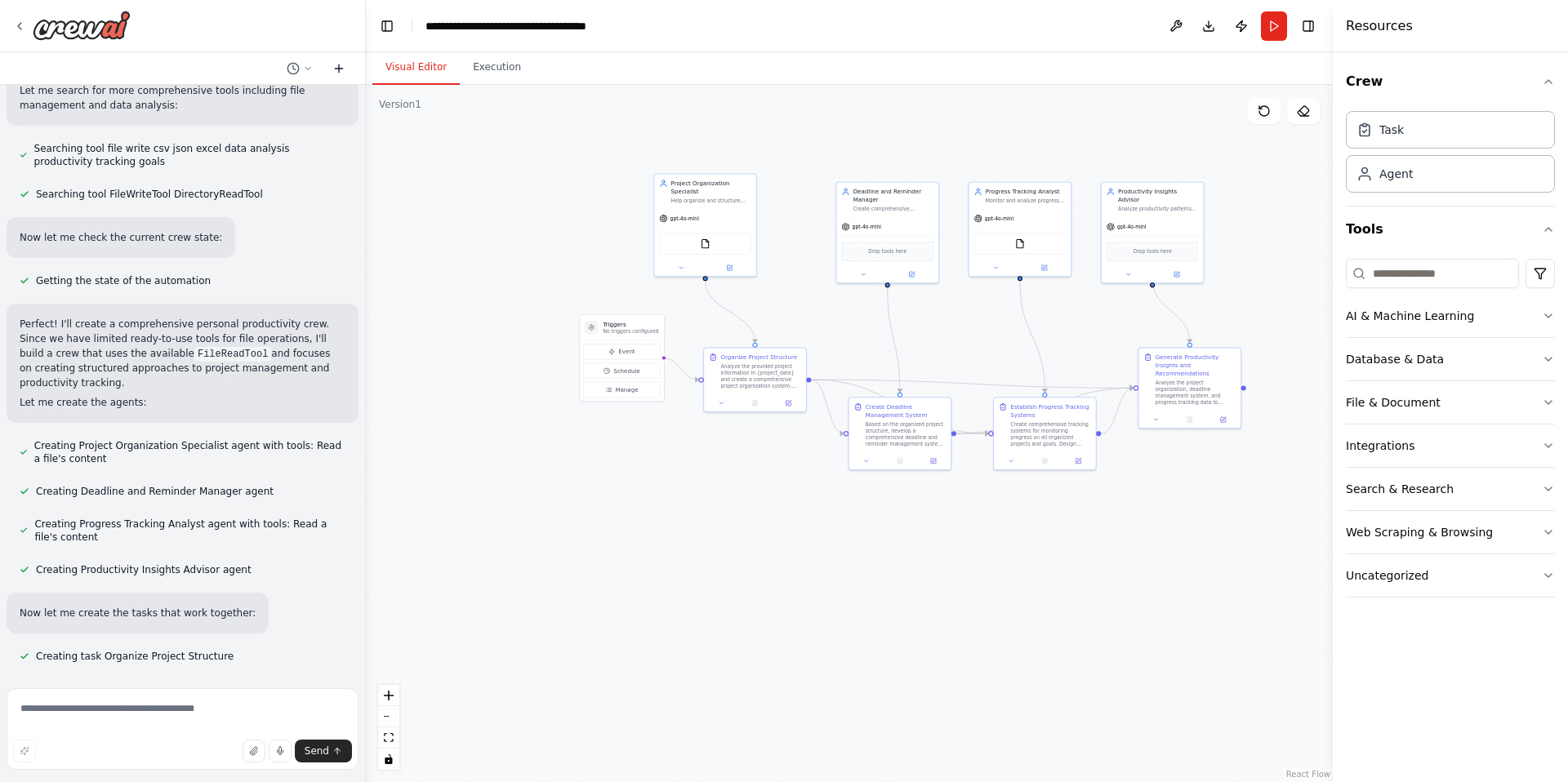
click at [342, 65] on icon at bounding box center [339, 68] width 13 height 13
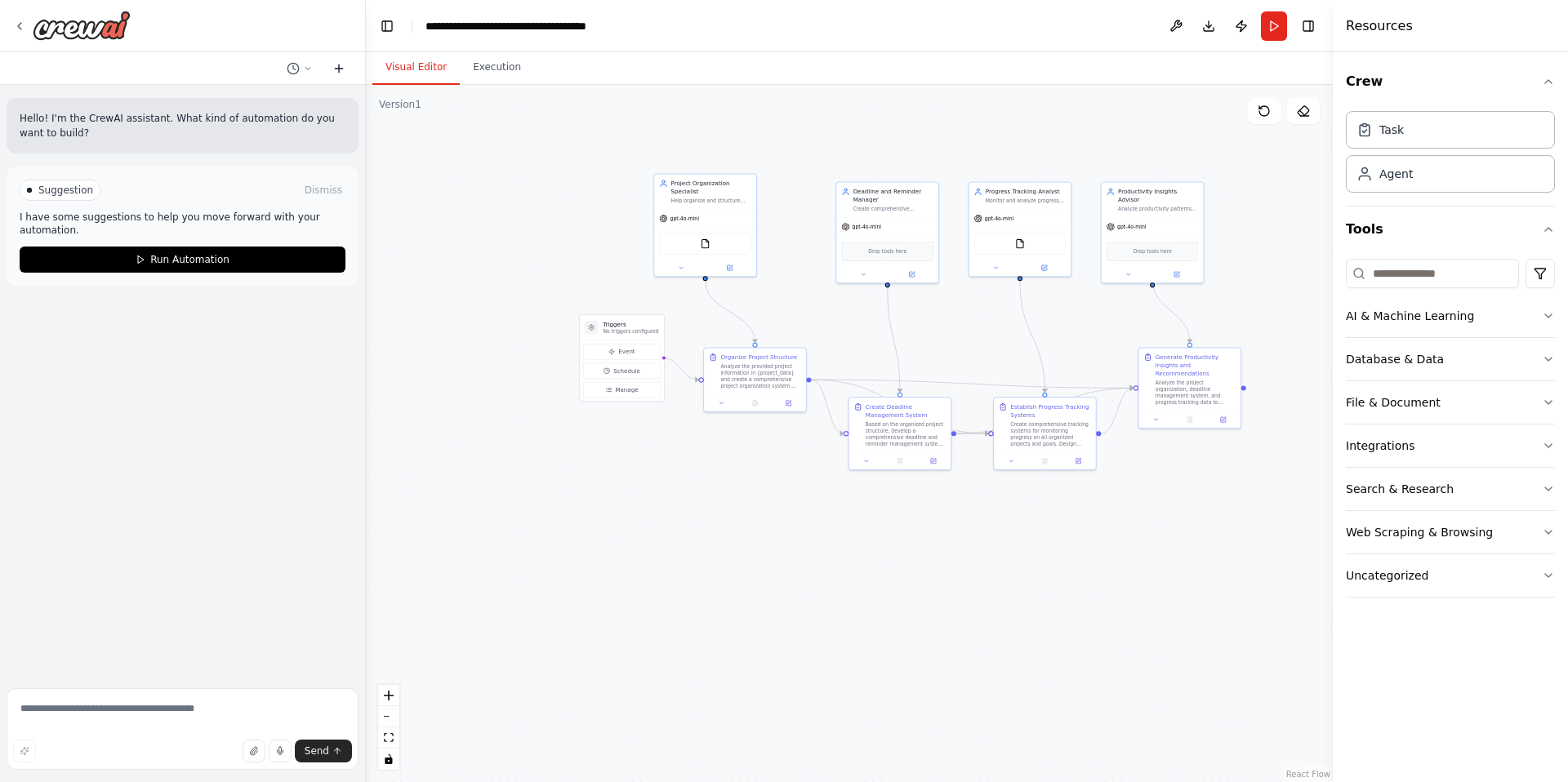
click at [342, 65] on icon at bounding box center [339, 68] width 13 height 13
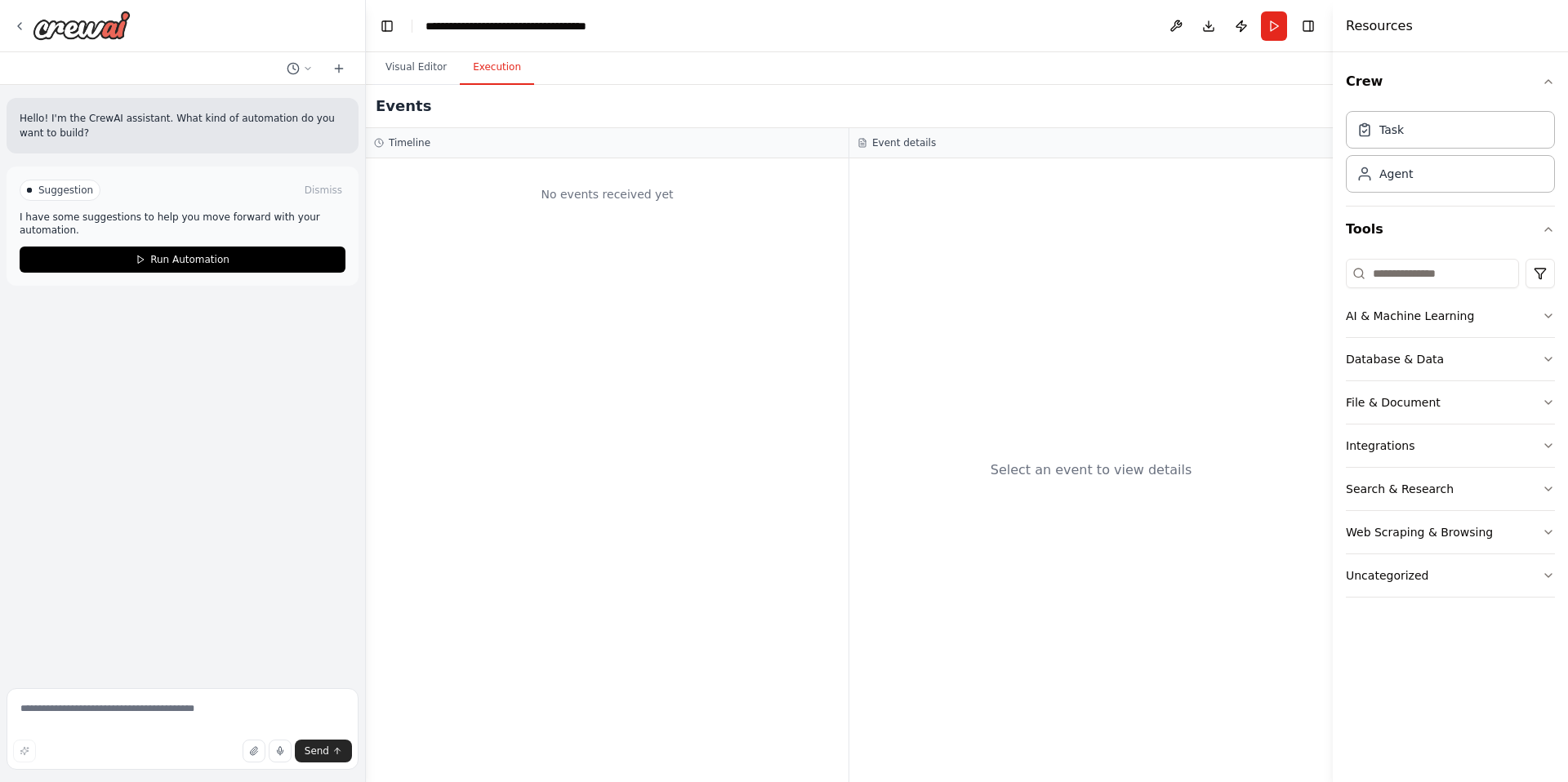
click at [492, 71] on button "Execution" at bounding box center [497, 67] width 74 height 34
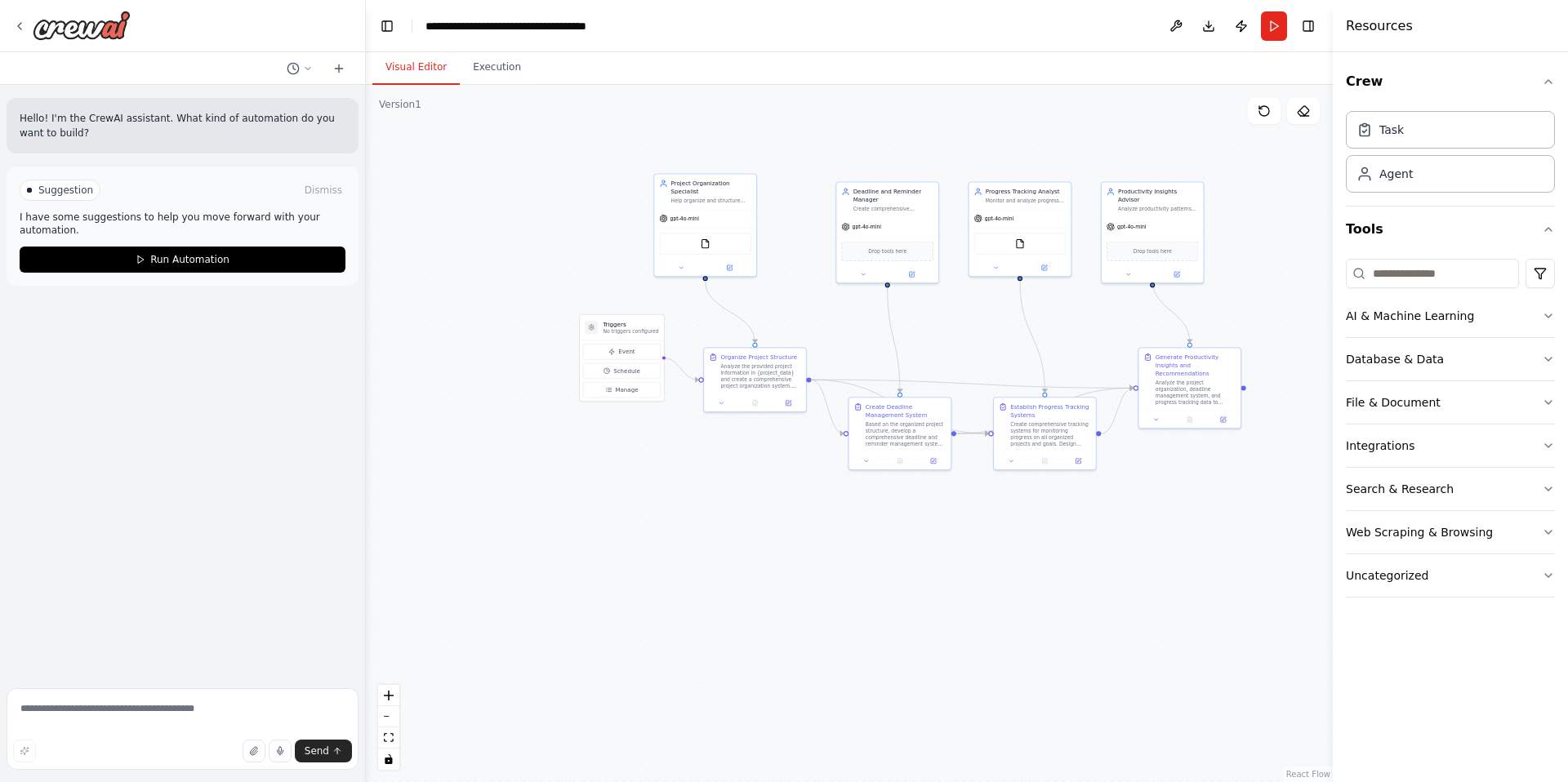
click at [420, 66] on button "Visual Editor" at bounding box center [416, 67] width 87 height 34
click at [97, 24] on img at bounding box center [81, 25] width 98 height 29
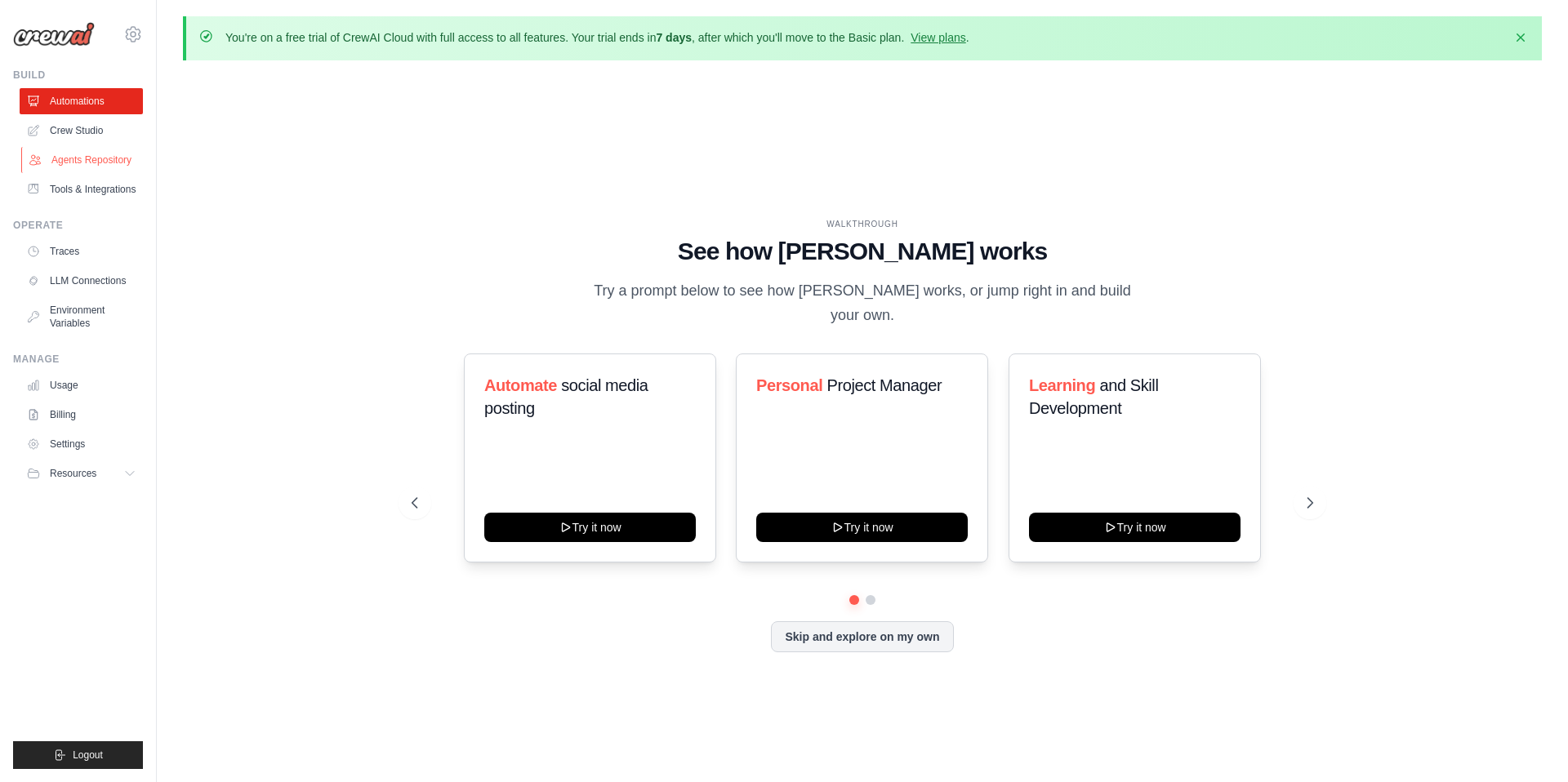
click at [99, 162] on link "Agents Repository" at bounding box center [83, 161] width 124 height 26
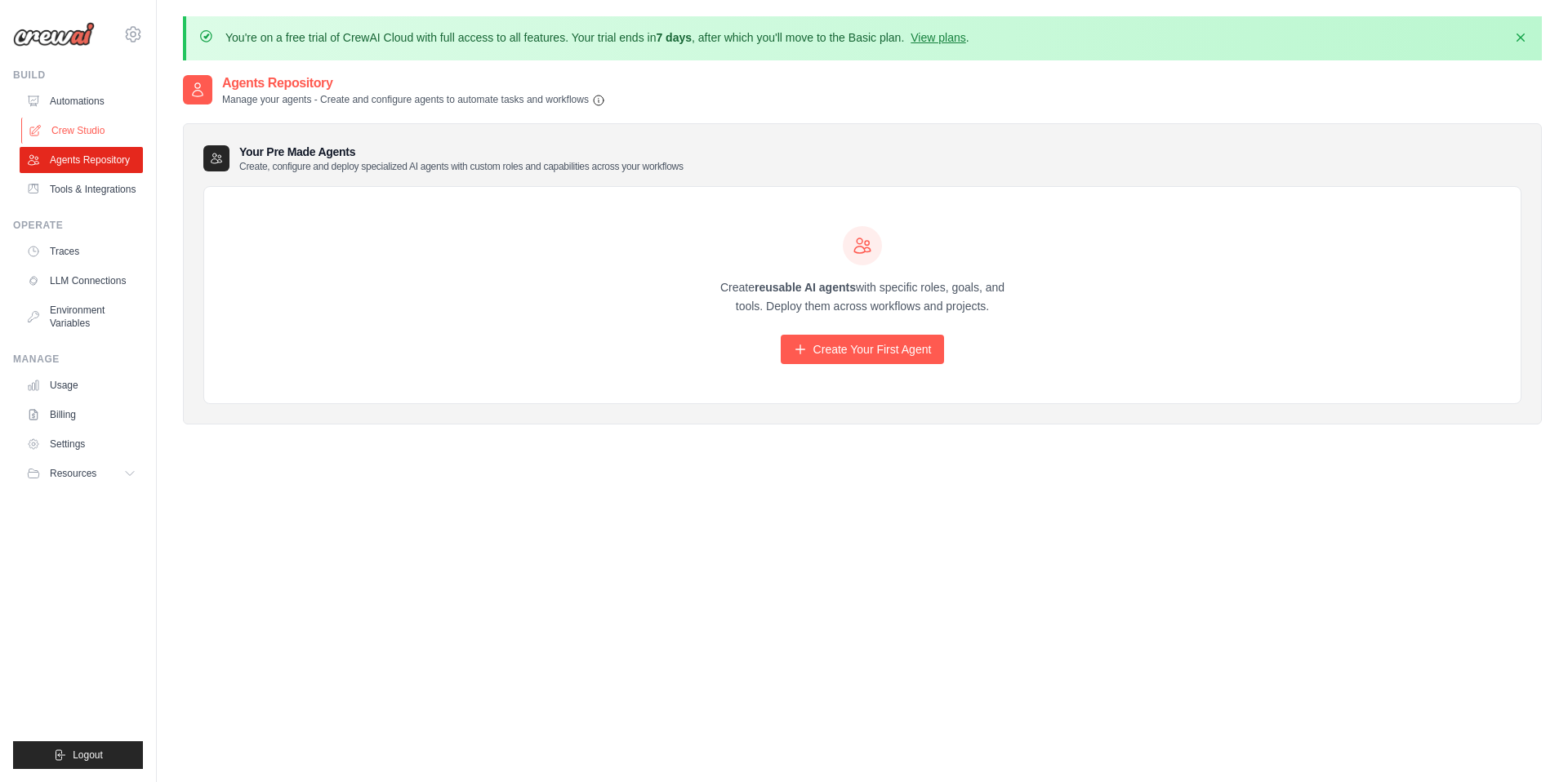
click at [89, 125] on link "Crew Studio" at bounding box center [83, 131] width 124 height 26
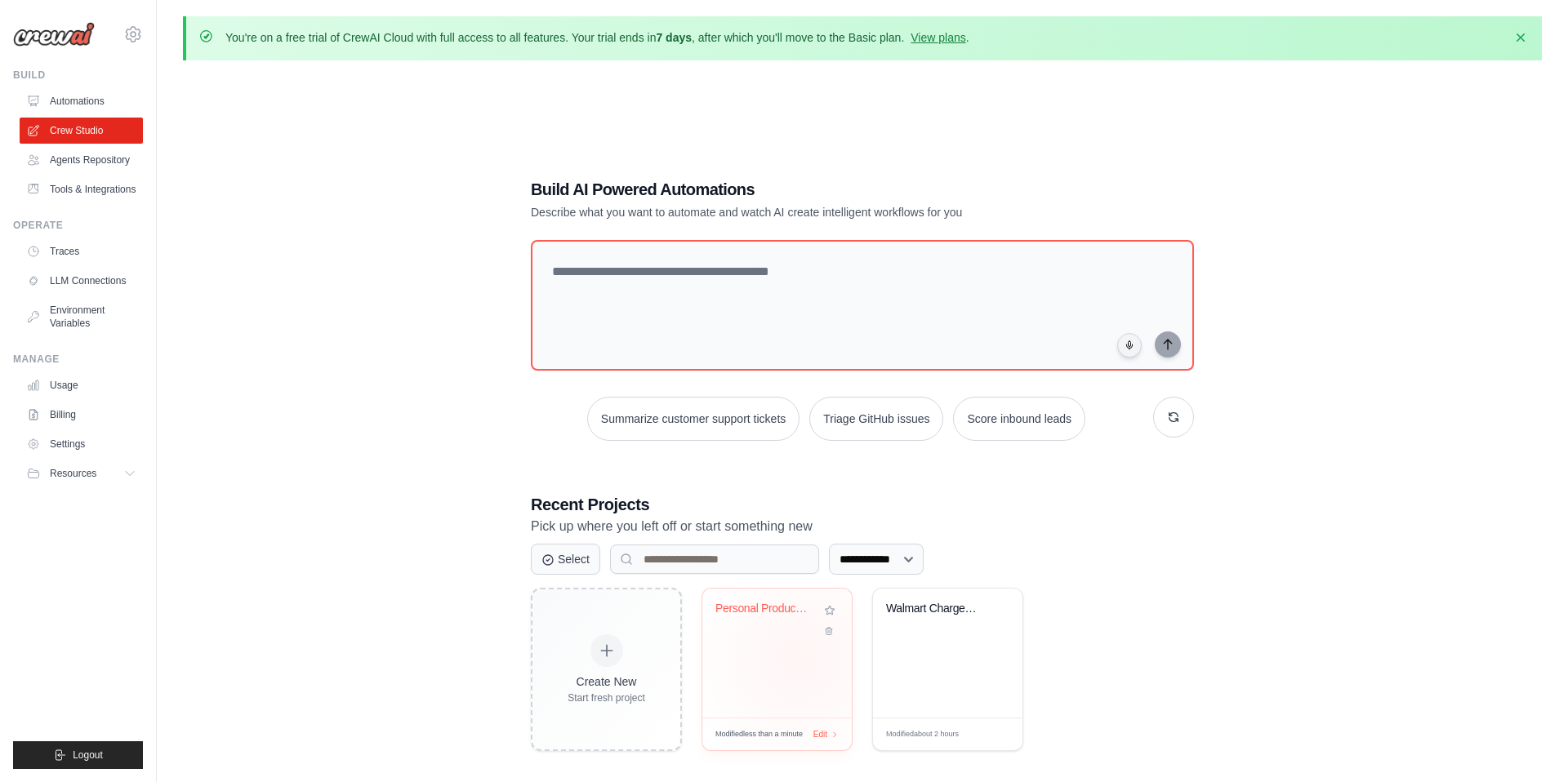
click at [799, 659] on div "Personal Productivity & Project Man..." at bounding box center [777, 653] width 149 height 129
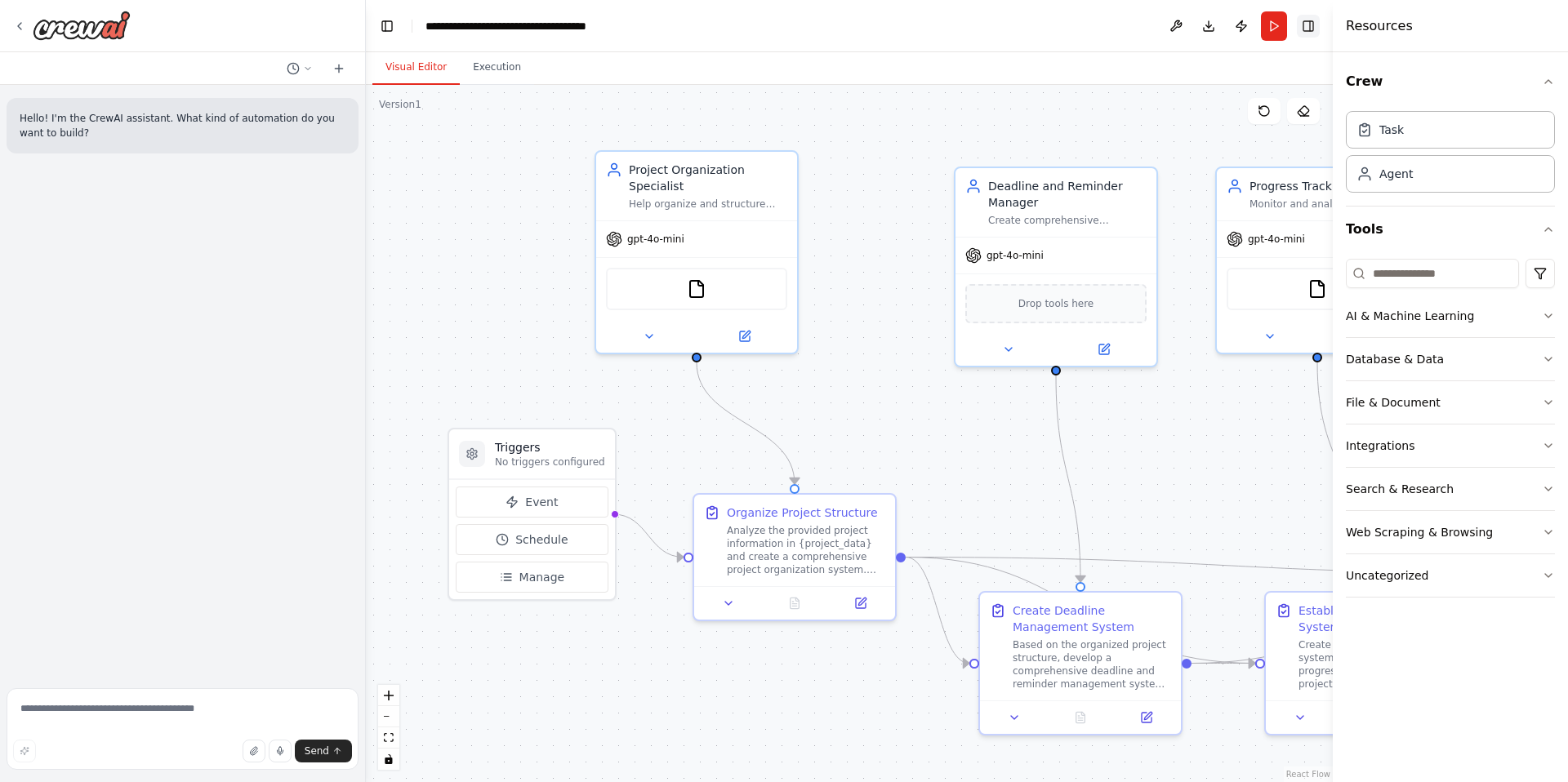
click at [1308, 19] on button "Toggle Right Sidebar" at bounding box center [1308, 26] width 23 height 23
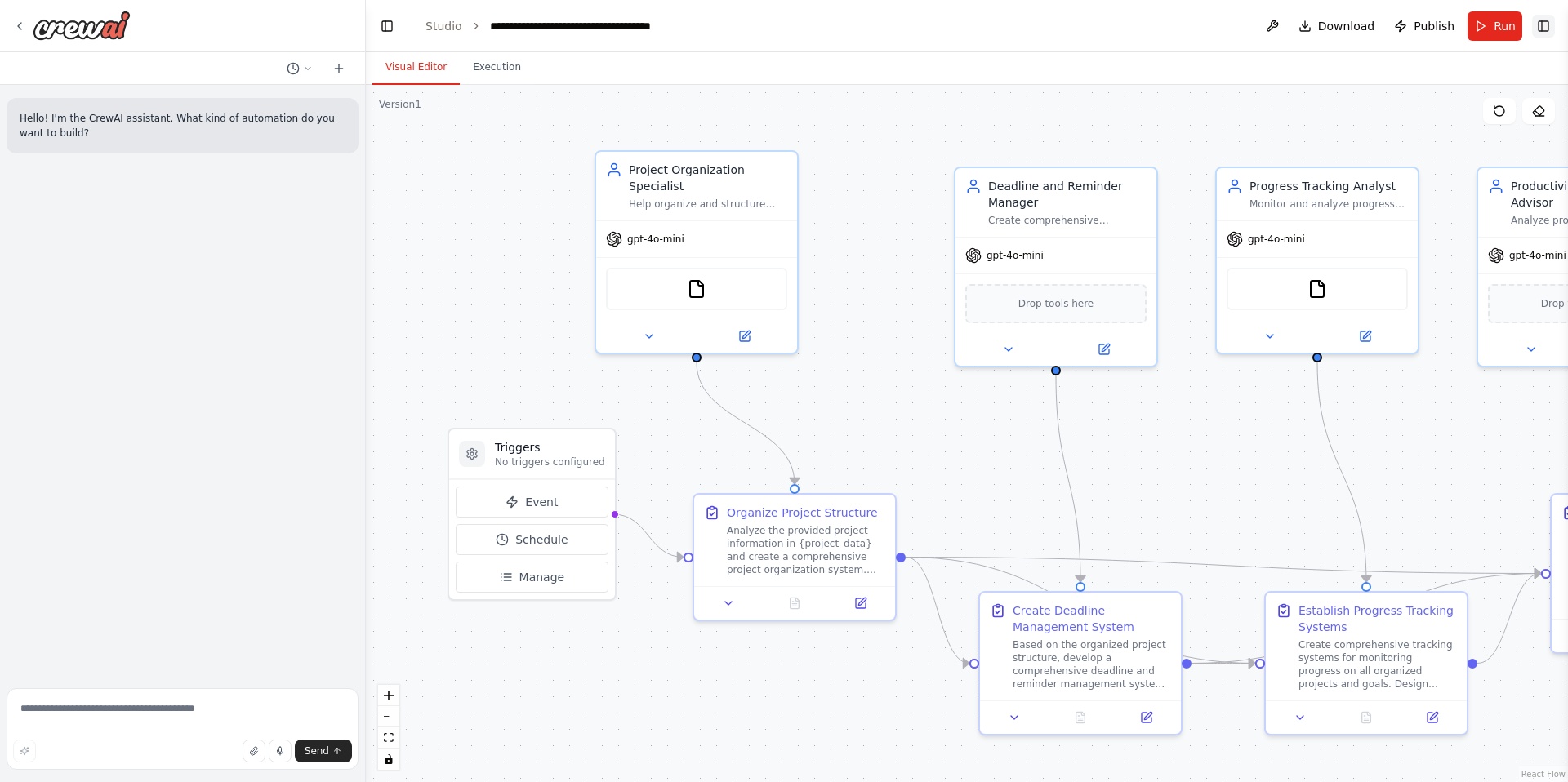
click at [1542, 22] on button "Toggle Right Sidebar" at bounding box center [1544, 26] width 23 height 23
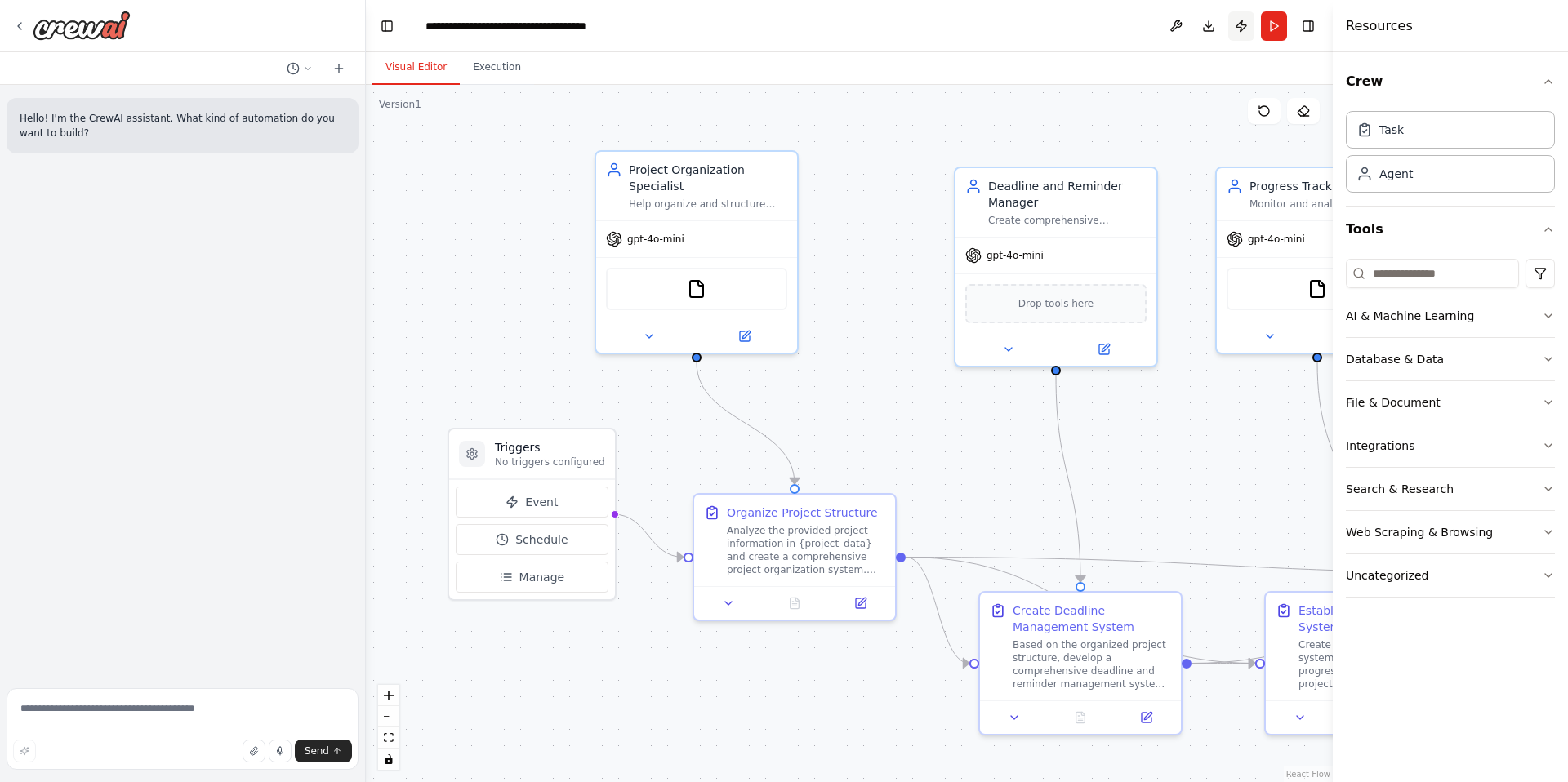
click at [1247, 24] on button "Publish" at bounding box center [1241, 26] width 26 height 29
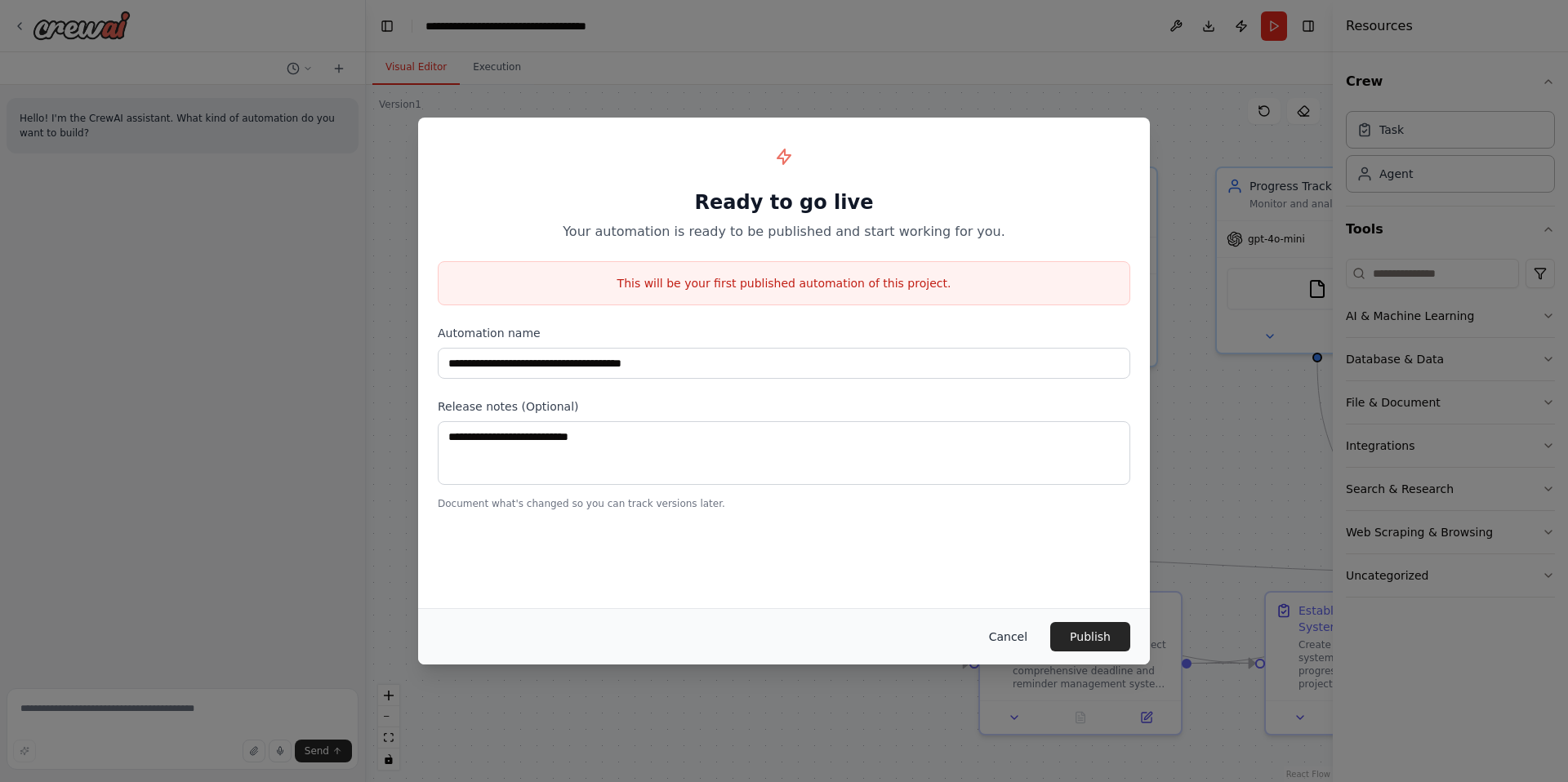
click at [1020, 640] on button "Cancel" at bounding box center [1008, 636] width 64 height 29
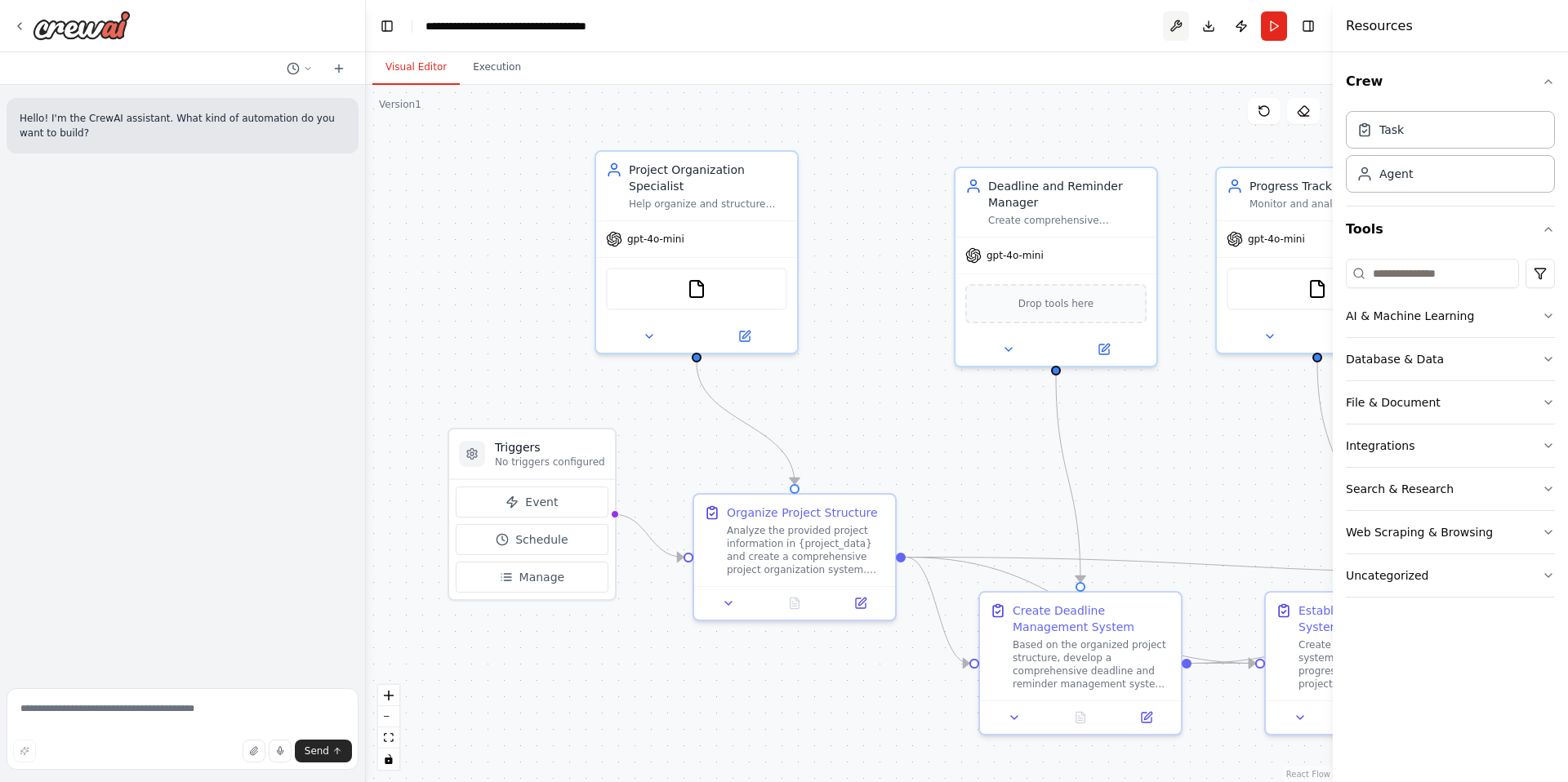
click at [1174, 27] on button at bounding box center [1176, 26] width 26 height 29
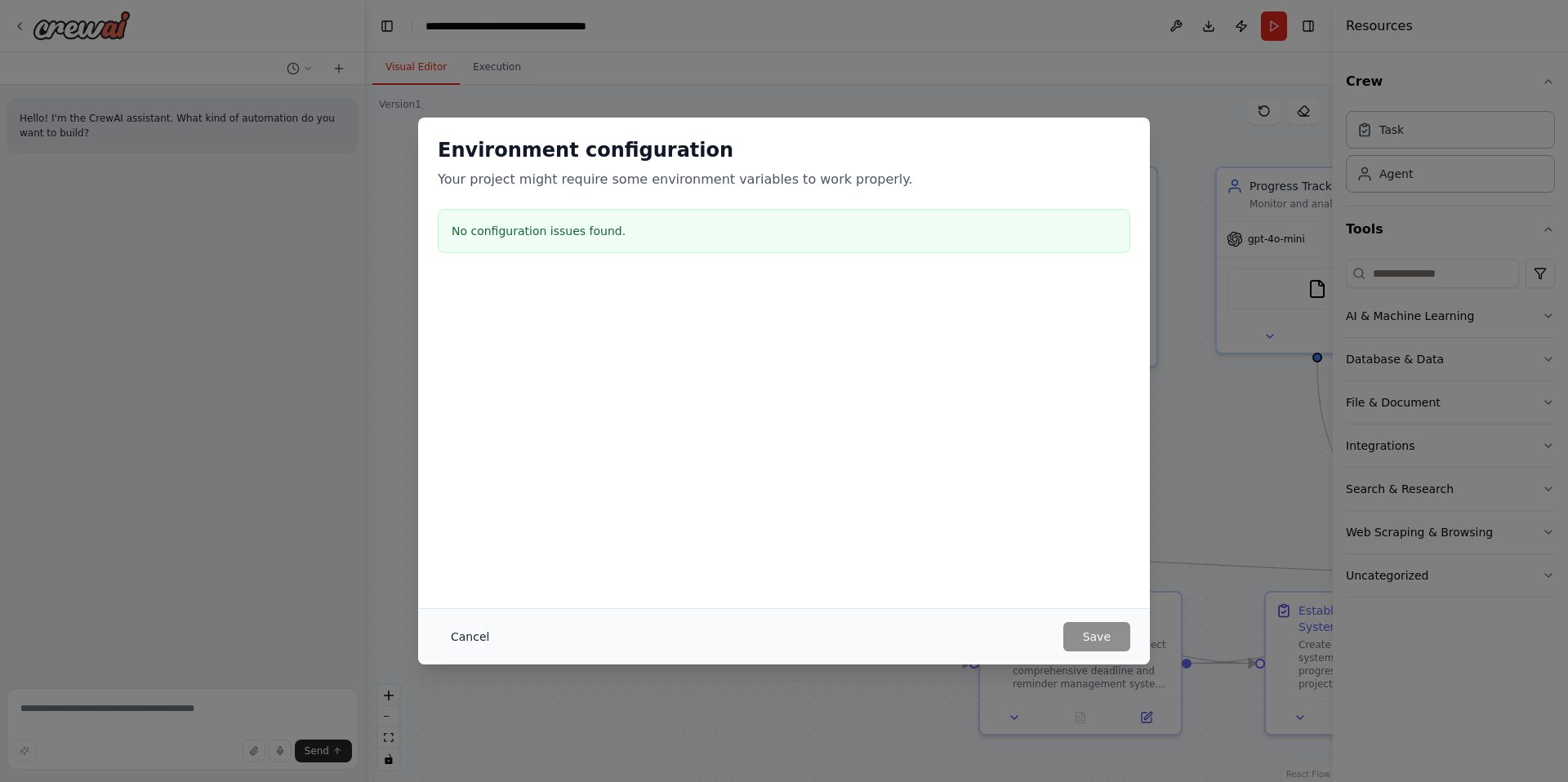
click at [486, 636] on button "Cancel" at bounding box center [470, 636] width 64 height 29
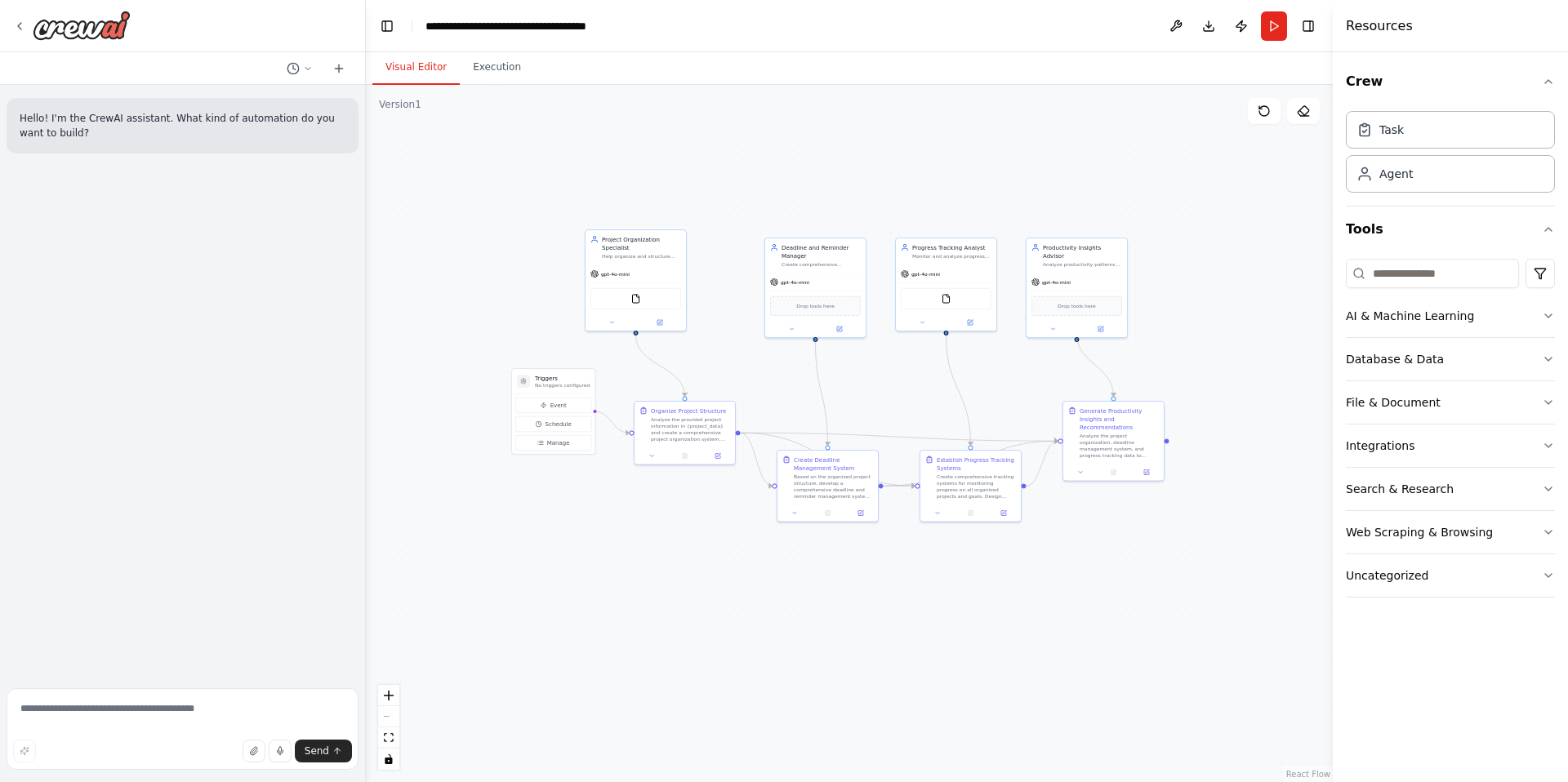
drag, startPoint x: 1104, startPoint y: 203, endPoint x: 911, endPoint y: 182, distance: 194.1
click at [911, 182] on div ".deletable-edge-delete-btn { width: 20px; height: 20px; border: 0px solid #ffff…" at bounding box center [848, 433] width 967 height 697
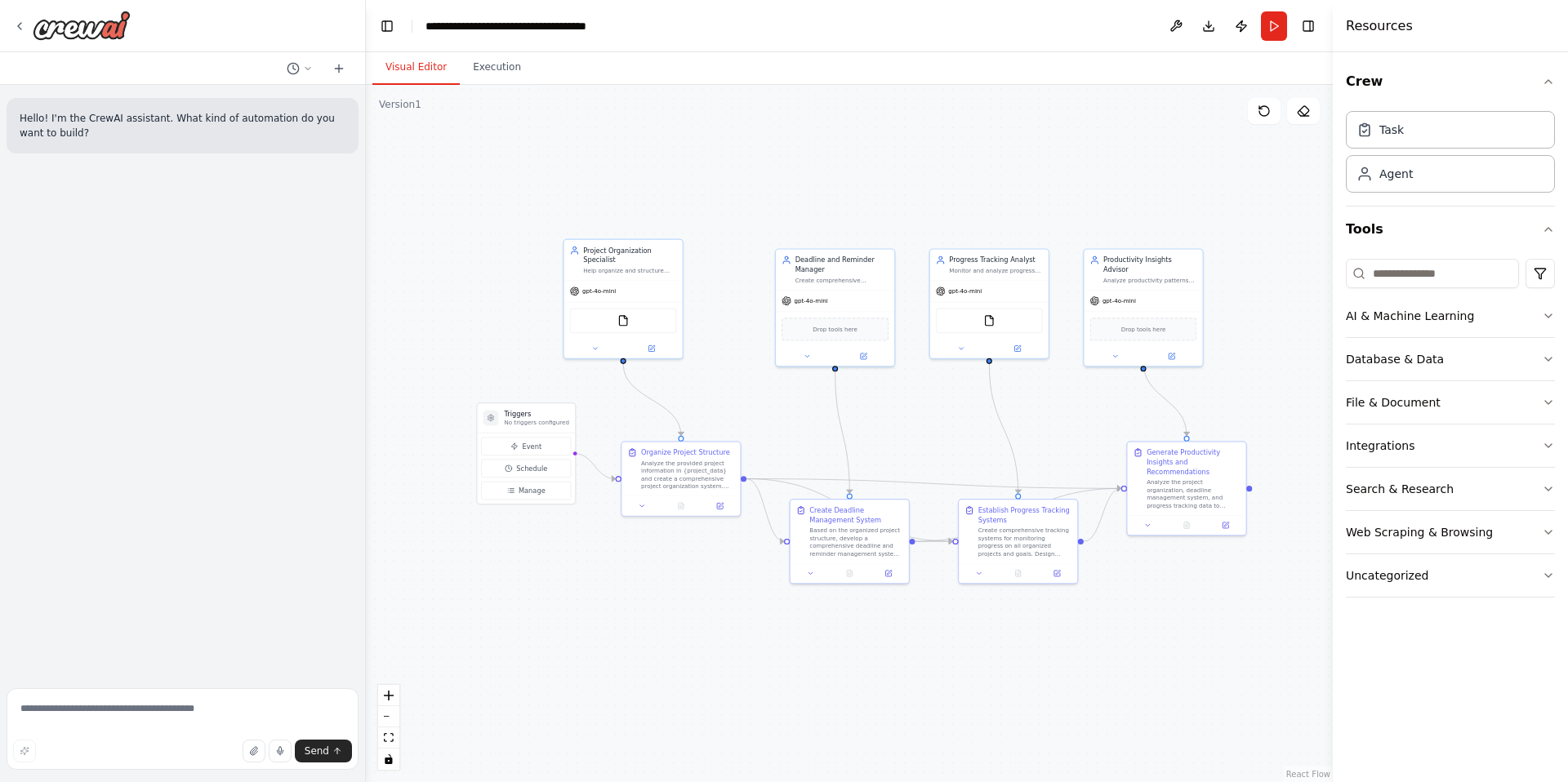
drag, startPoint x: 911, startPoint y: 182, endPoint x: 957, endPoint y: 182, distance: 46.0
click at [957, 182] on div ".deletable-edge-delete-btn { width: 20px; height: 20px; border: 0px solid #ffff…" at bounding box center [848, 433] width 967 height 697
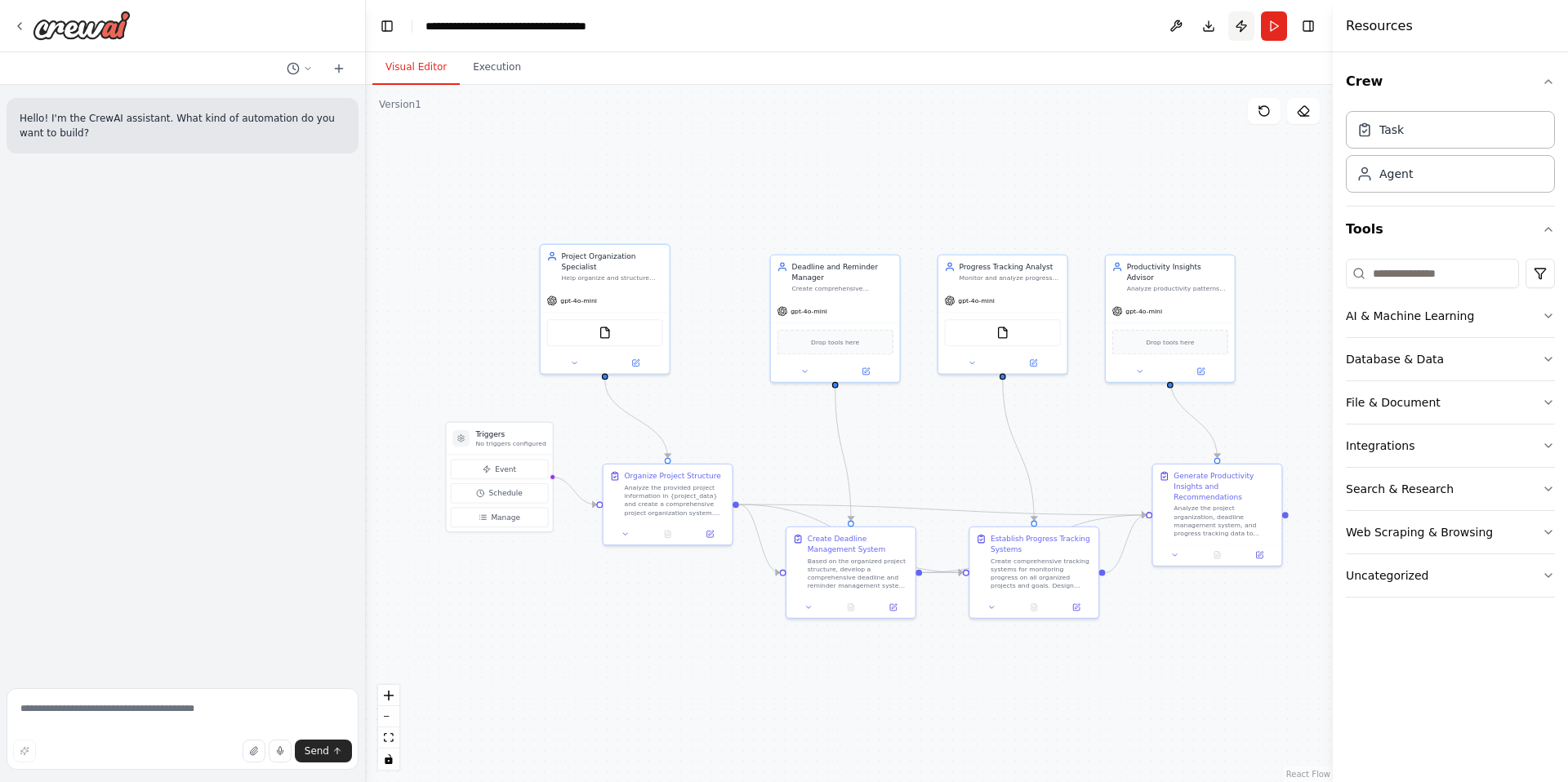
click at [1239, 20] on button "Publish" at bounding box center [1241, 26] width 26 height 29
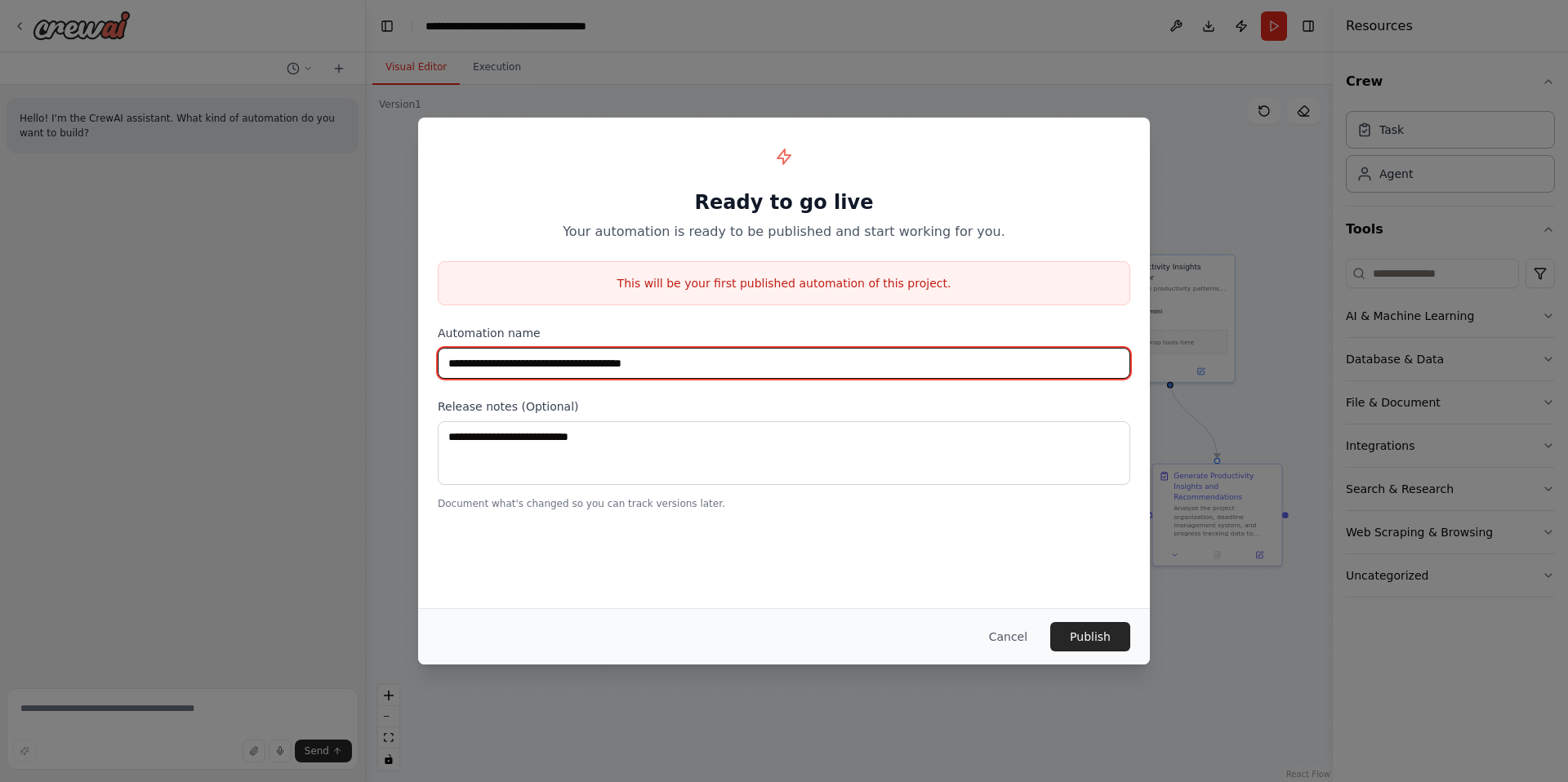
drag, startPoint x: 707, startPoint y: 371, endPoint x: 450, endPoint y: 351, distance: 257.8
click at [450, 351] on input "**********" at bounding box center [784, 363] width 693 height 31
type input "**********"
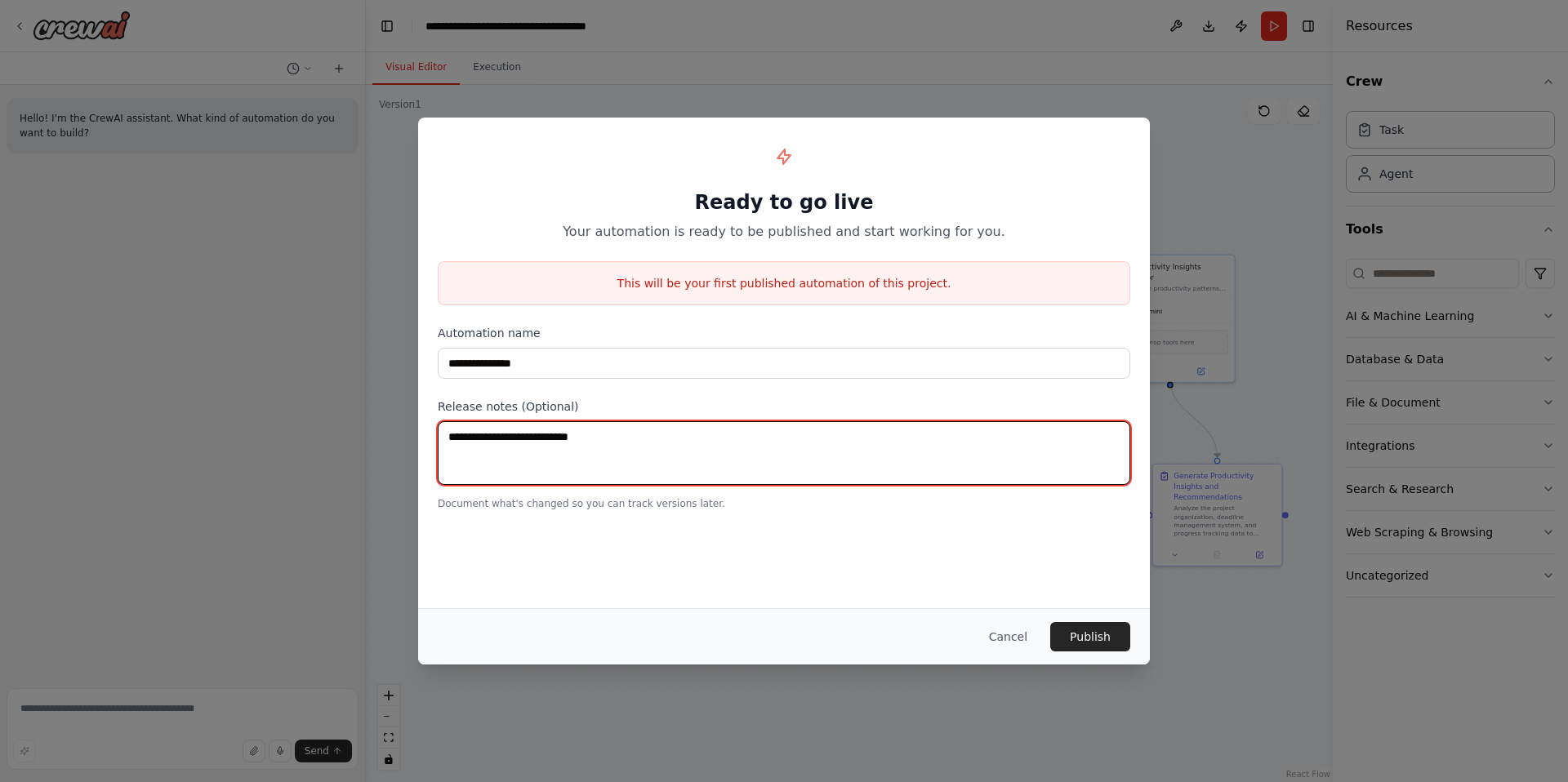
drag, startPoint x: 608, startPoint y: 439, endPoint x: 418, endPoint y: 433, distance: 190.1
click at [418, 433] on div "**********" at bounding box center [784, 323] width 732 height 412
drag, startPoint x: 449, startPoint y: 439, endPoint x: 601, endPoint y: 440, distance: 152.0
click at [601, 440] on textarea at bounding box center [784, 453] width 693 height 64
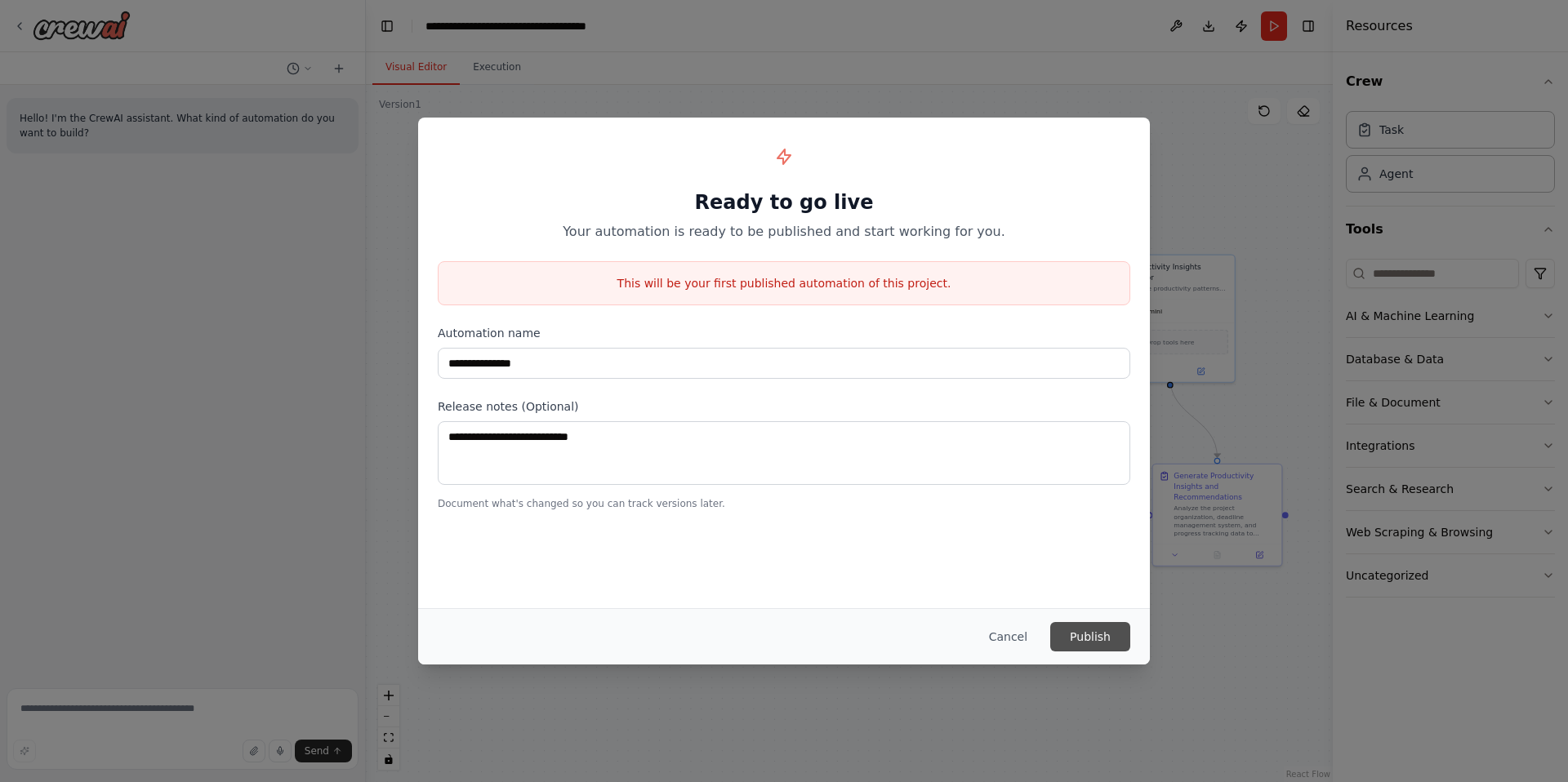
click at [1090, 637] on button "Publish" at bounding box center [1090, 636] width 80 height 29
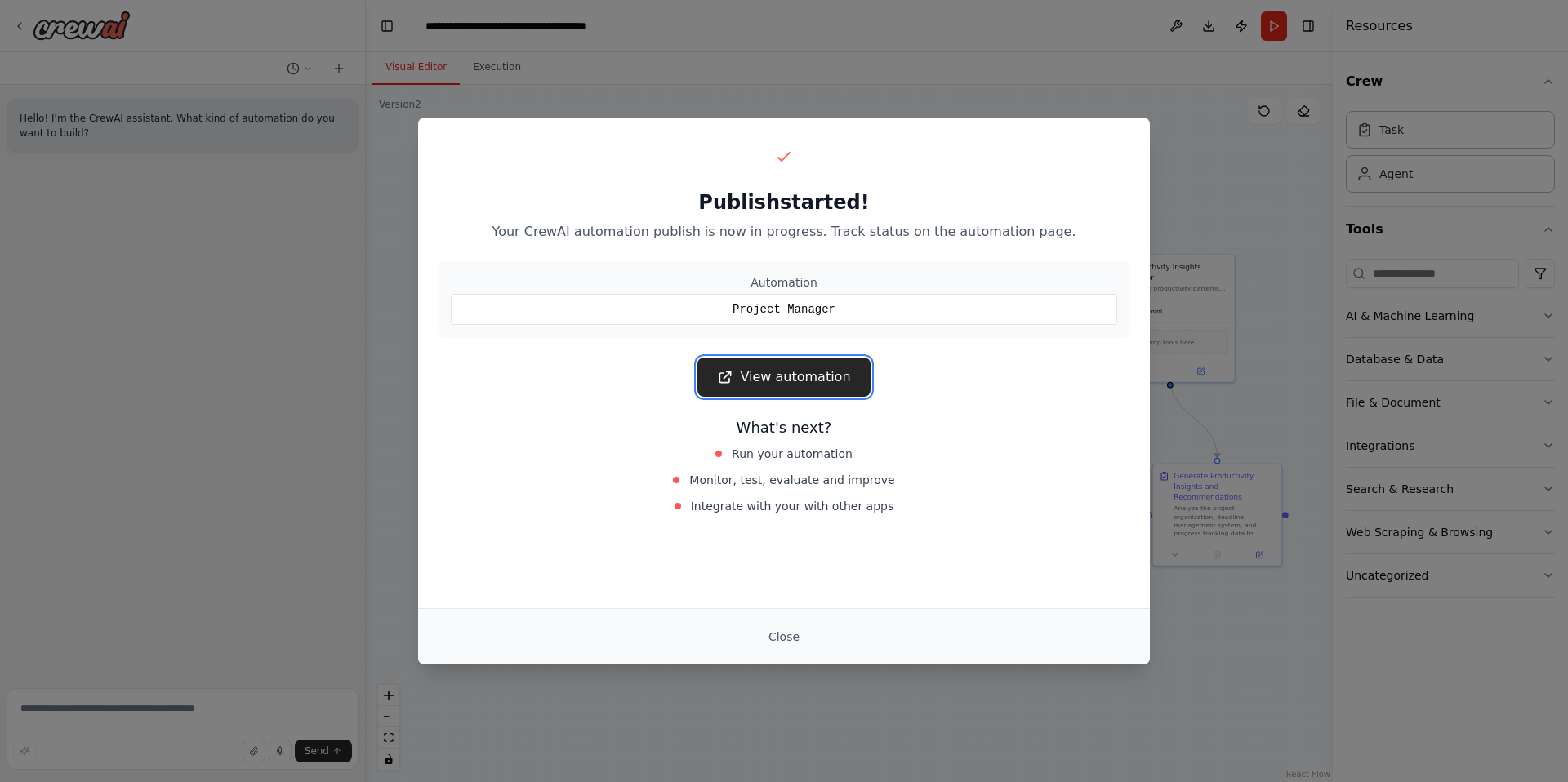
click at [810, 387] on link "View automation" at bounding box center [783, 377] width 172 height 39
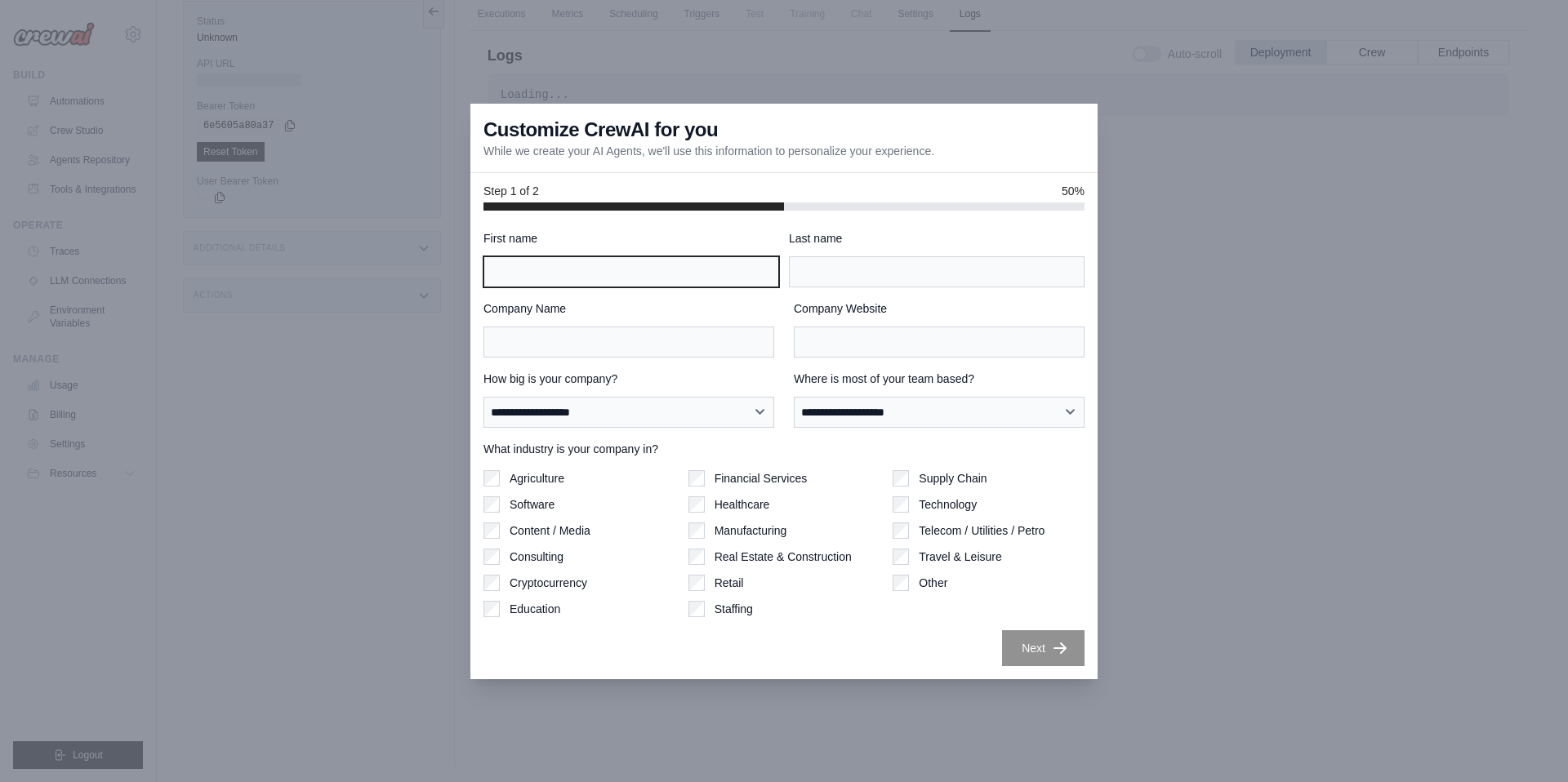
click at [697, 273] on input "First name" at bounding box center [631, 271] width 296 height 31
type input "**********"
type input "******"
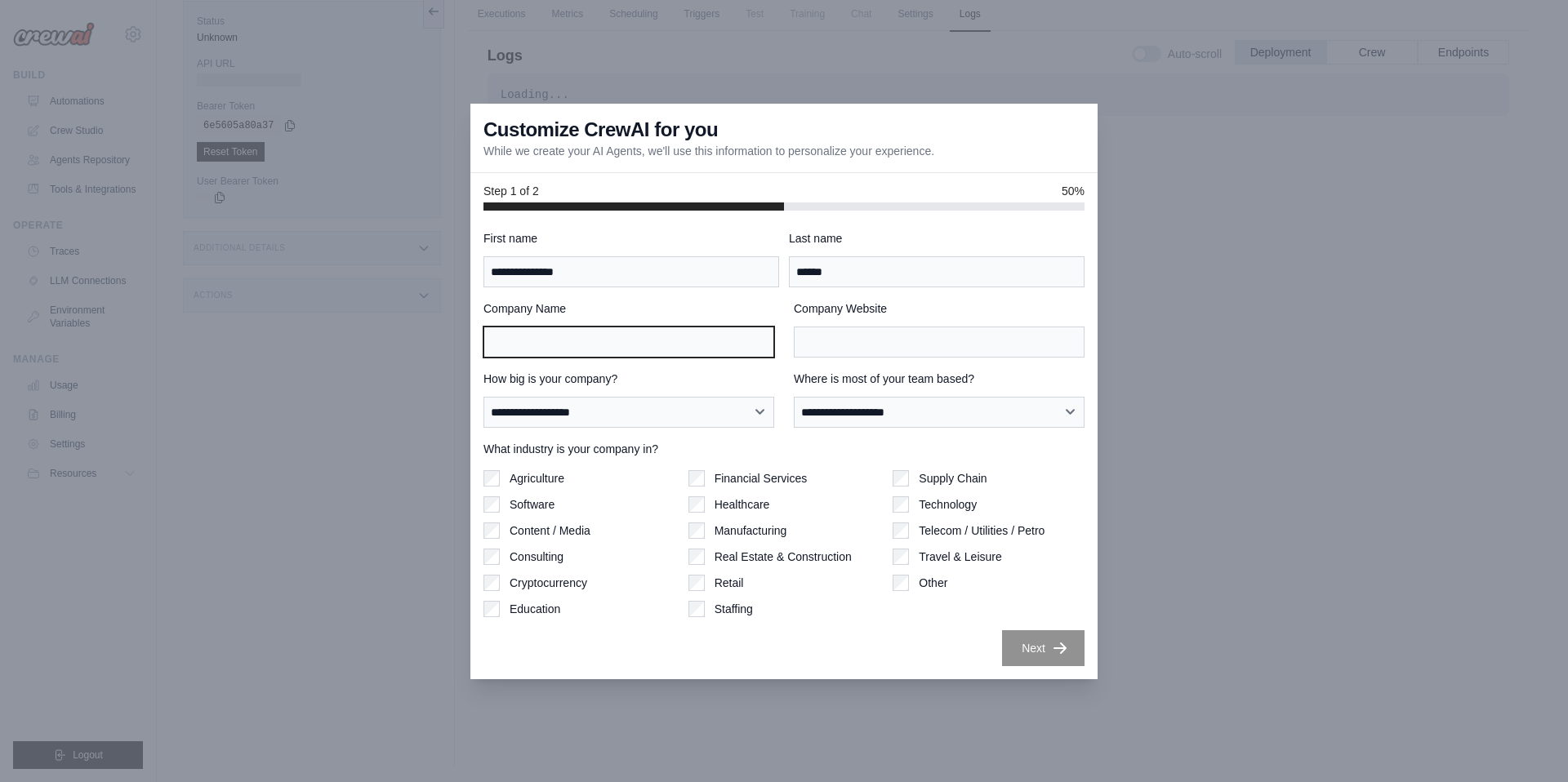
click at [662, 337] on input "Company Name" at bounding box center [629, 342] width 290 height 31
type input "**********"
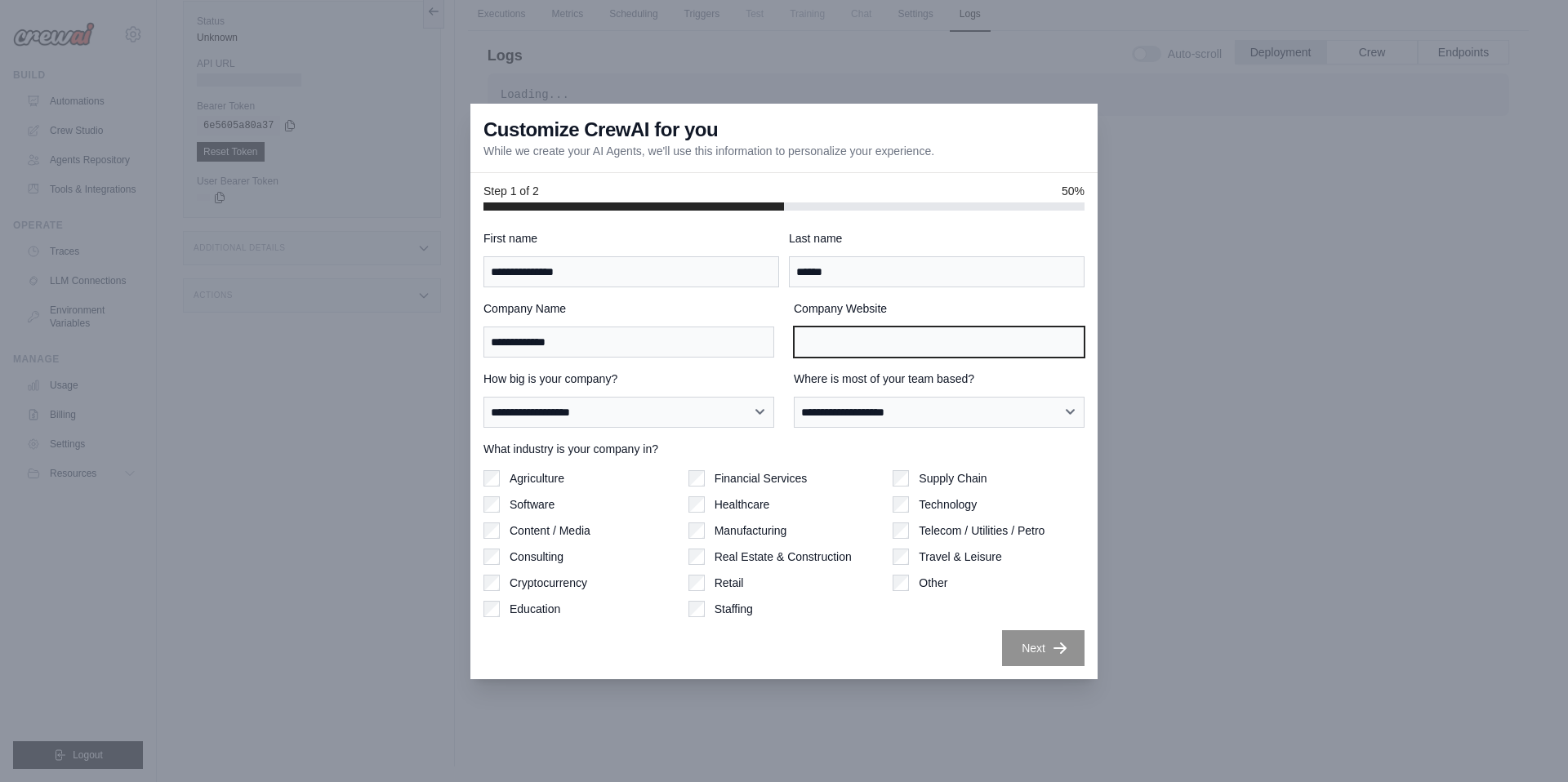
click at [900, 342] on input "Company Website" at bounding box center [939, 342] width 290 height 31
type input "**********"
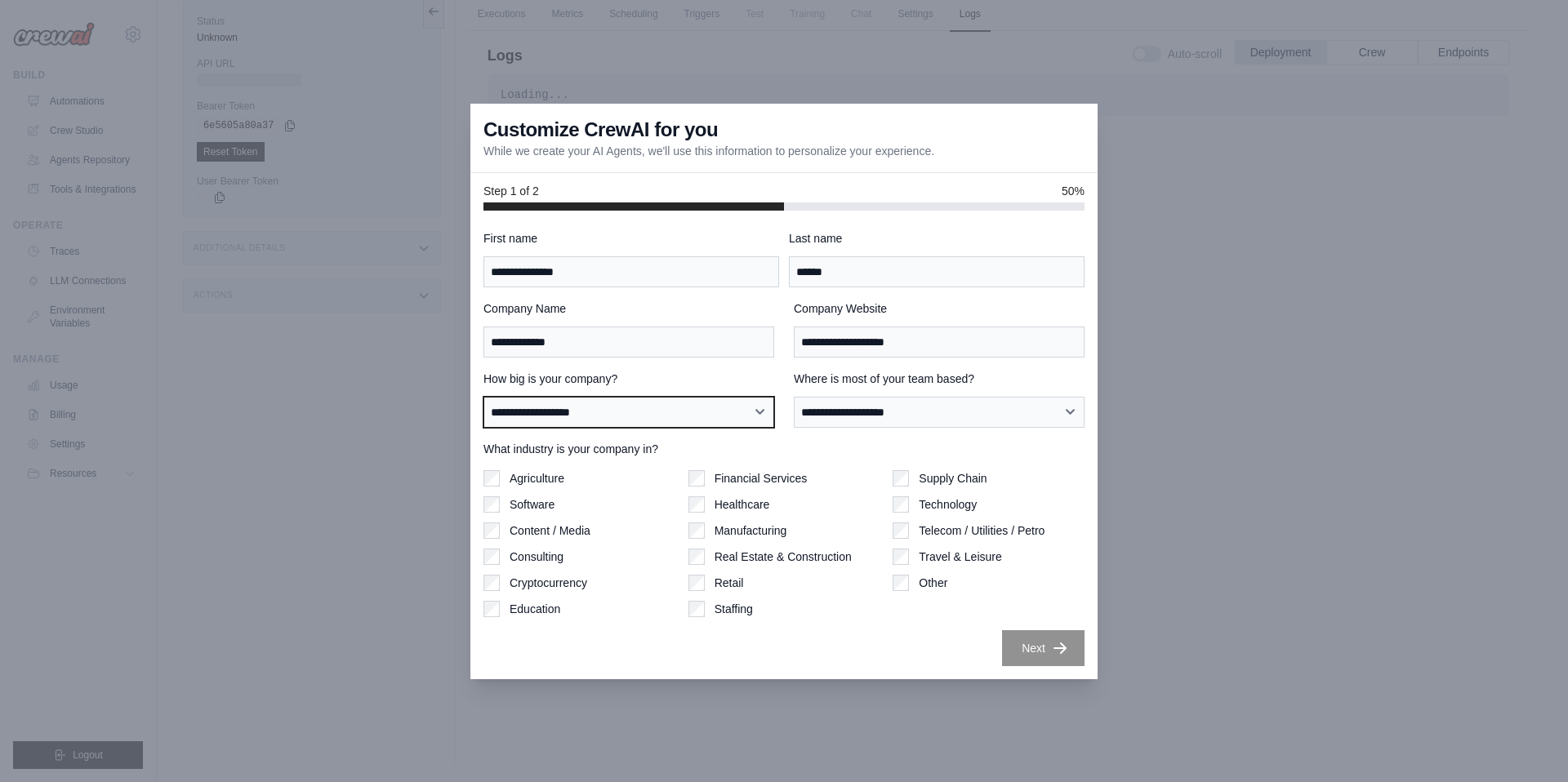
click at [742, 416] on select "**********" at bounding box center [629, 412] width 290 height 31
select select "**********"
click at [484, 397] on select "**********" at bounding box center [629, 412] width 290 height 31
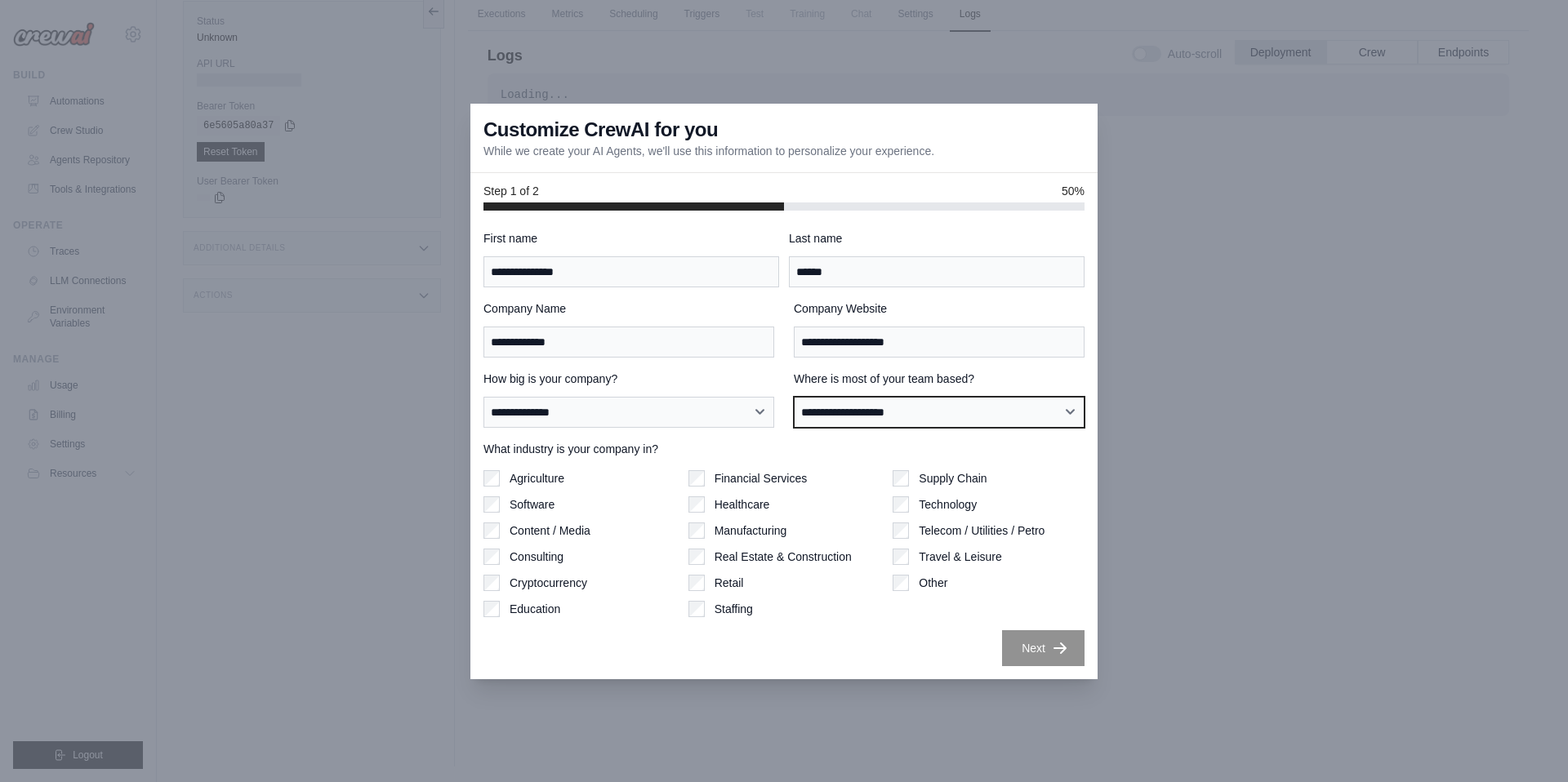
click at [976, 418] on select "**********" at bounding box center [939, 412] width 290 height 31
select select "**********"
click at [794, 397] on select "**********" at bounding box center [939, 412] width 290 height 31
click at [909, 476] on div "Supply Chain" at bounding box center [988, 478] width 192 height 17
click at [1051, 645] on button "Next" at bounding box center [1043, 647] width 82 height 36
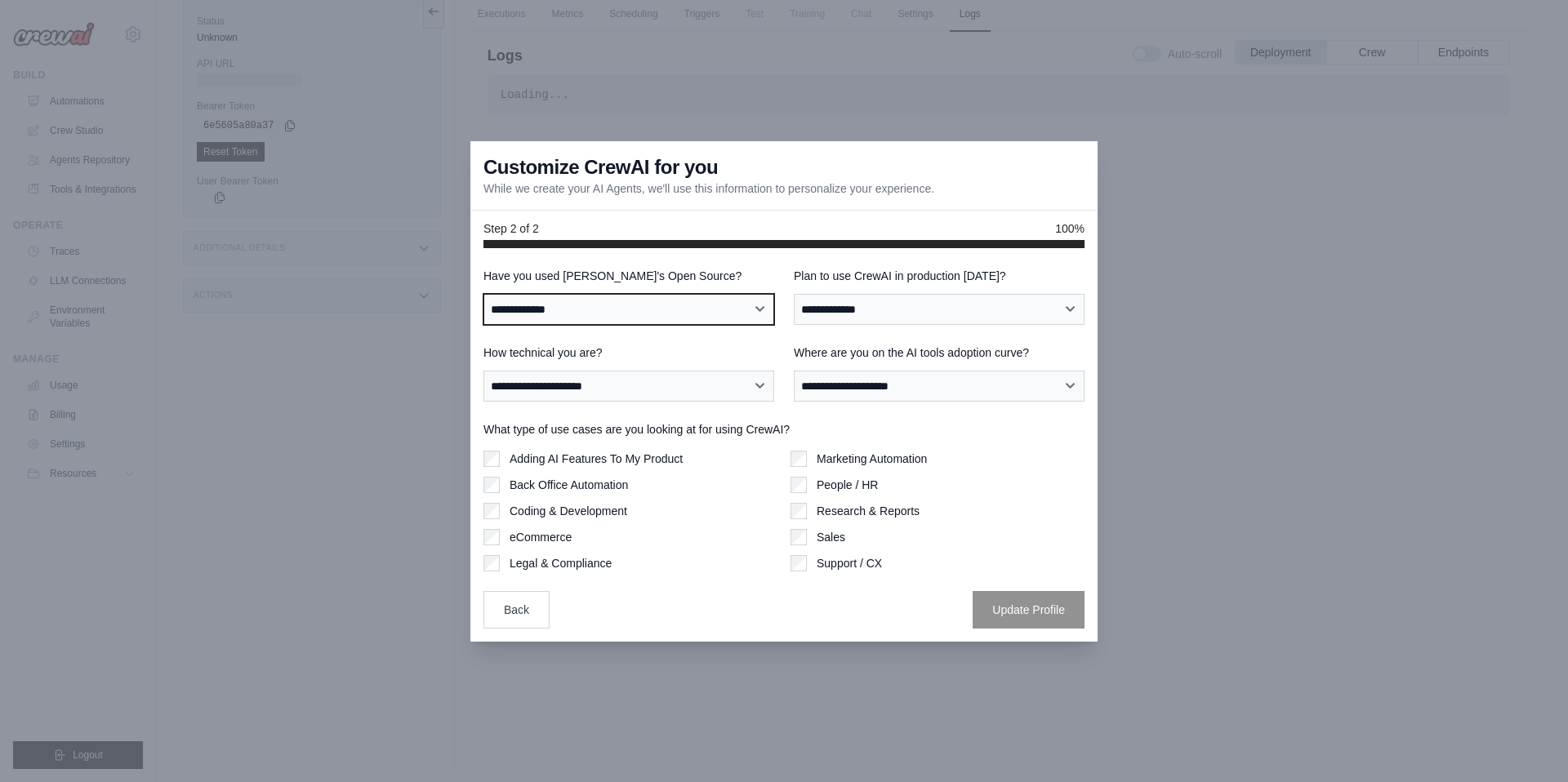
click at [705, 305] on select "**********" at bounding box center [629, 309] width 290 height 31
select select "**********"
click at [484, 294] on select "**********" at bounding box center [629, 309] width 290 height 31
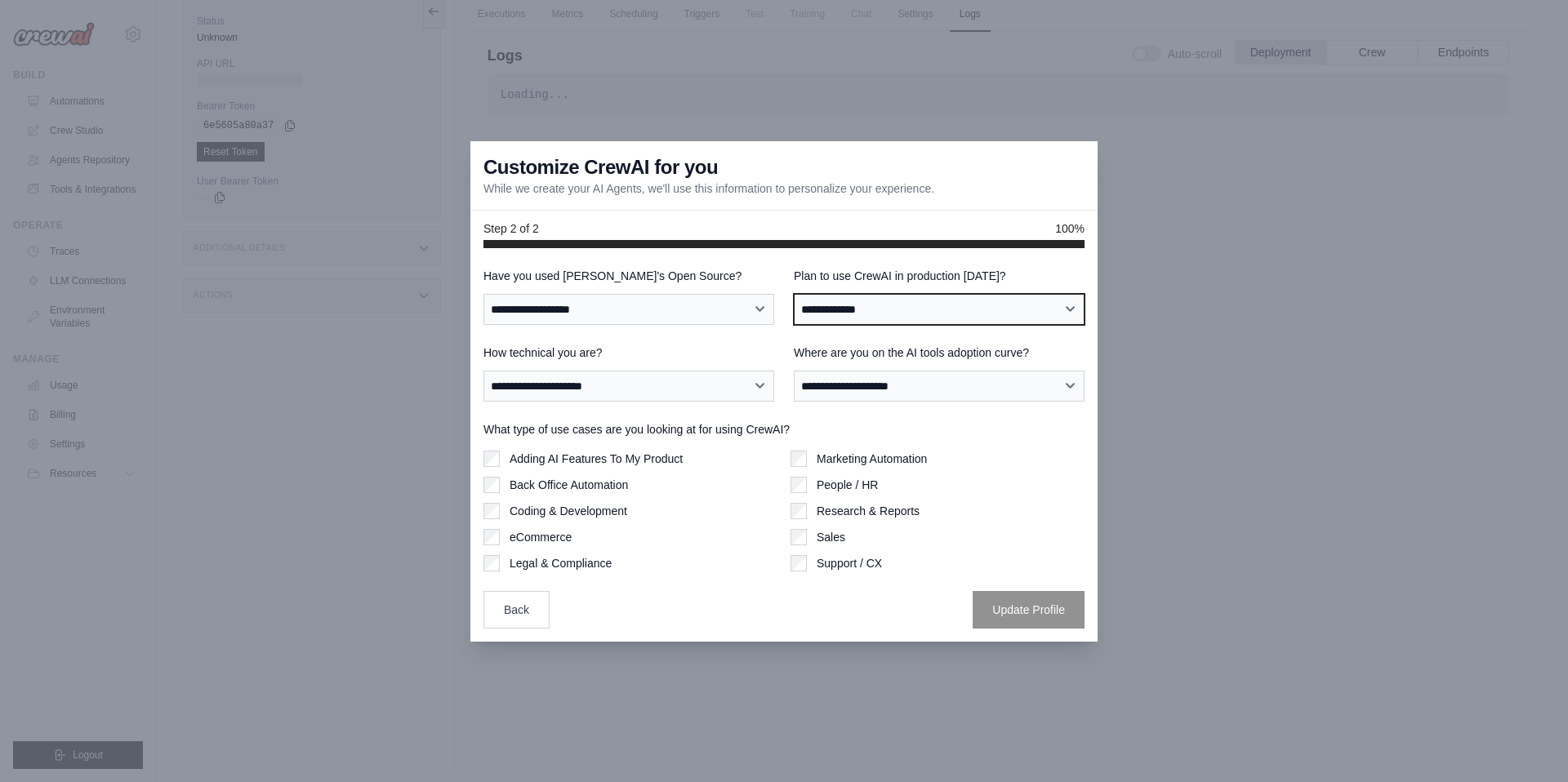
click at [1007, 311] on select "**********" at bounding box center [939, 309] width 290 height 31
select select "****"
click at [794, 294] on select "**********" at bounding box center [939, 309] width 290 height 31
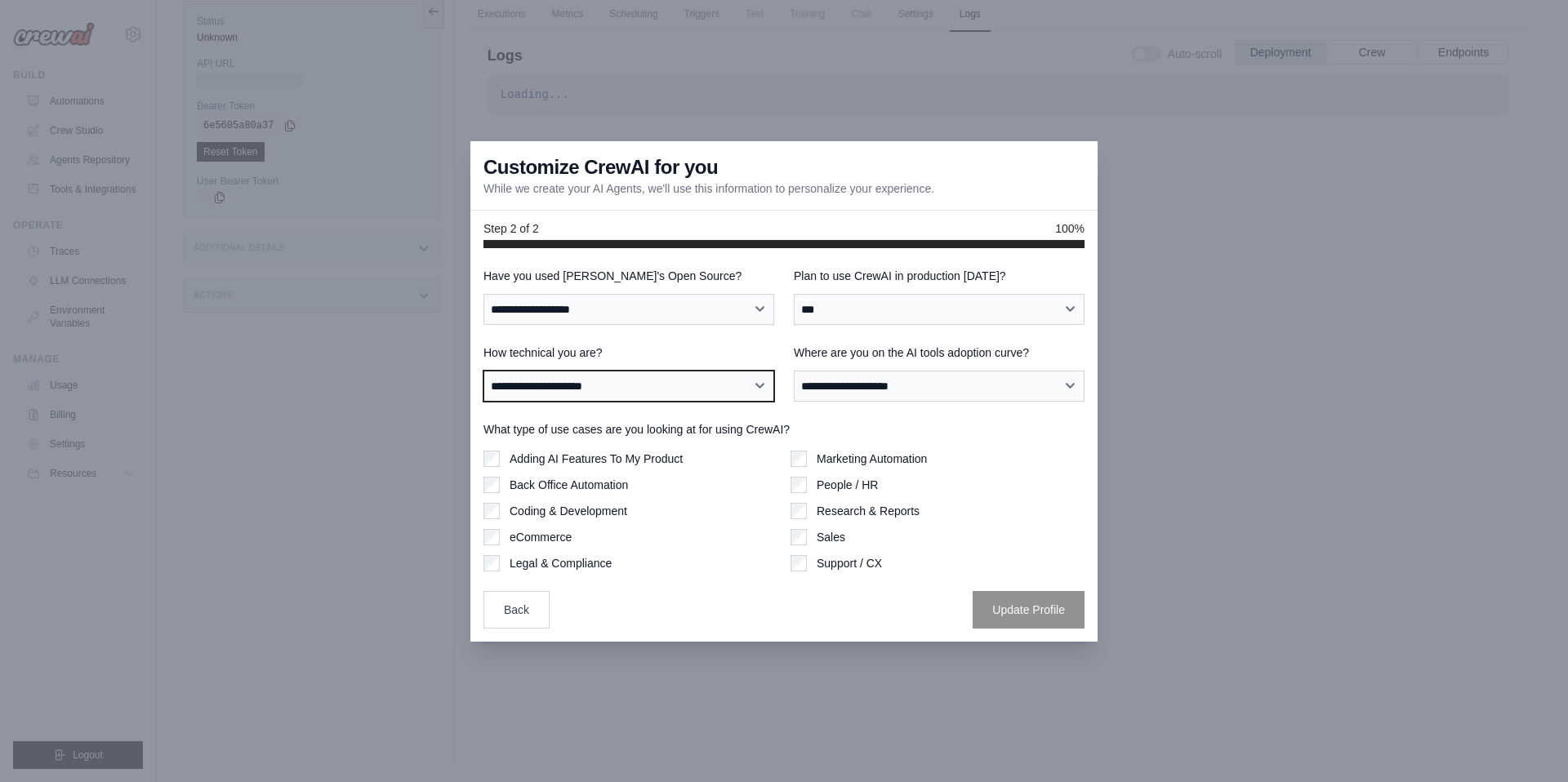
click at [739, 387] on select "**********" at bounding box center [629, 386] width 290 height 31
select select "**********"
click at [484, 371] on select "**********" at bounding box center [629, 386] width 290 height 31
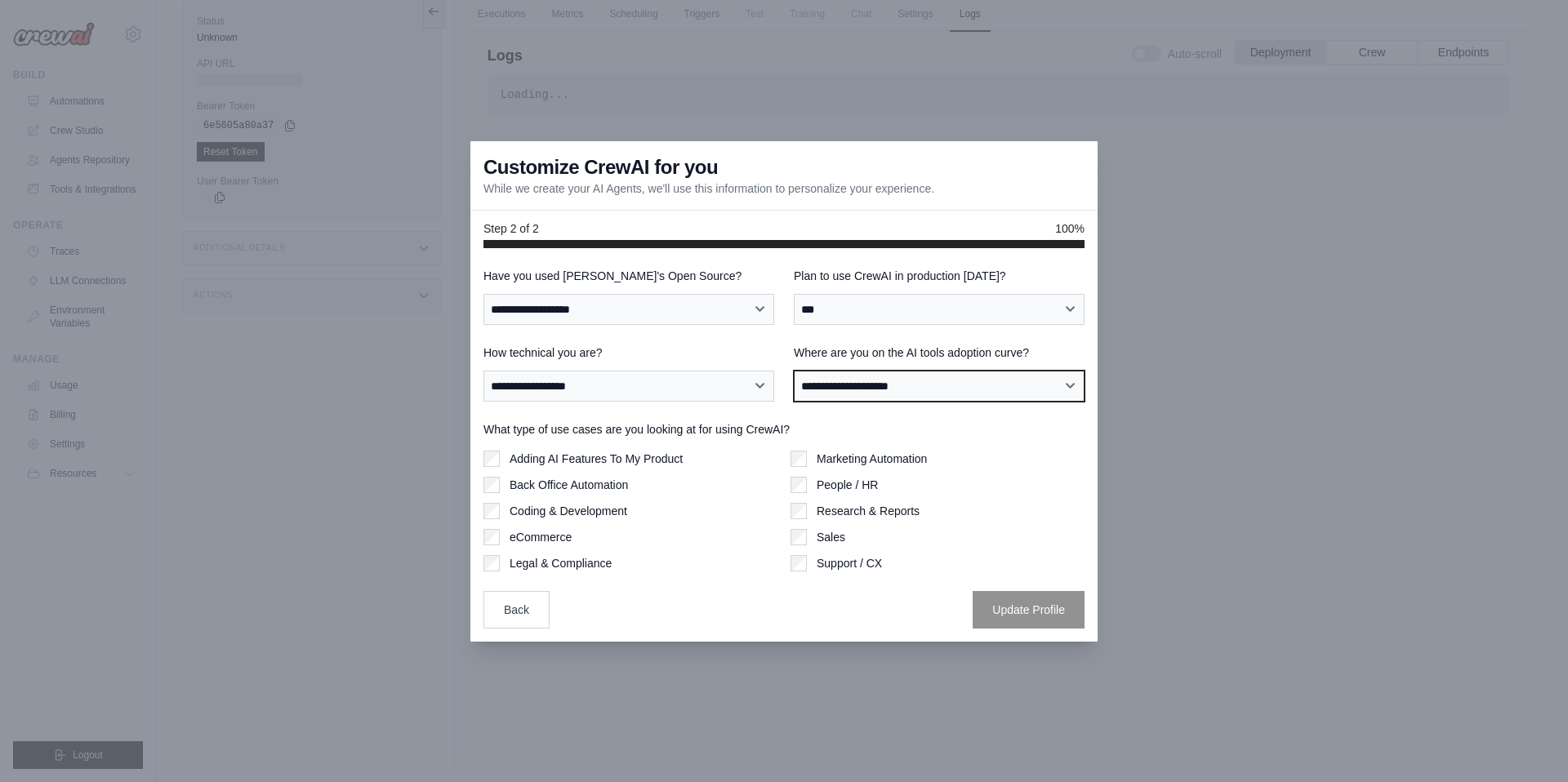
click at [976, 393] on select "**********" at bounding box center [939, 386] width 290 height 31
select select "**********"
click at [794, 371] on select "**********" at bounding box center [939, 386] width 290 height 31
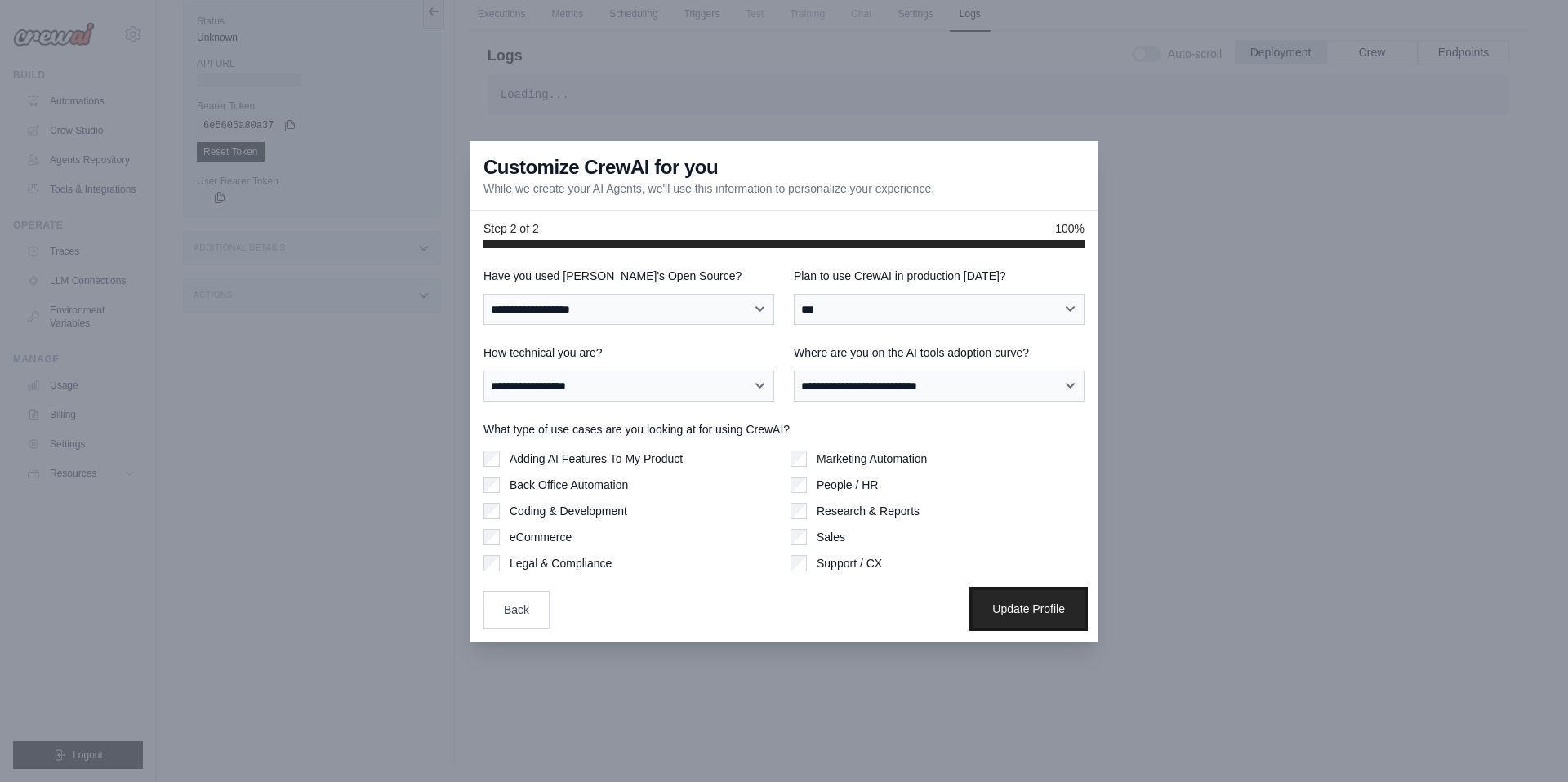
click at [1016, 606] on button "Update Profile" at bounding box center [1029, 609] width 112 height 38
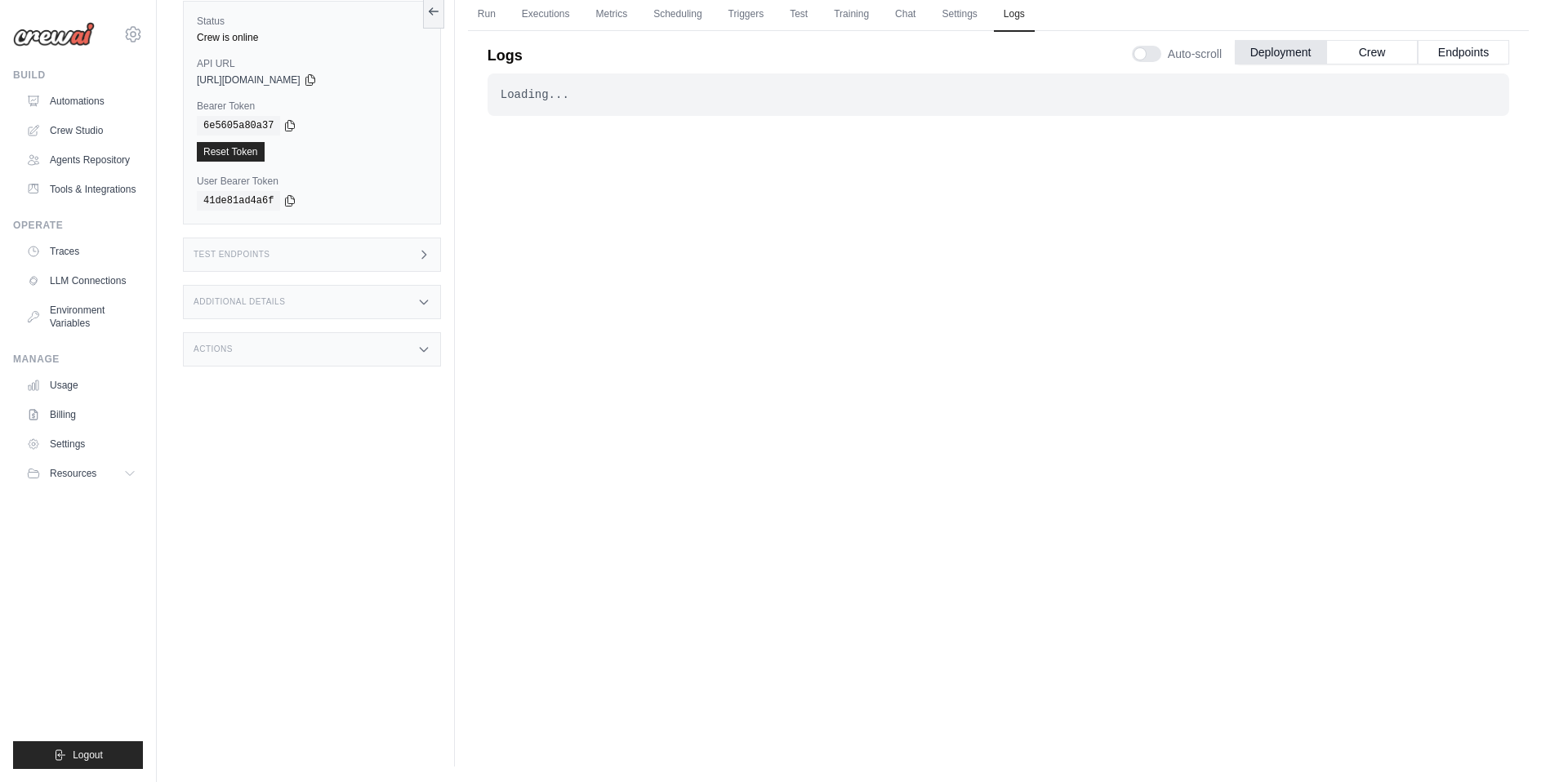
click at [427, 348] on icon at bounding box center [424, 350] width 13 height 13
click at [429, 312] on div "Additional Details" at bounding box center [312, 302] width 258 height 34
click at [424, 312] on div "Additional Details" at bounding box center [312, 302] width 258 height 34
click at [426, 261] on div "Test Endpoints" at bounding box center [312, 254] width 258 height 34
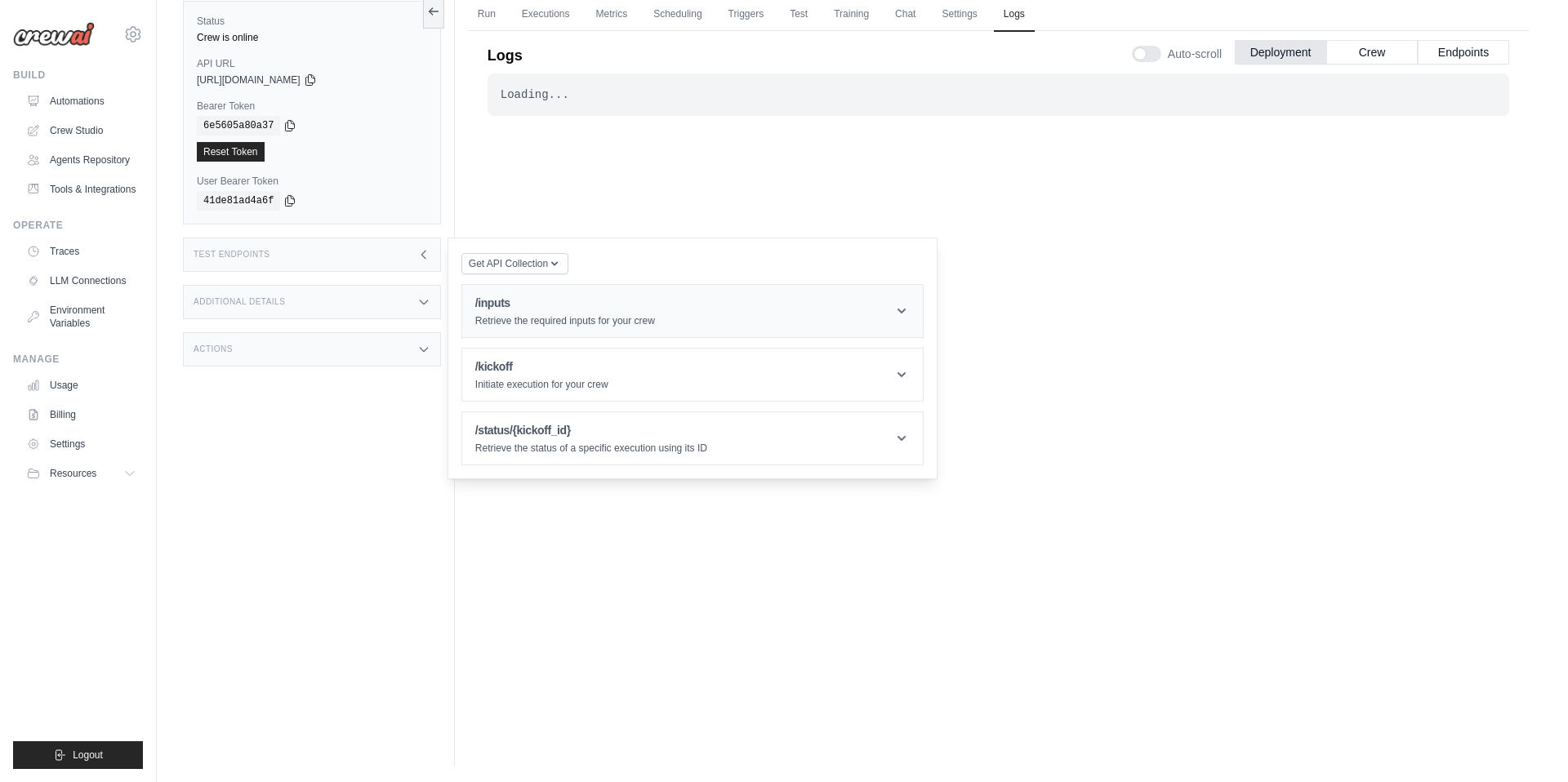
click at [734, 320] on header "/inputs Retrieve the required inputs for your crew" at bounding box center [693, 311] width 461 height 52
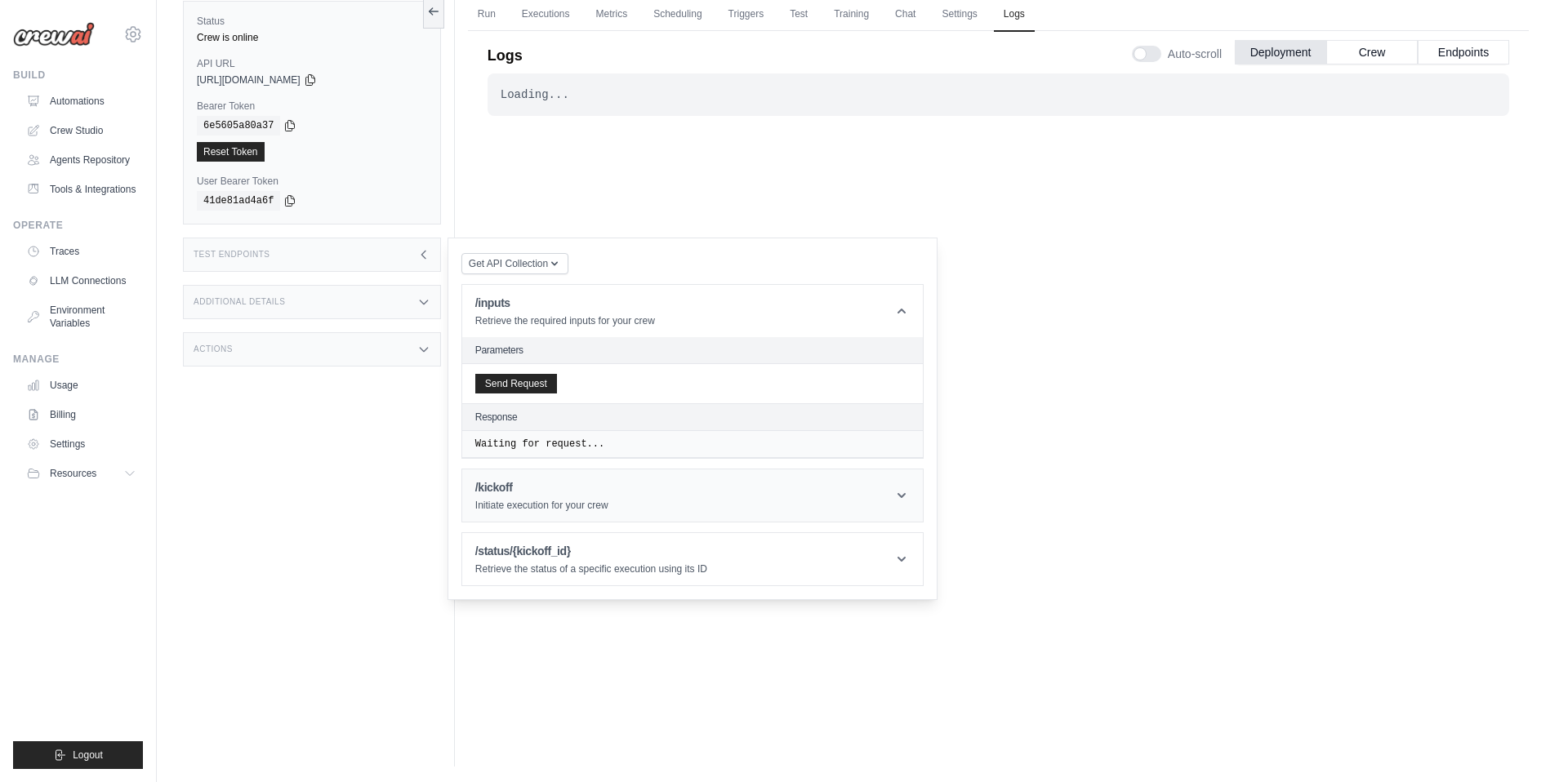
click at [638, 495] on header "/kickoff Initiate execution for your crew" at bounding box center [693, 495] width 461 height 52
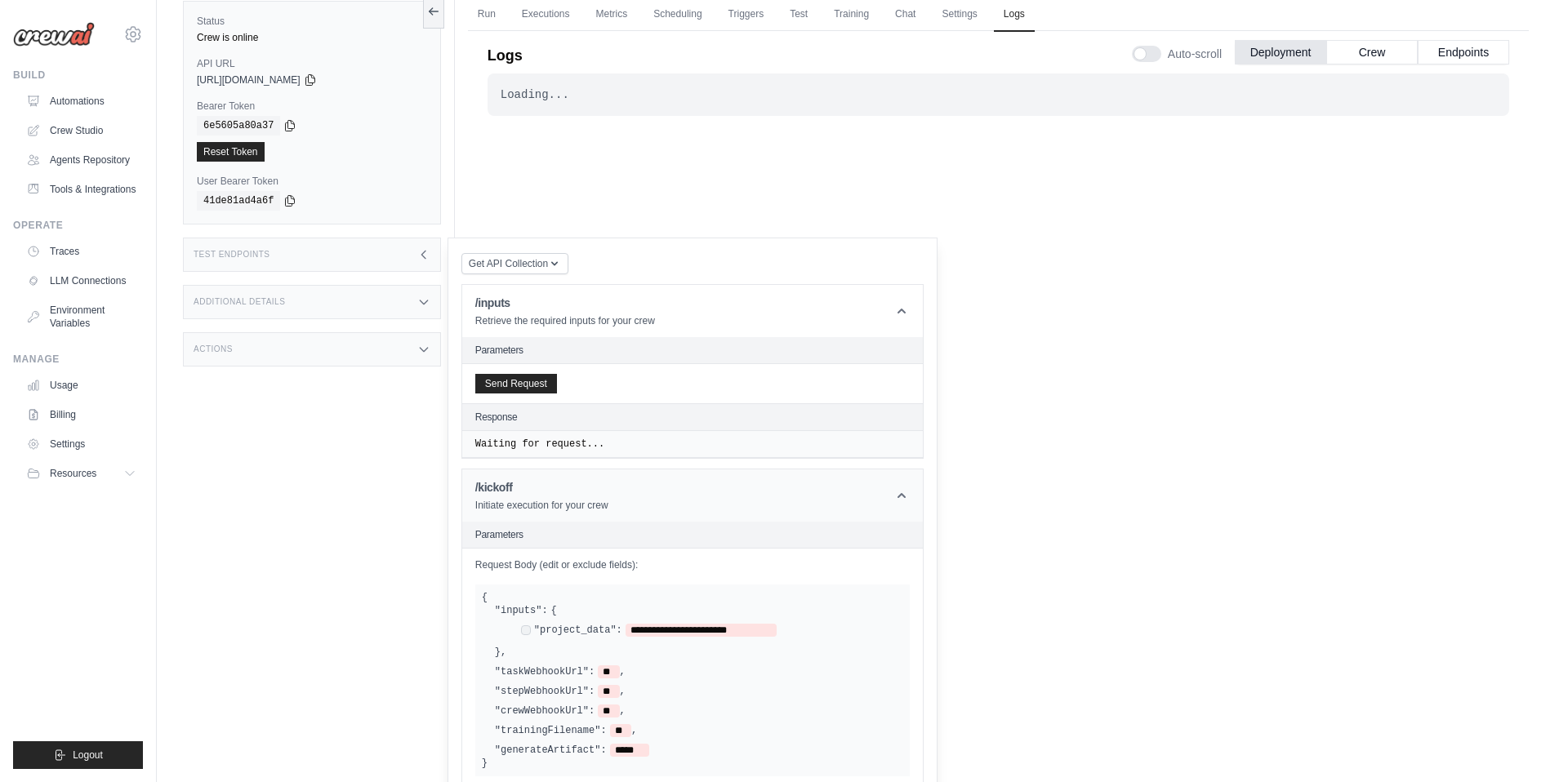
click at [877, 501] on header "/kickoff Initiate execution for your crew" at bounding box center [693, 495] width 461 height 52
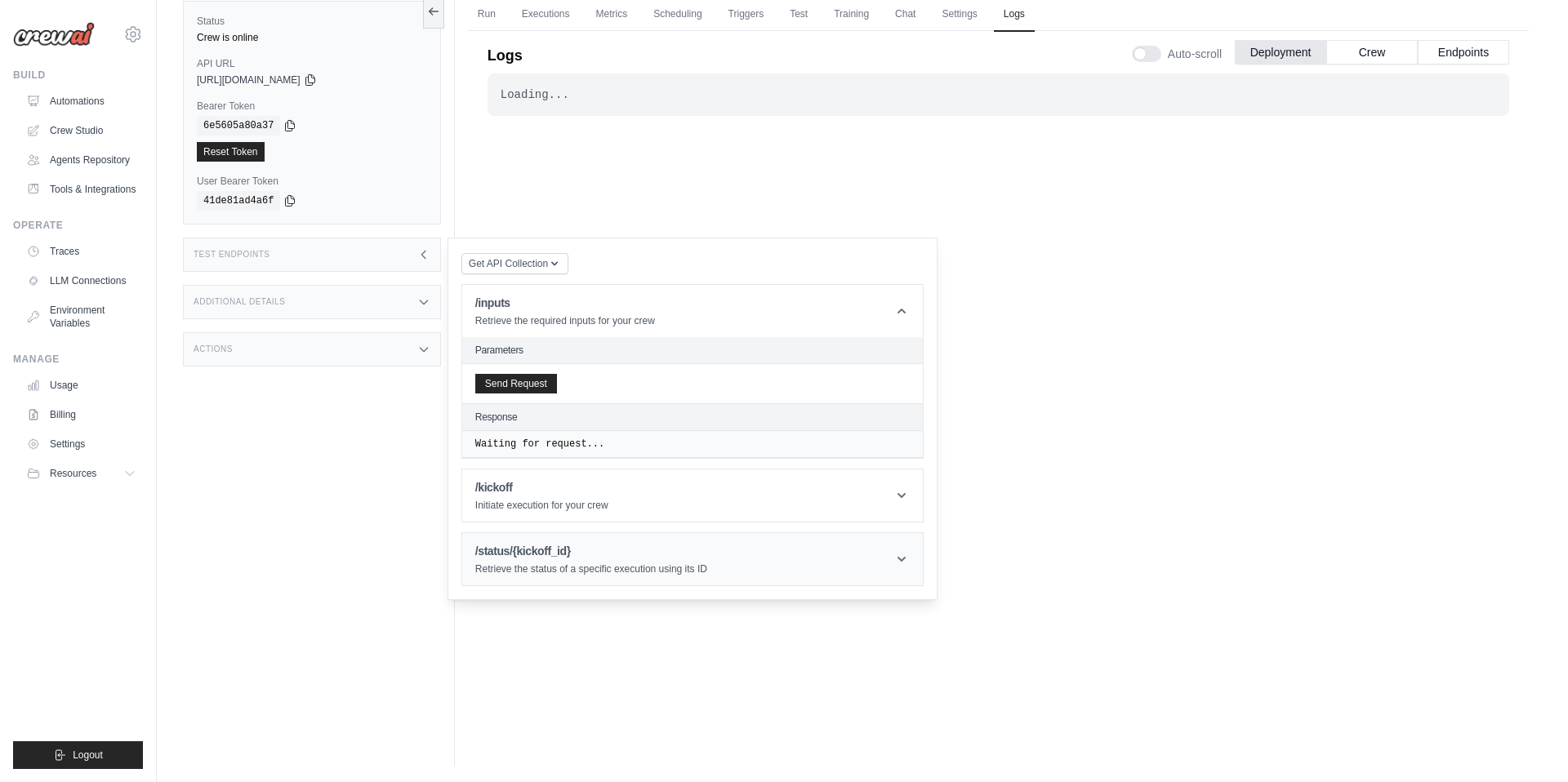
click at [882, 560] on header "/status/{kickoff_id} Retrieve the status of a specific execution using its ID" at bounding box center [693, 559] width 461 height 52
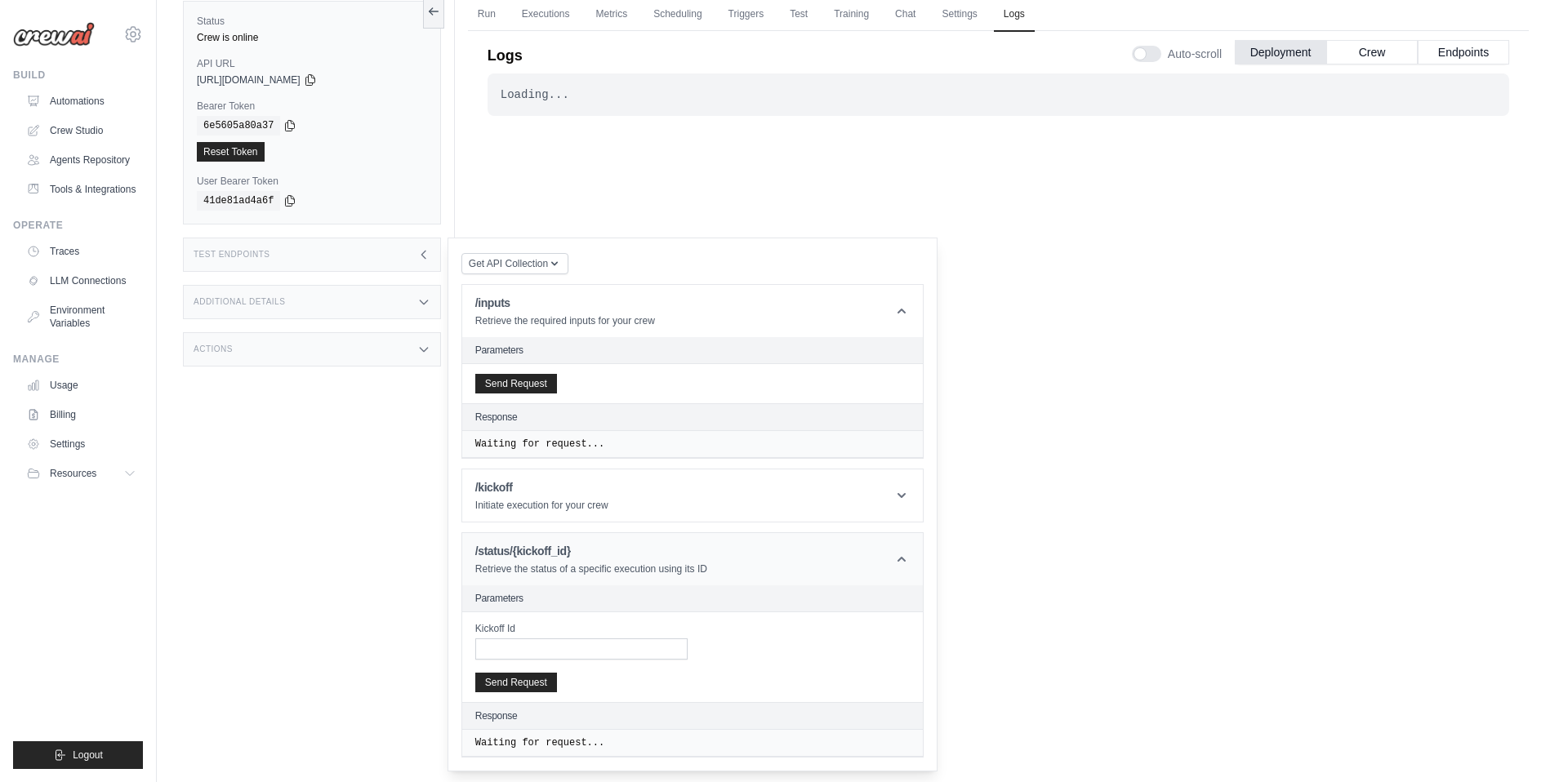
click at [882, 560] on header "/status/{kickoff_id} Retrieve the status of a specific execution using its ID" at bounding box center [693, 559] width 461 height 52
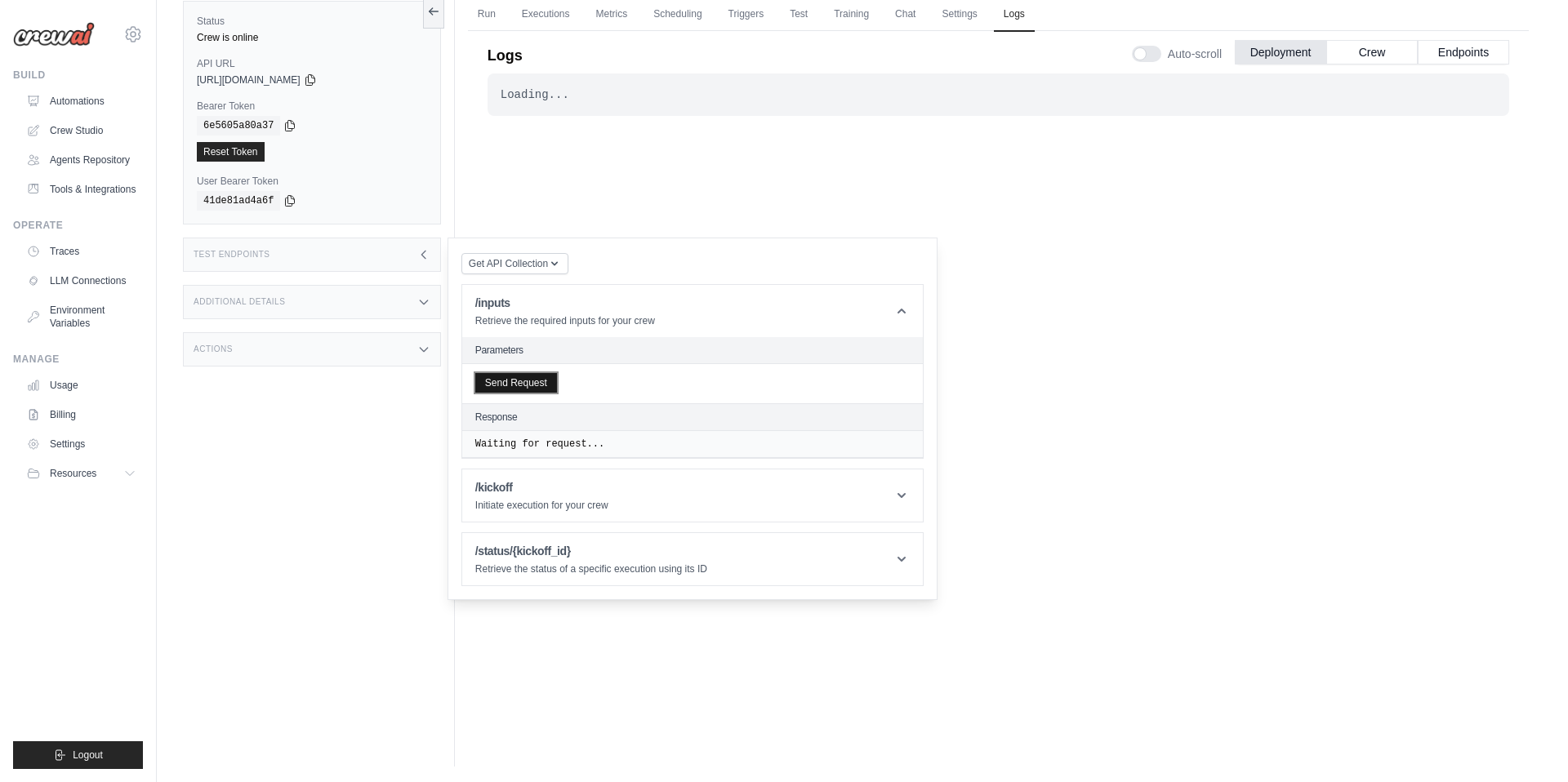
click at [518, 378] on button "Send Request" at bounding box center [516, 383] width 82 height 19
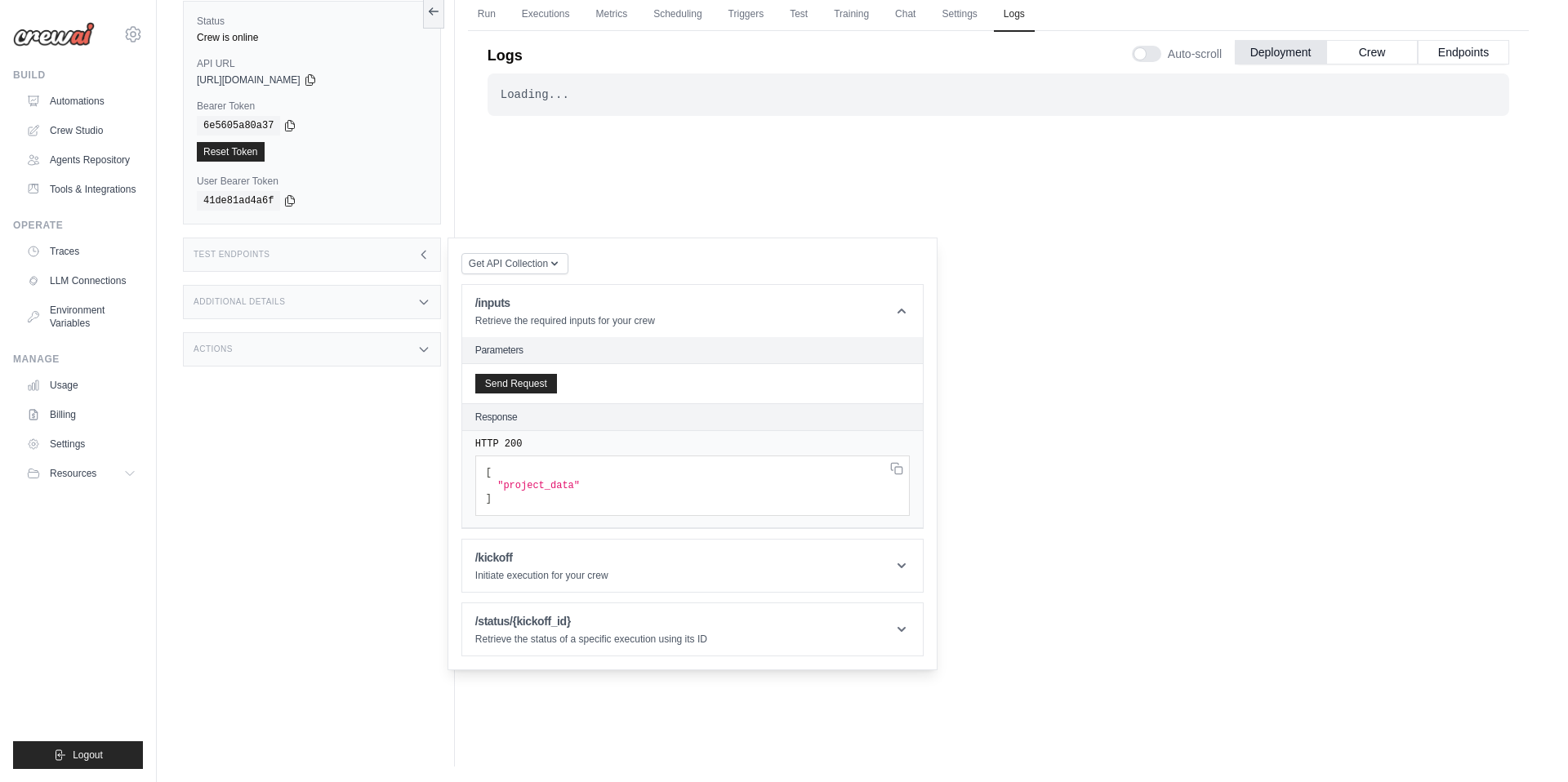
click at [609, 425] on div "Response" at bounding box center [693, 417] width 461 height 27
click at [577, 477] on pre "[ "project_data" ]" at bounding box center [692, 485] width 434 height 60
click at [888, 441] on pre "HTTP 200" at bounding box center [692, 444] width 434 height 13
click at [554, 262] on icon "button" at bounding box center [554, 262] width 13 height 13
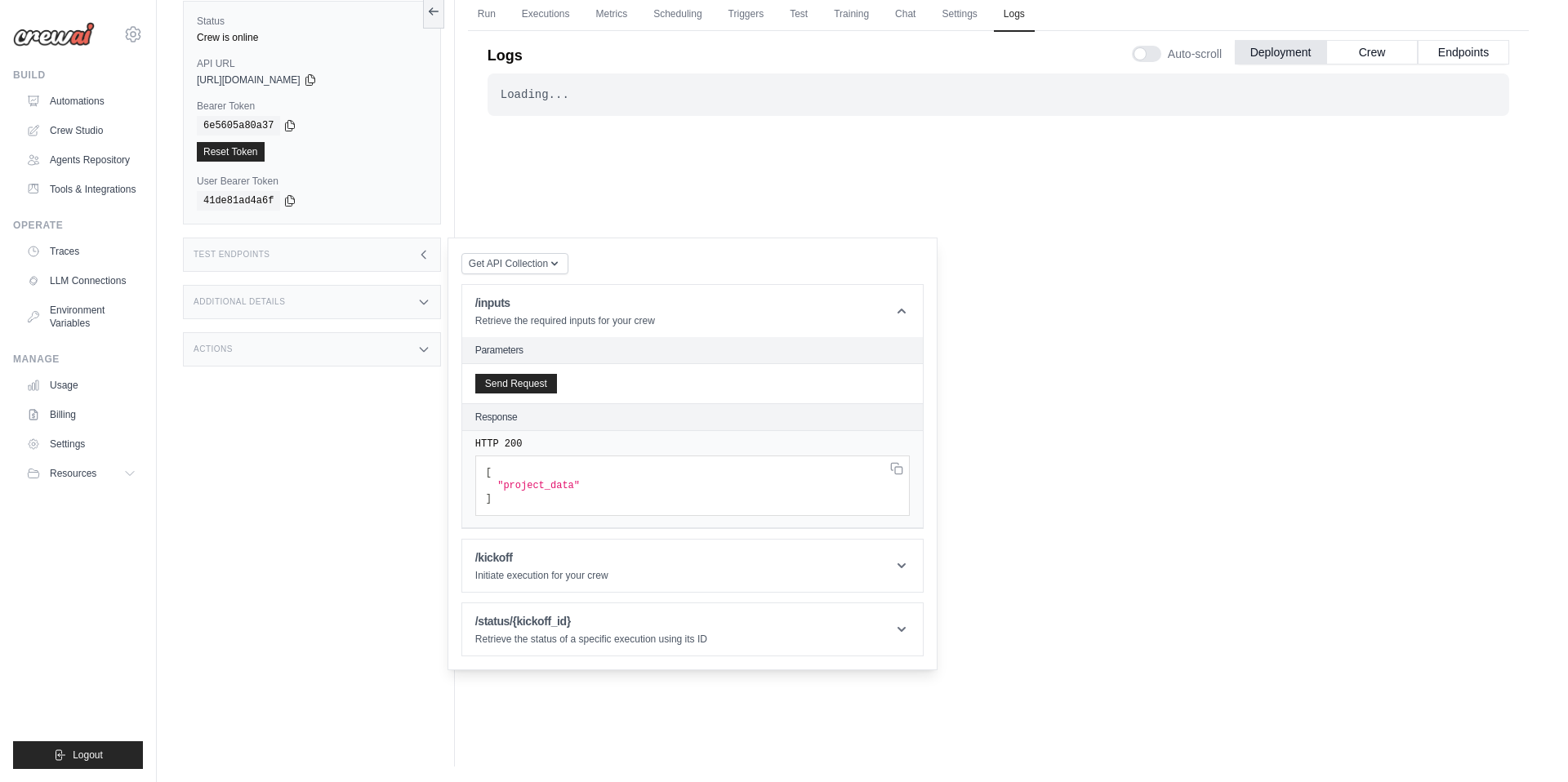
click at [758, 266] on div "Get API Collection Postman API Collection /inputs Retrieve the required inputs …" at bounding box center [693, 454] width 463 height 405
click at [75, 42] on img at bounding box center [54, 34] width 82 height 25
click at [79, 33] on img at bounding box center [54, 34] width 82 height 25
click at [136, 34] on icon at bounding box center [133, 34] width 19 height 19
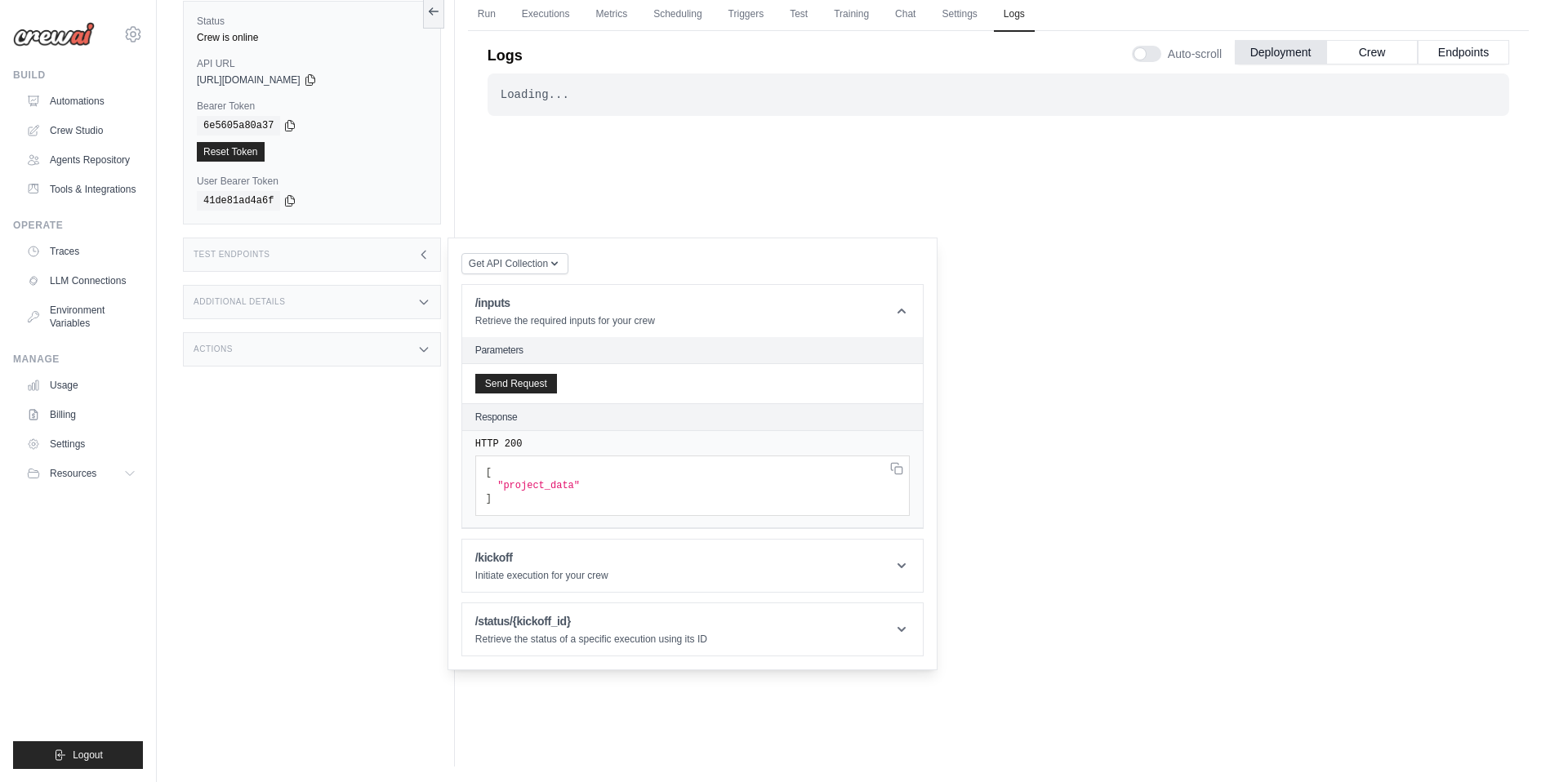
click at [44, 34] on img at bounding box center [54, 34] width 82 height 25
click at [71, 136] on link "Crew Studio" at bounding box center [83, 131] width 124 height 26
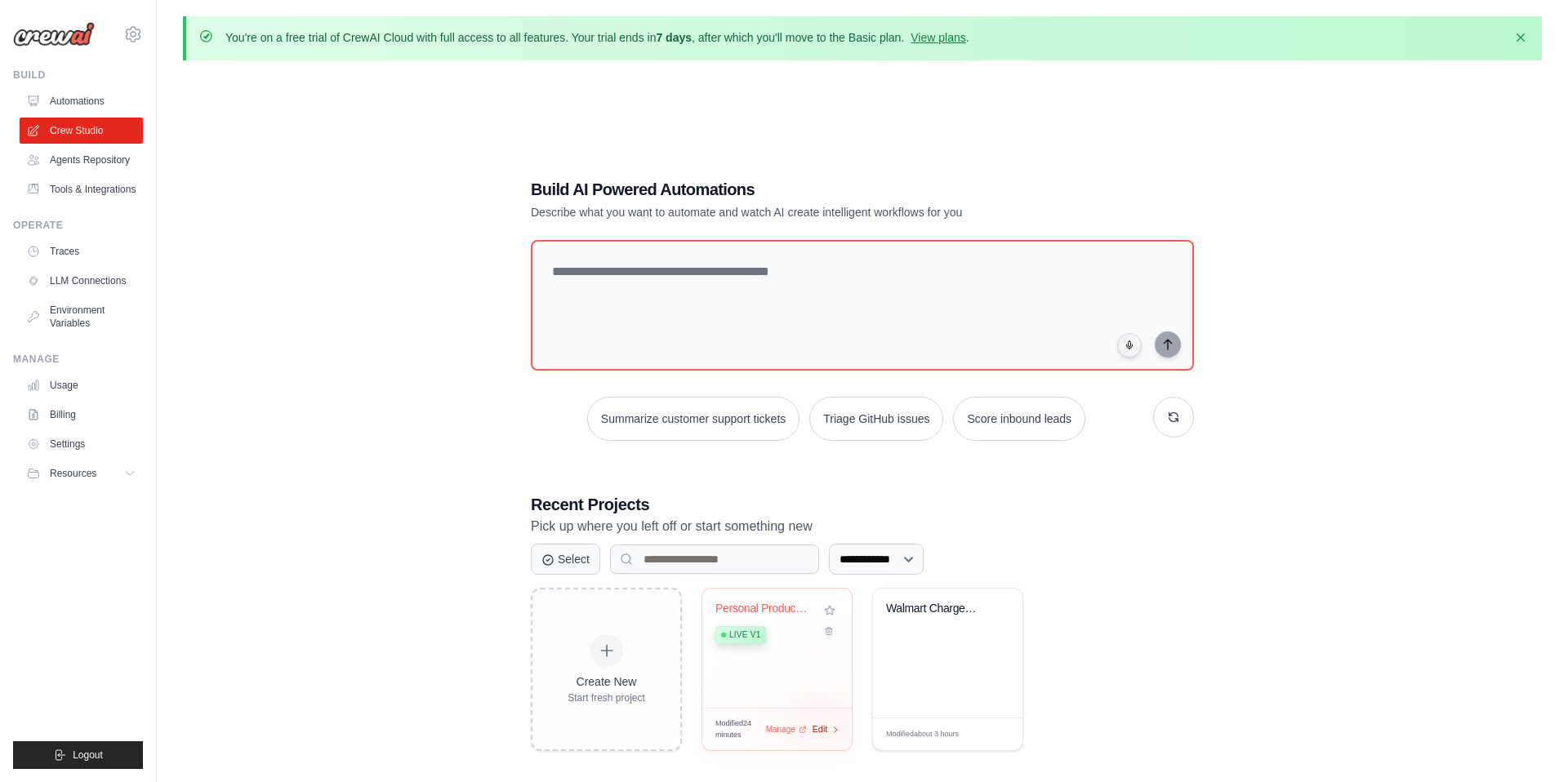
click at [818, 727] on span "Edit" at bounding box center [820, 730] width 16 height 14
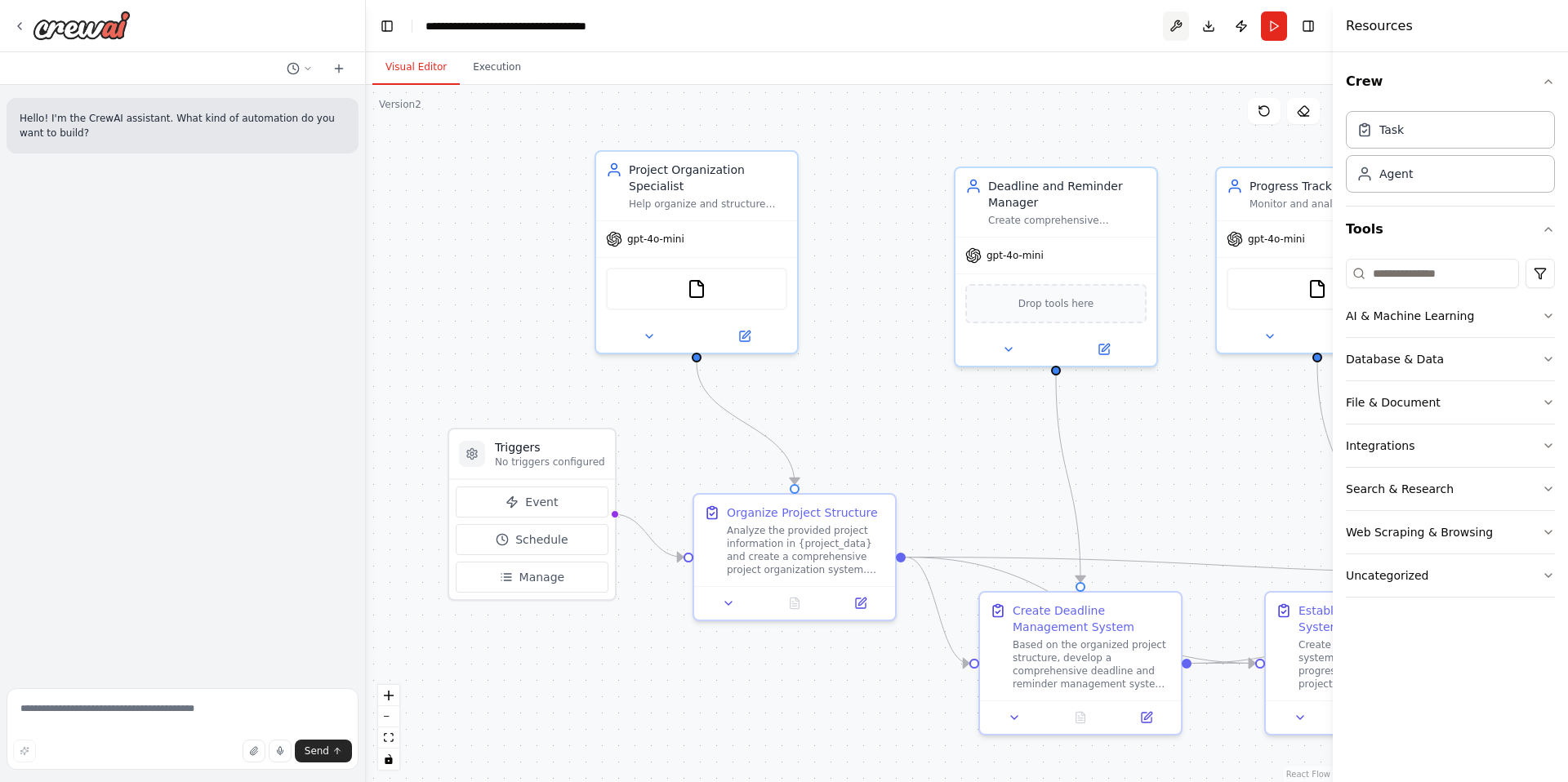
click at [1176, 30] on button at bounding box center [1176, 26] width 26 height 29
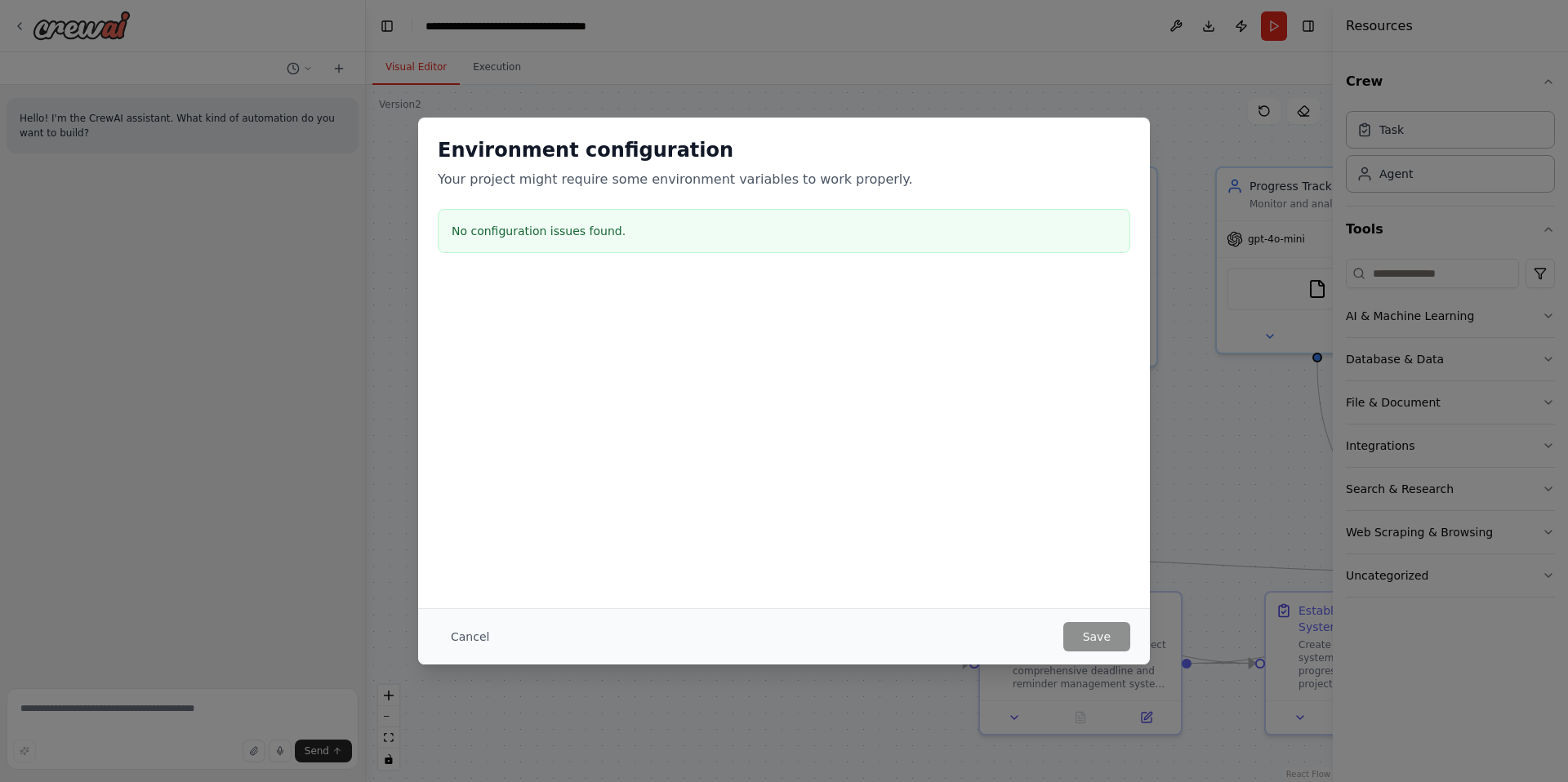
click at [1195, 447] on div "Environment configuration Your project might require some environment variables…" at bounding box center [784, 391] width 1568 height 782
click at [473, 639] on button "Cancel" at bounding box center [470, 636] width 64 height 29
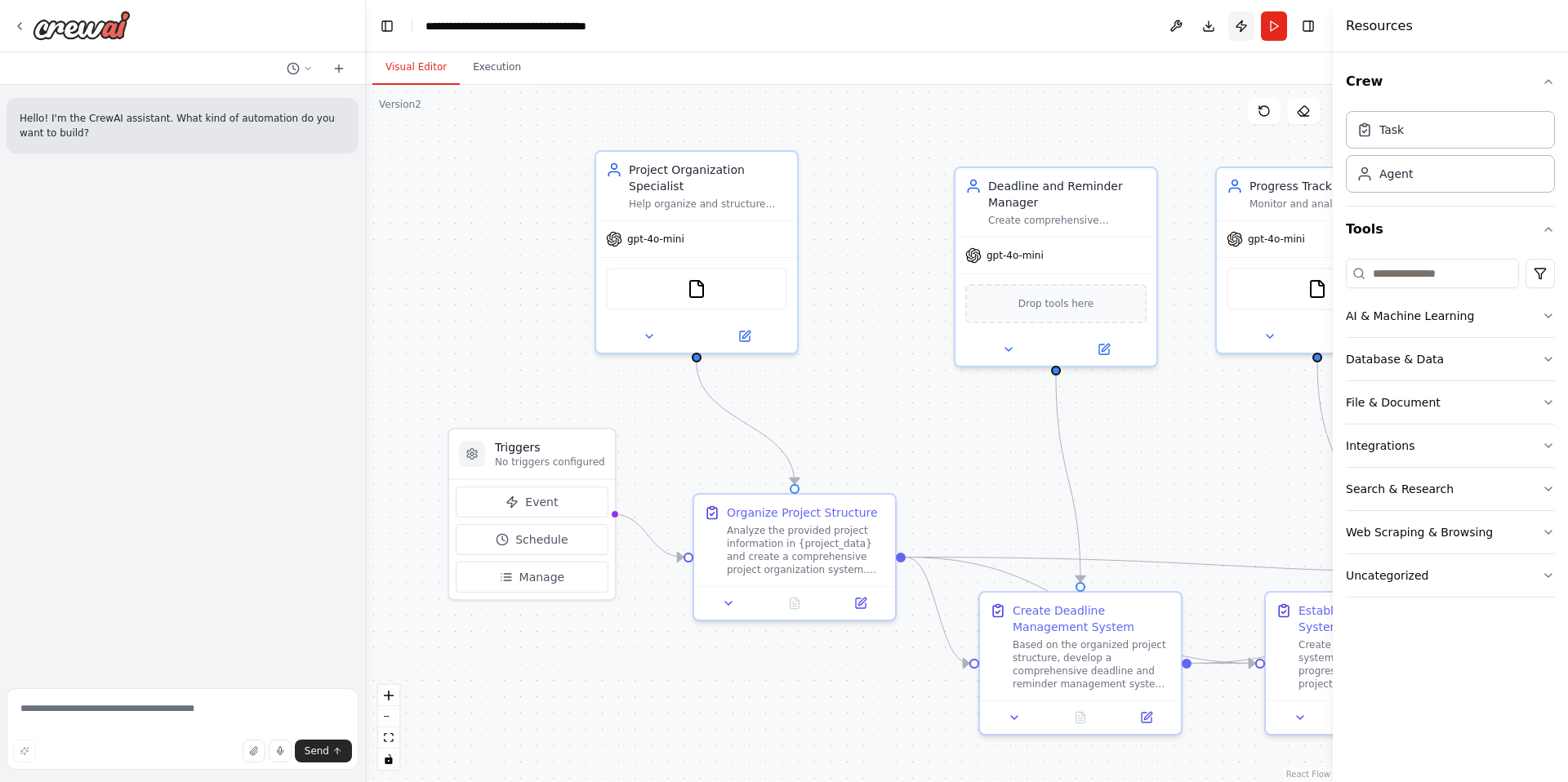
click at [1239, 26] on button "Publish" at bounding box center [1241, 26] width 26 height 29
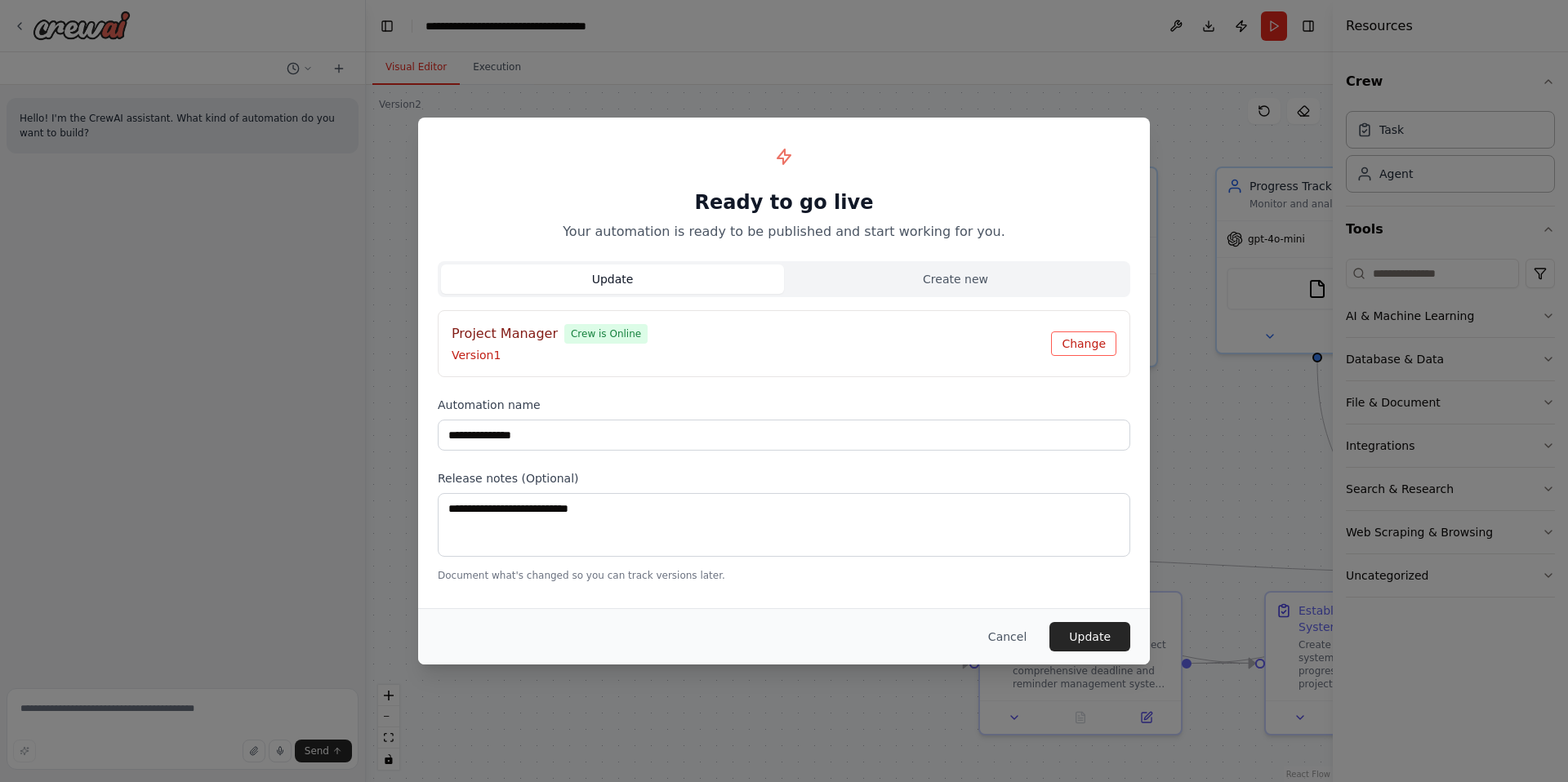
click at [1094, 340] on button "Change" at bounding box center [1084, 344] width 65 height 25
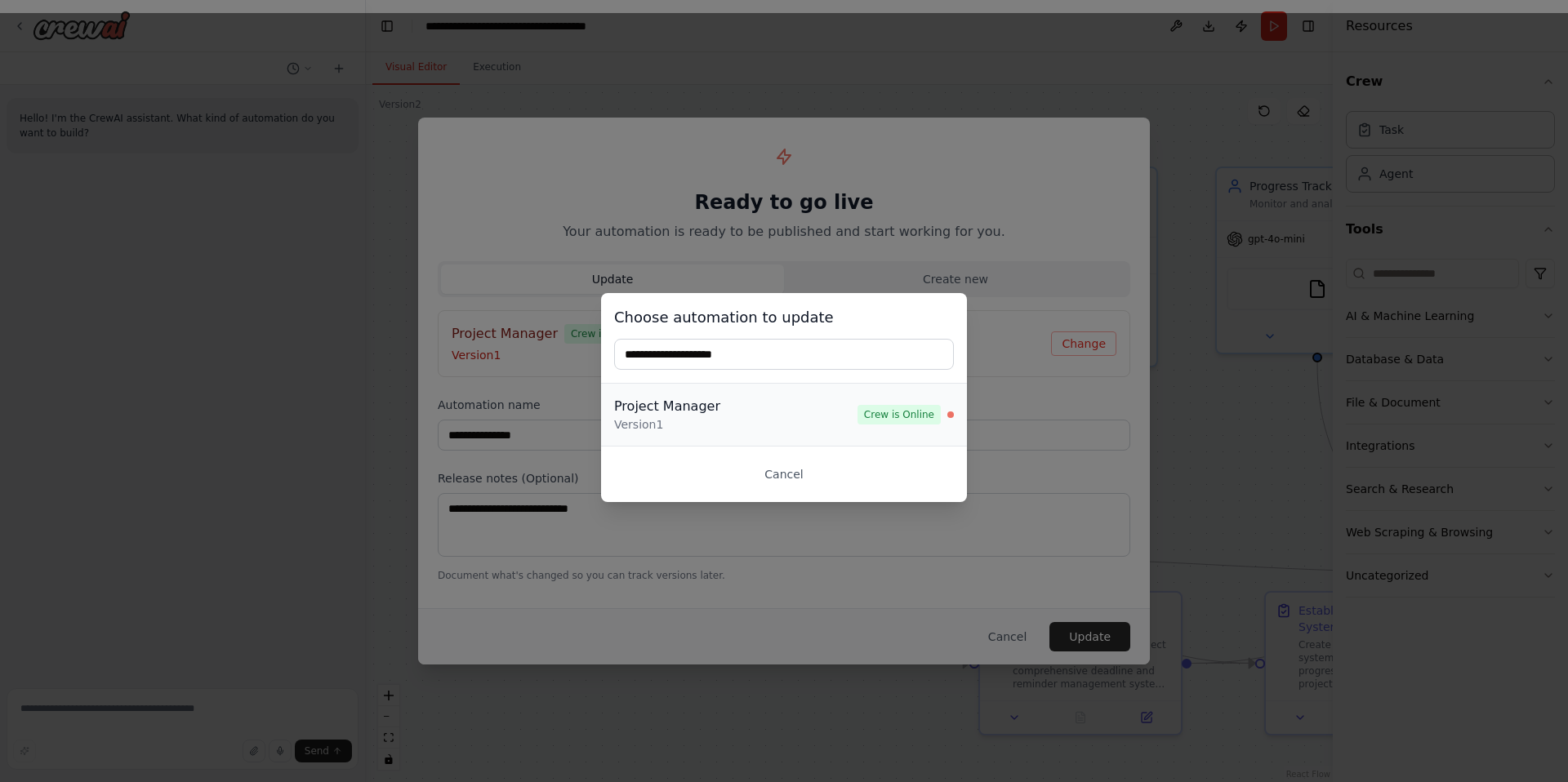
click at [913, 417] on span "Crew is Online" at bounding box center [899, 415] width 83 height 19
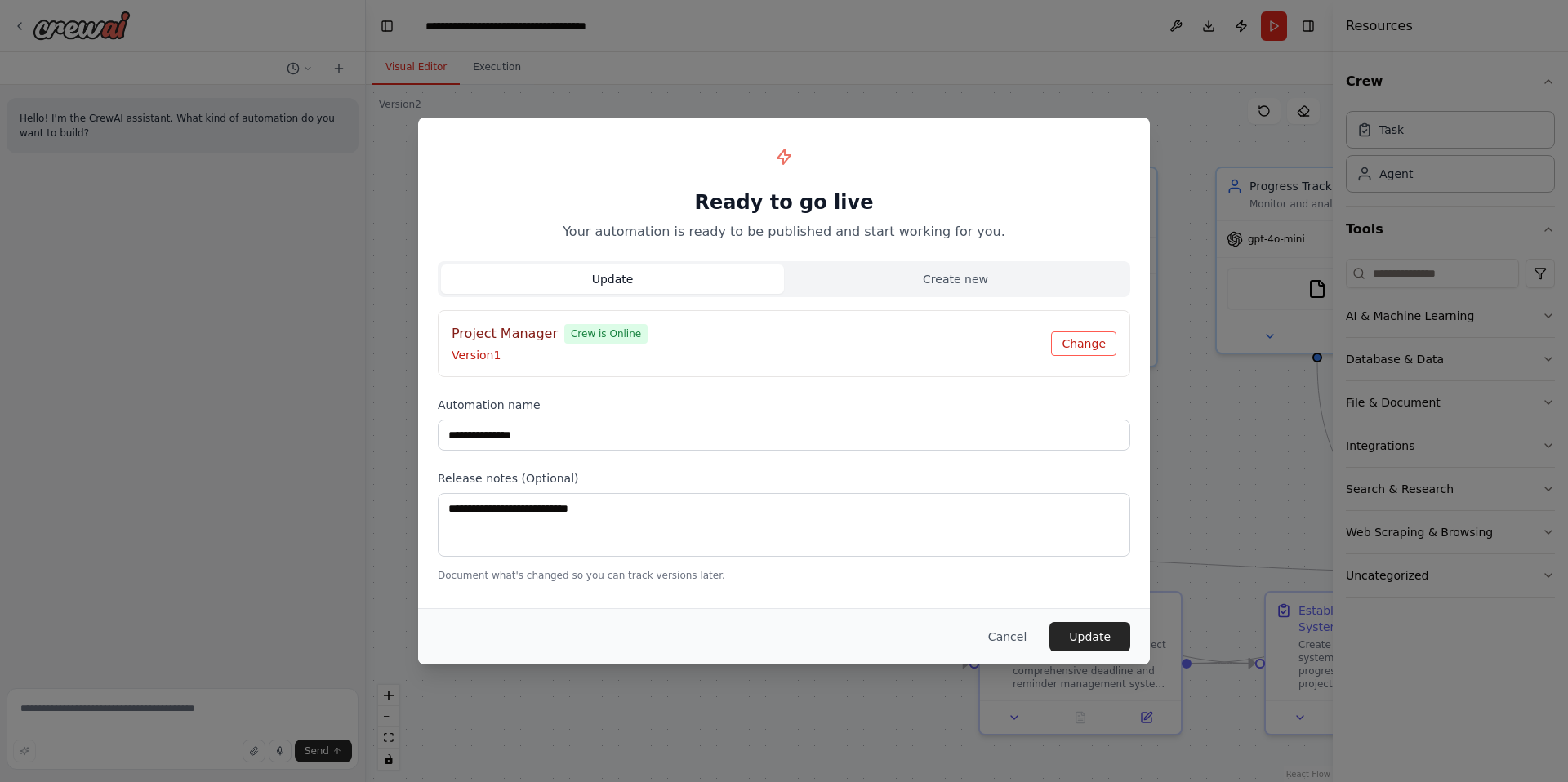
click at [1087, 340] on button "Change" at bounding box center [1084, 344] width 65 height 25
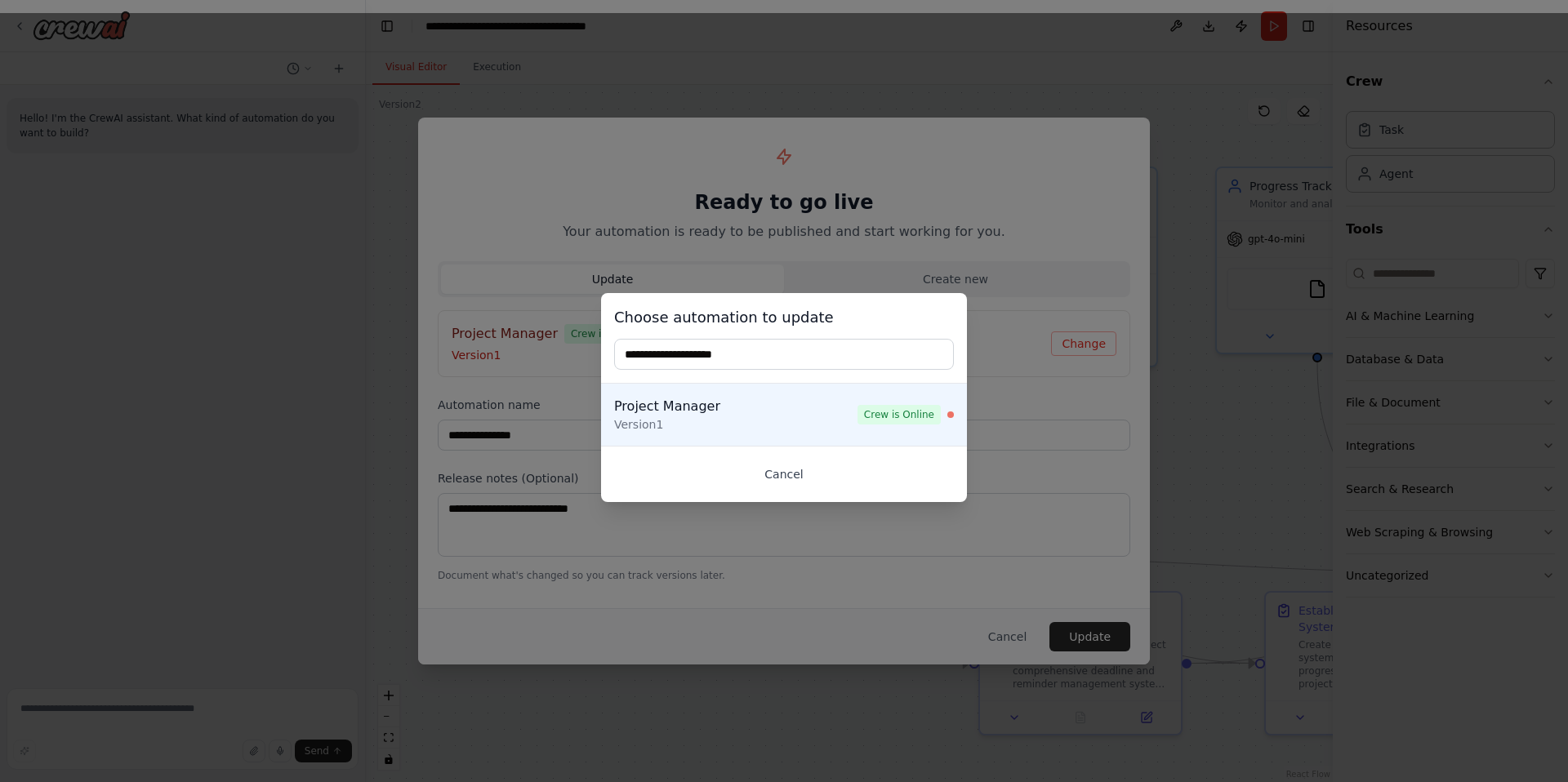
click at [794, 473] on button "Cancel" at bounding box center [784, 474] width 340 height 29
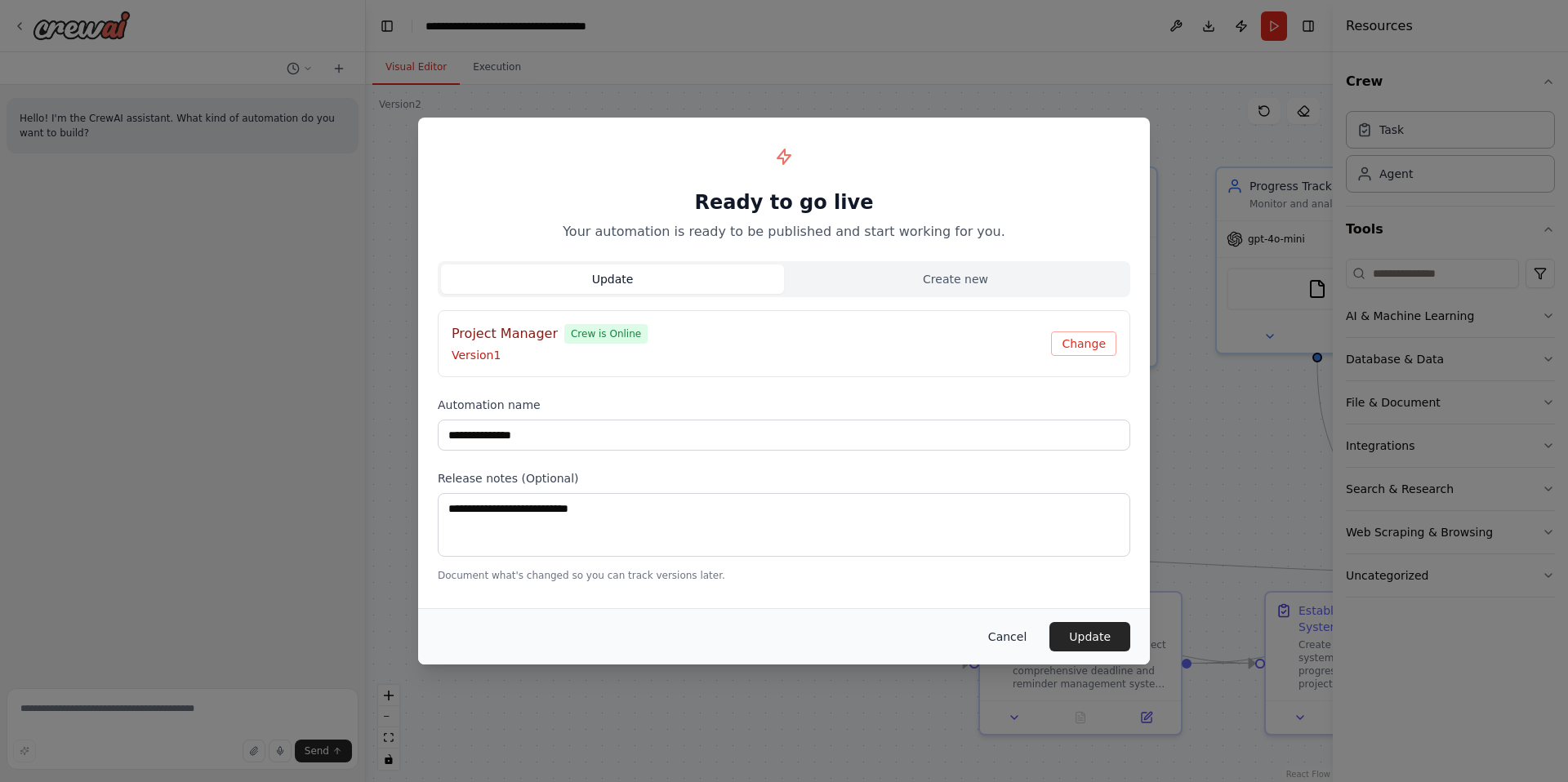
click at [1016, 641] on button "Cancel" at bounding box center [1007, 636] width 64 height 29
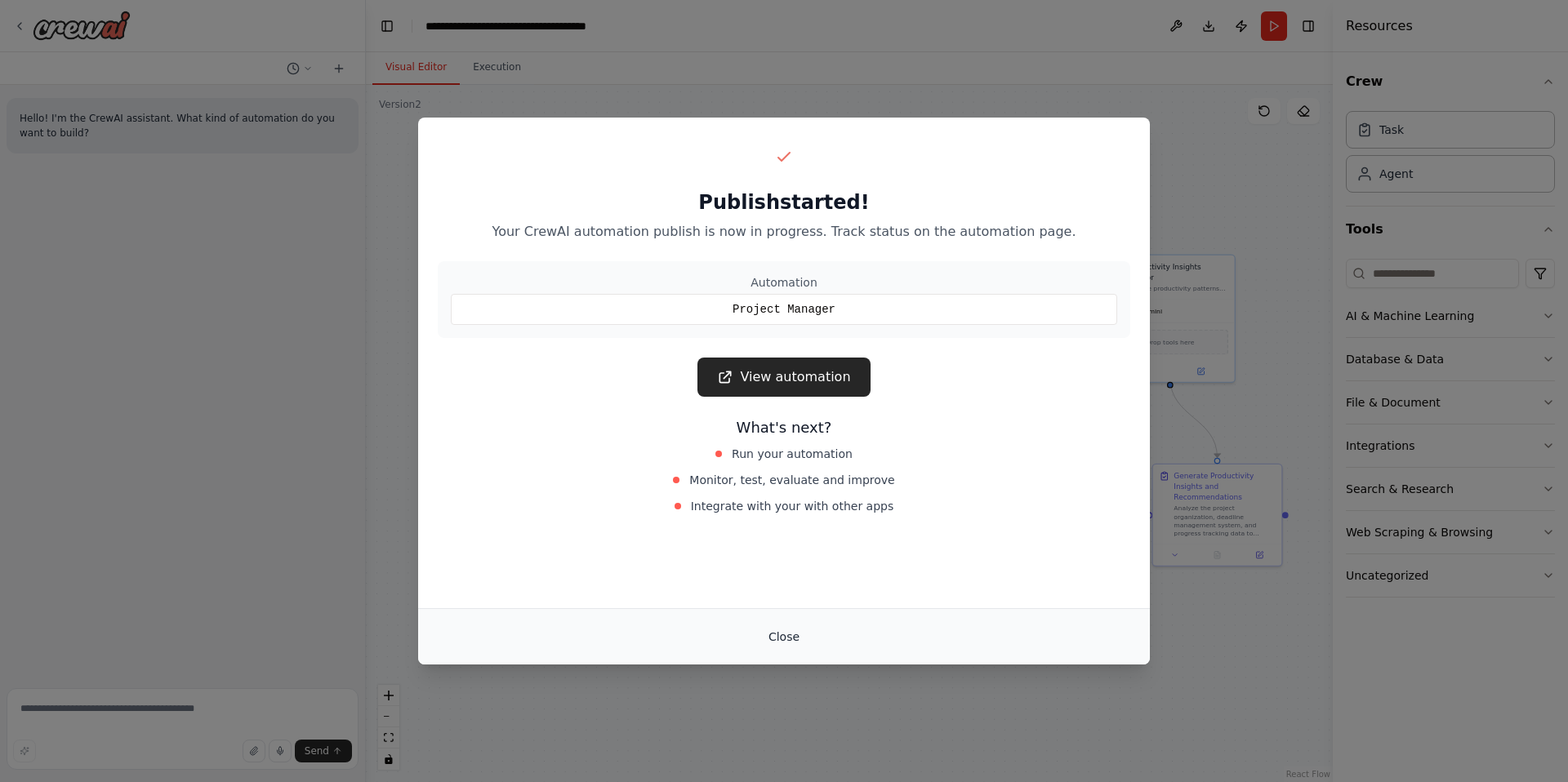
click at [780, 638] on button "Close" at bounding box center [784, 636] width 57 height 29
